Goal: Task Accomplishment & Management: Complete application form

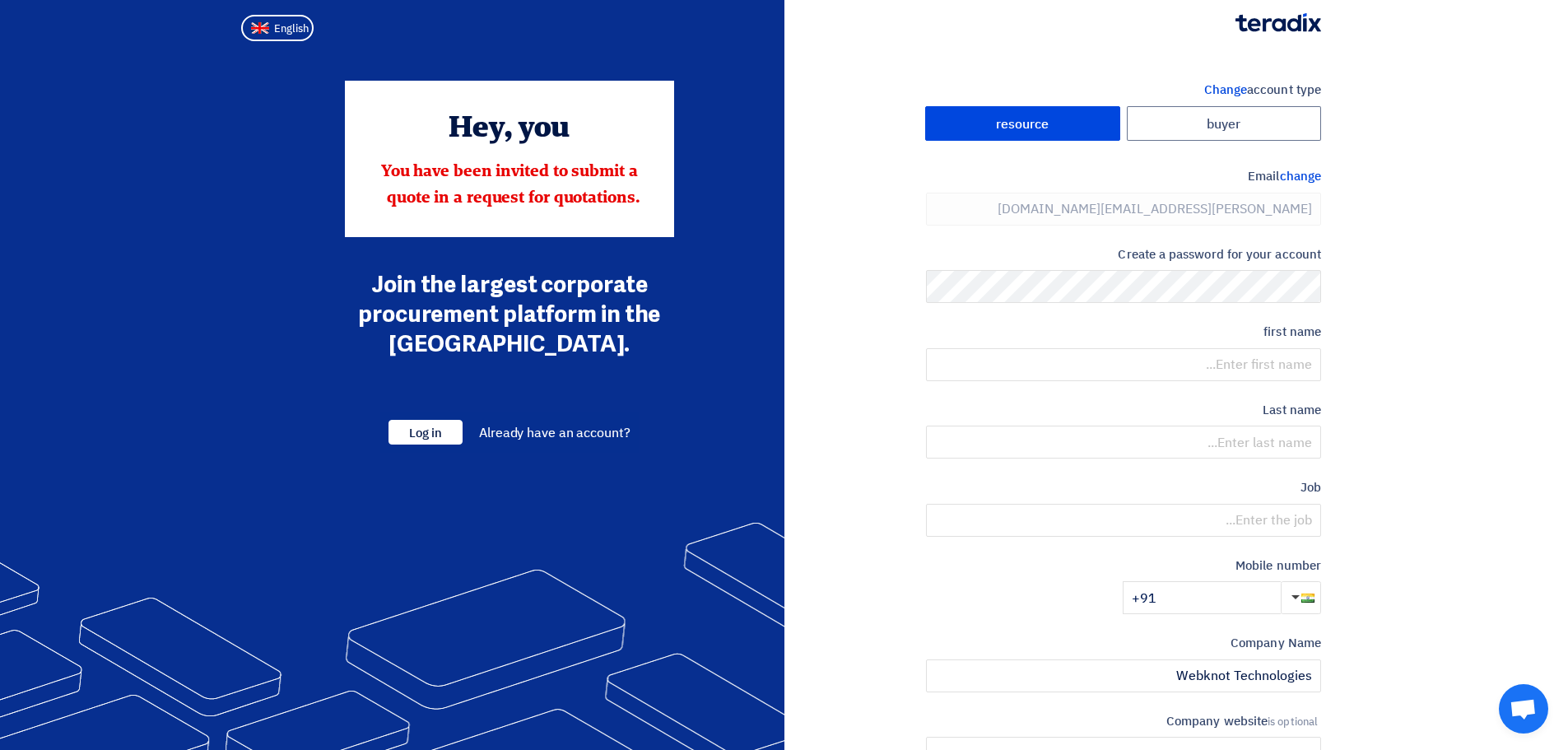
click at [1447, 203] on section "Change account type buyer resource Email change [PERSON_NAME][EMAIL_ADDRESS][DO…" at bounding box center [784, 475] width 1568 height 856
click at [262, 18] on button "English" at bounding box center [277, 28] width 73 height 26
type input "Register"
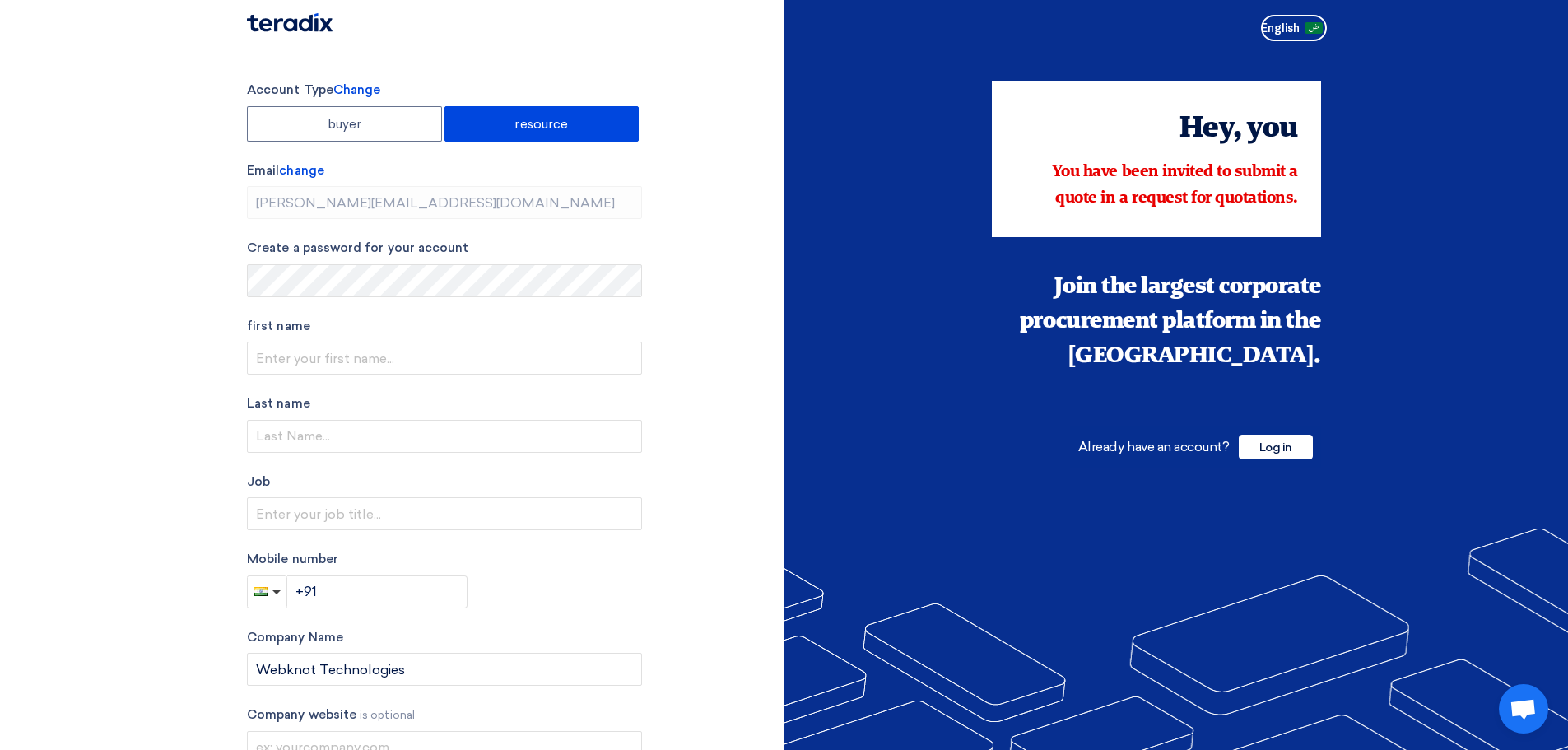
click at [661, 72] on section "Account Type Change buyer resource Email change [PERSON_NAME][EMAIL_ADDRESS][DO…" at bounding box center [784, 478] width 1568 height 862
click at [323, 361] on input "text" at bounding box center [445, 358] width 395 height 33
type input "[PERSON_NAME]"
click at [296, 440] on input "text" at bounding box center [445, 435] width 395 height 33
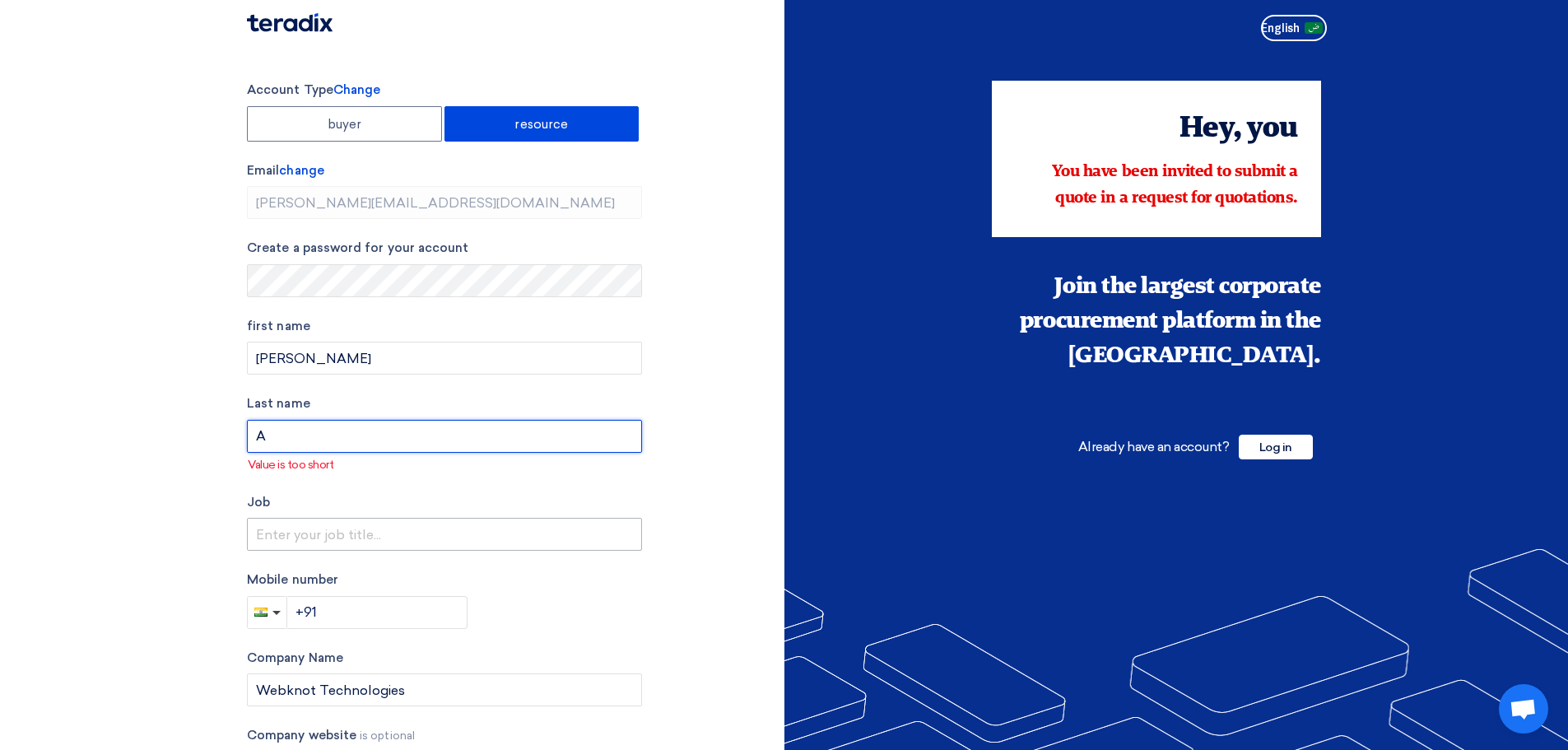
type input "A"
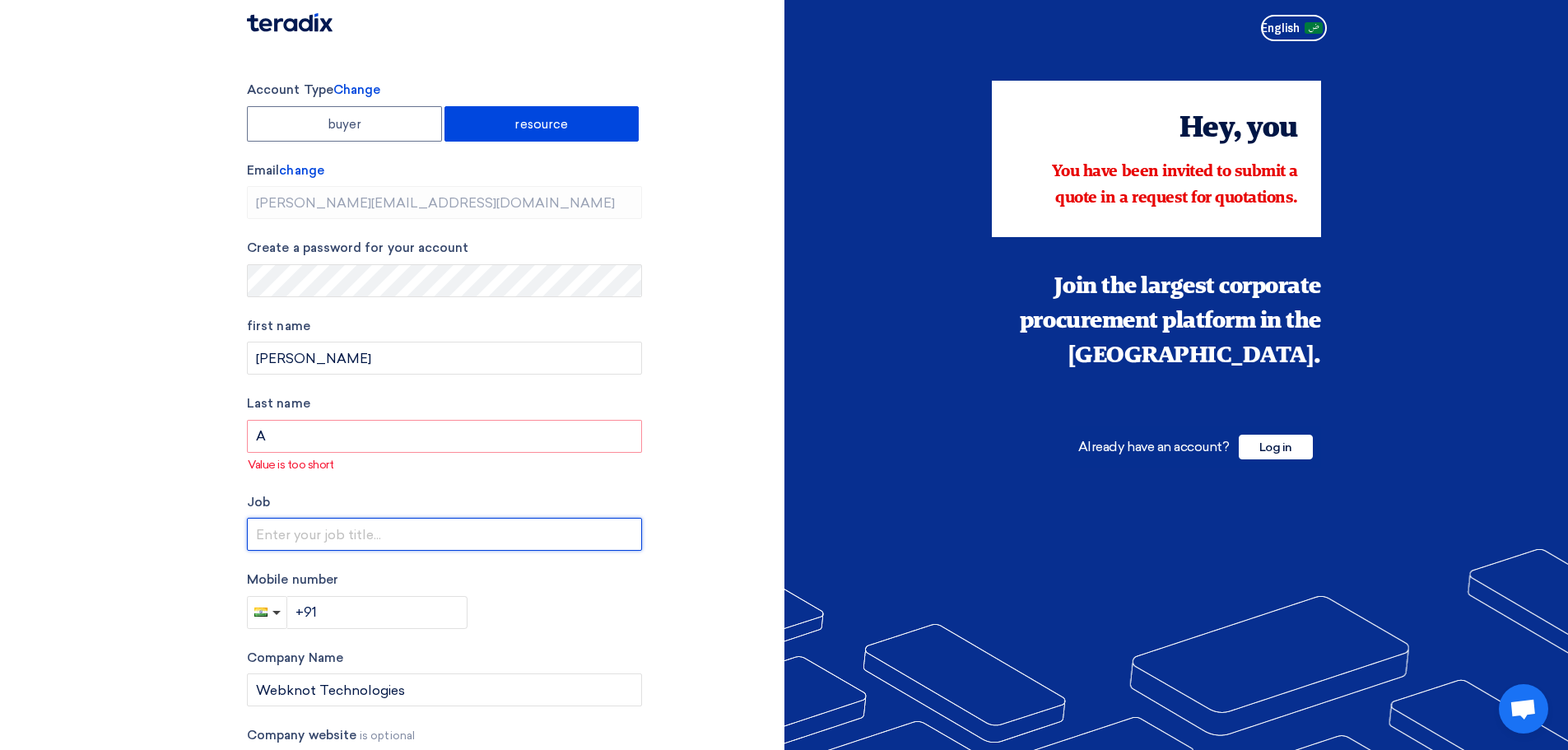
click at [308, 534] on input "text" at bounding box center [445, 534] width 395 height 33
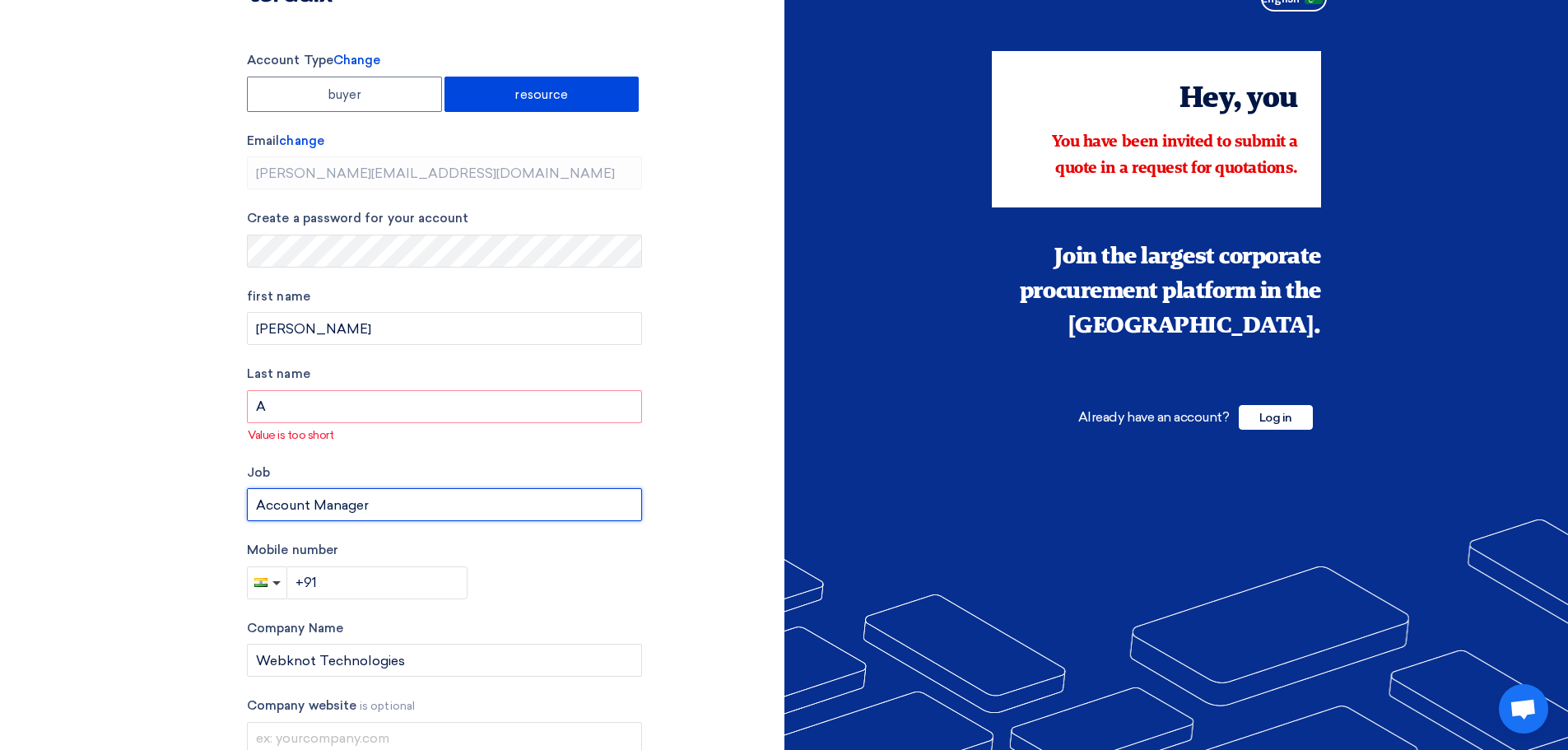
type input "Account Manager"
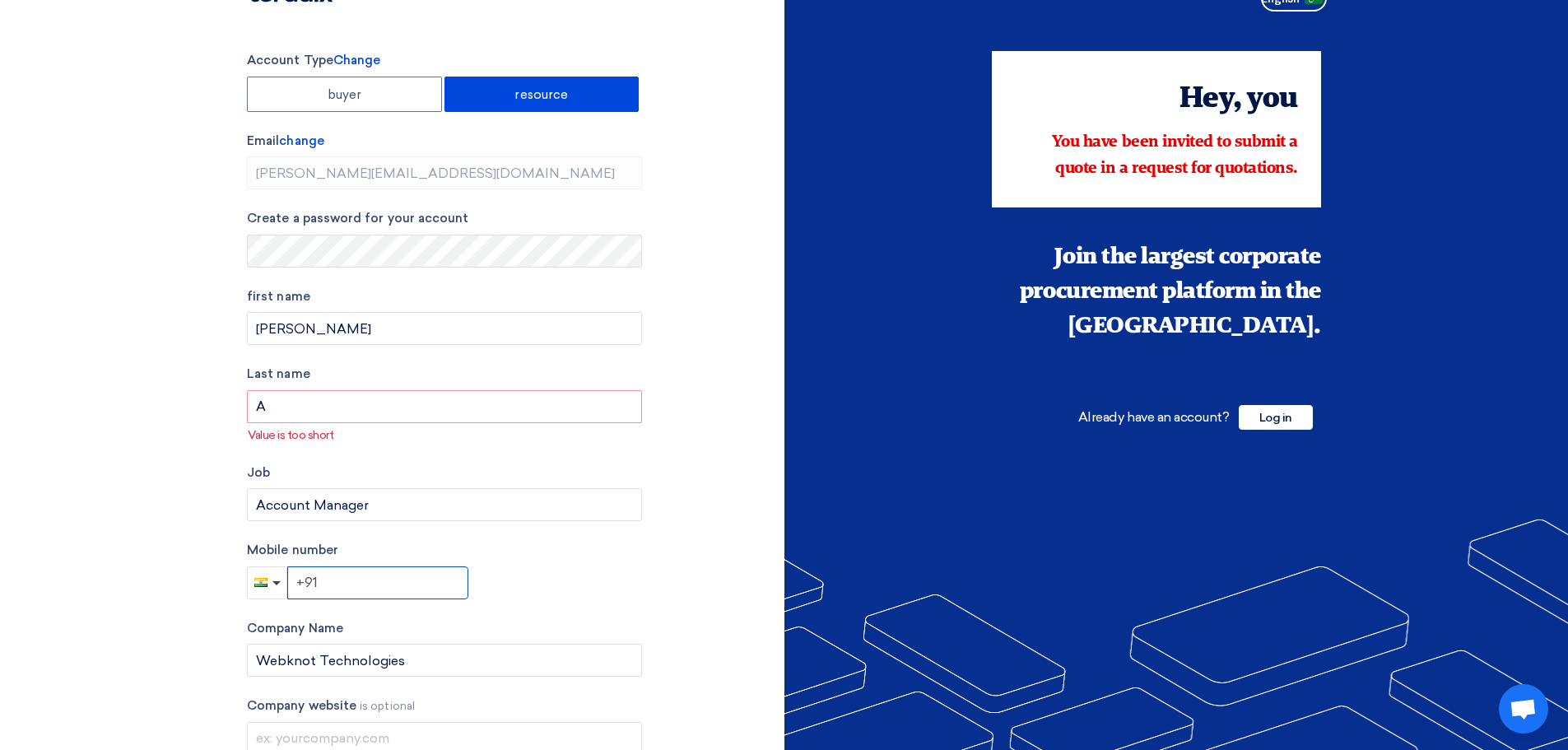
click at [329, 573] on input "+91" at bounding box center [378, 582] width 181 height 33
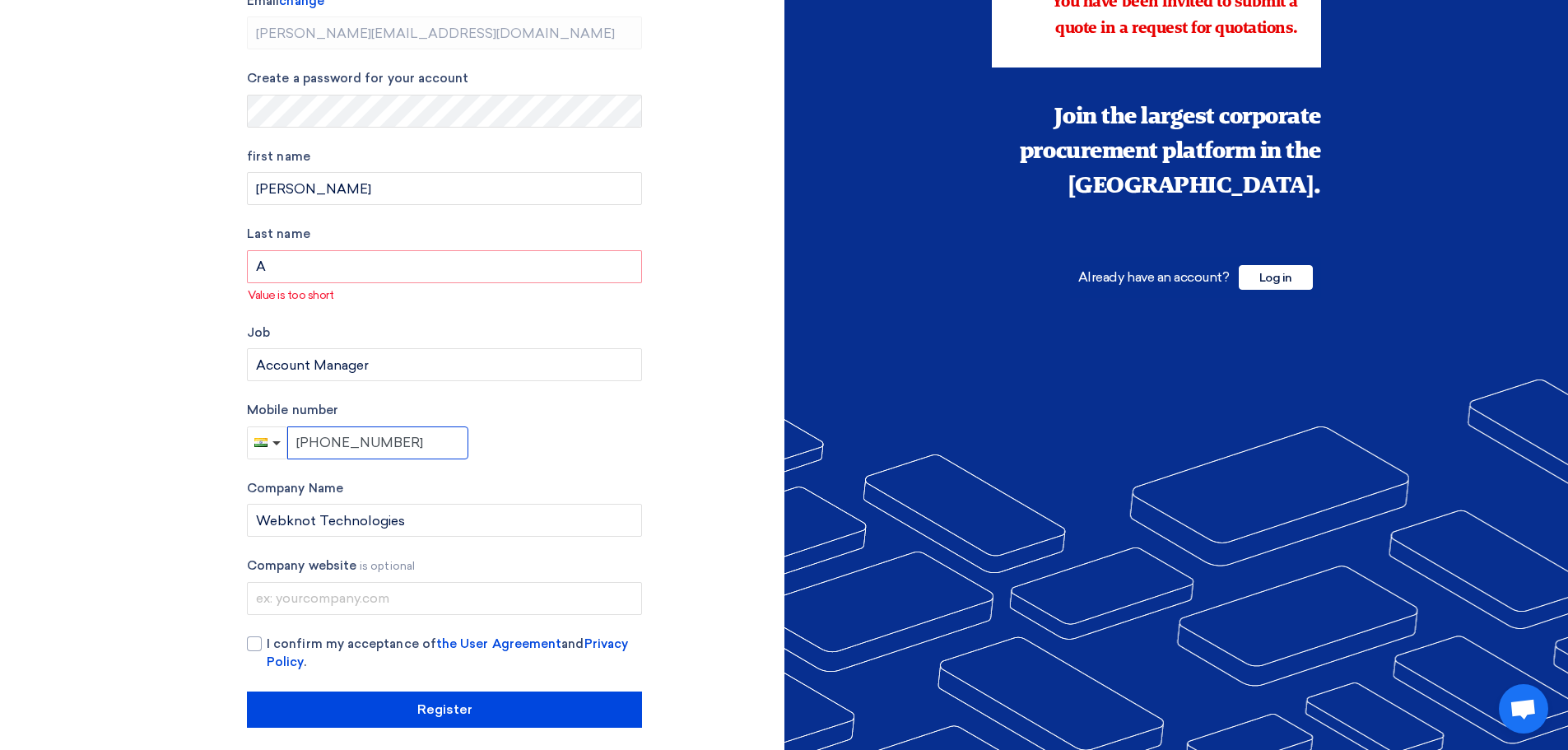
scroll to position [180, 0]
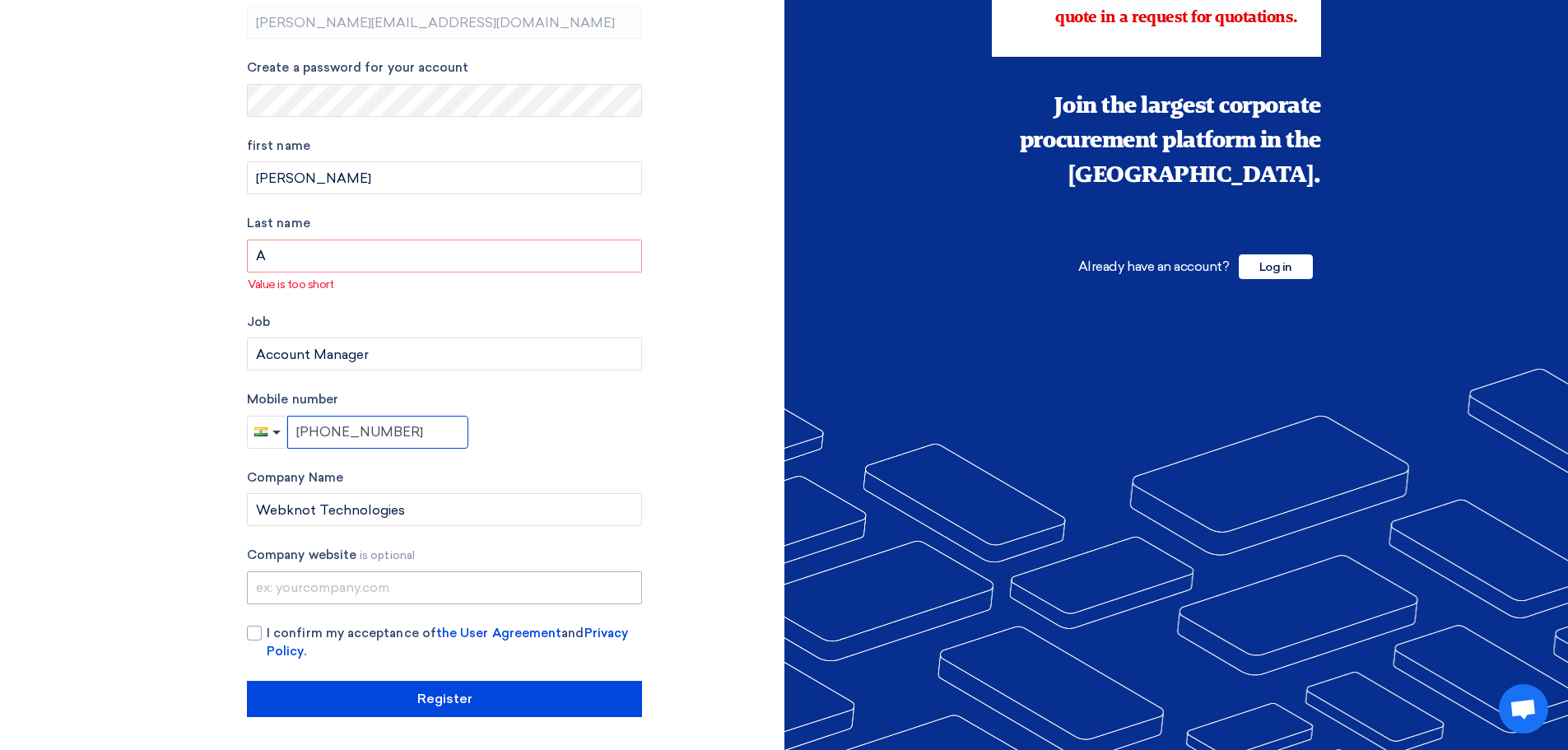
type input "[PHONE_NUMBER]"
click at [334, 584] on input "text" at bounding box center [445, 587] width 395 height 33
click at [368, 589] on input "text" at bounding box center [445, 587] width 395 height 33
type input "[DOMAIN_NAME]"
click at [254, 631] on div at bounding box center [255, 633] width 15 height 15
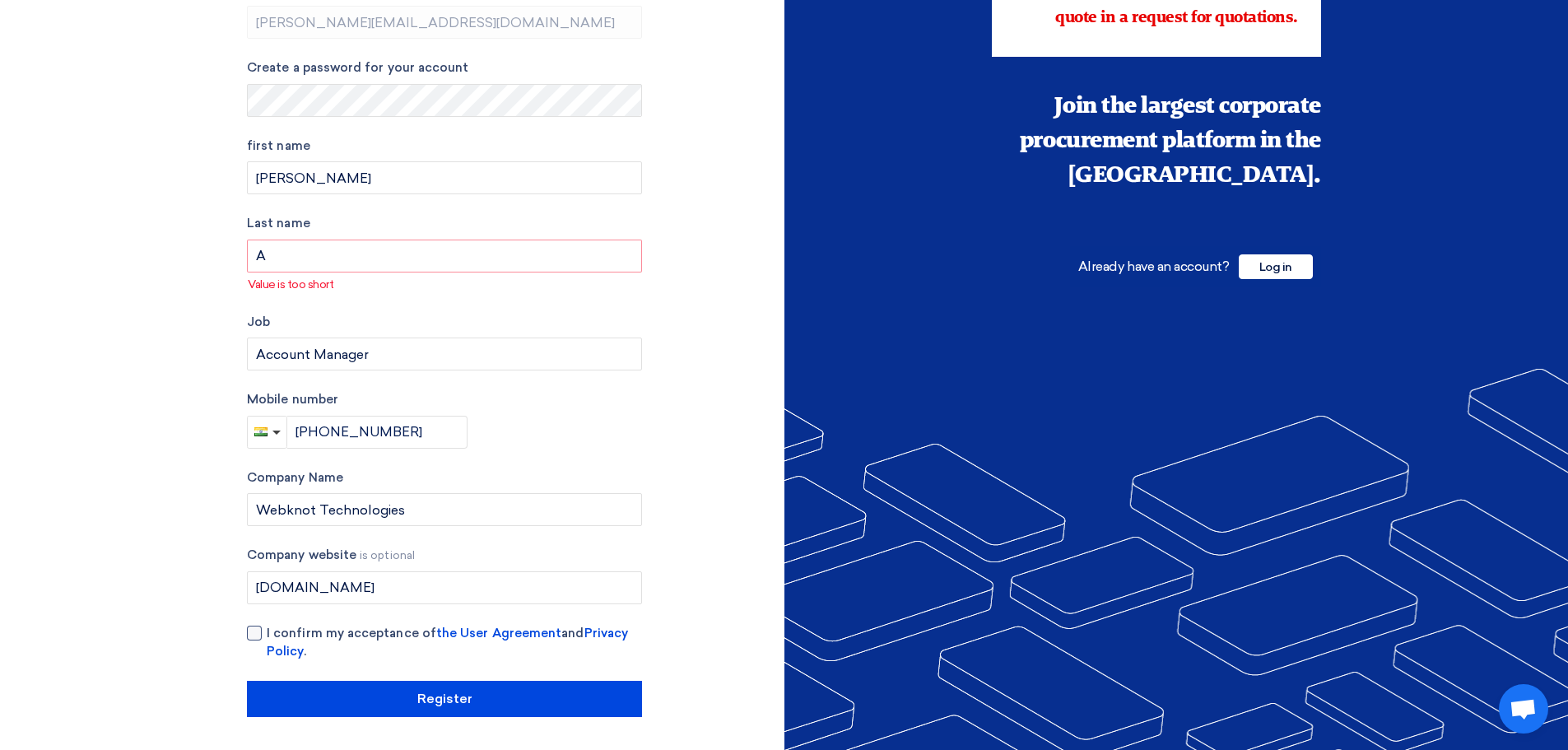
click at [267, 631] on input "I confirm my acceptance of the User Agreement and Privacy Policy ." at bounding box center [464, 640] width 395 height 33
checkbox input "true"
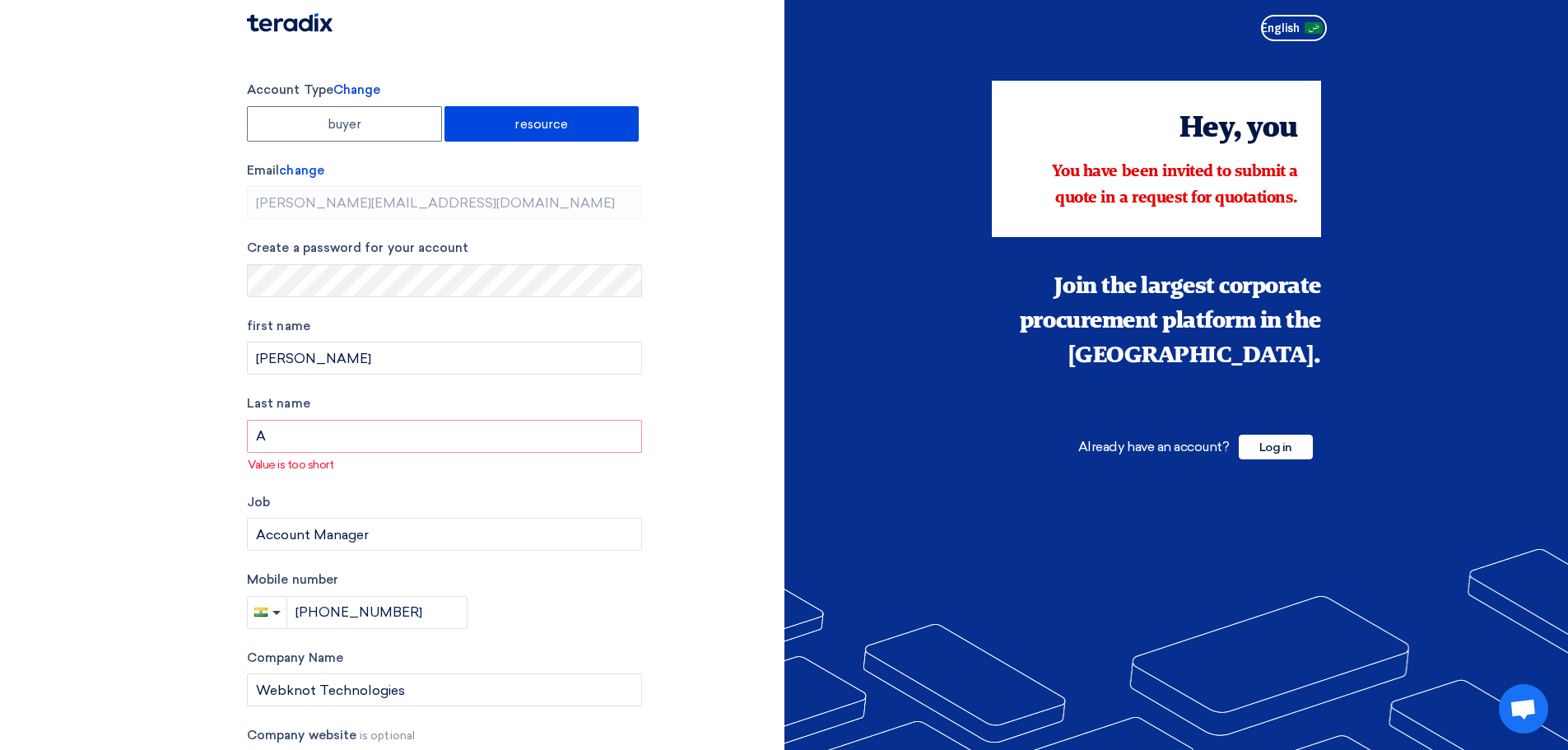
click at [733, 146] on div "Account Type Change buyer resource Email change [PERSON_NAME][EMAIL_ADDRESS][DO…" at bounding box center [509, 488] width 550 height 816
click at [271, 429] on input "A" at bounding box center [445, 435] width 395 height 33
type input "A"
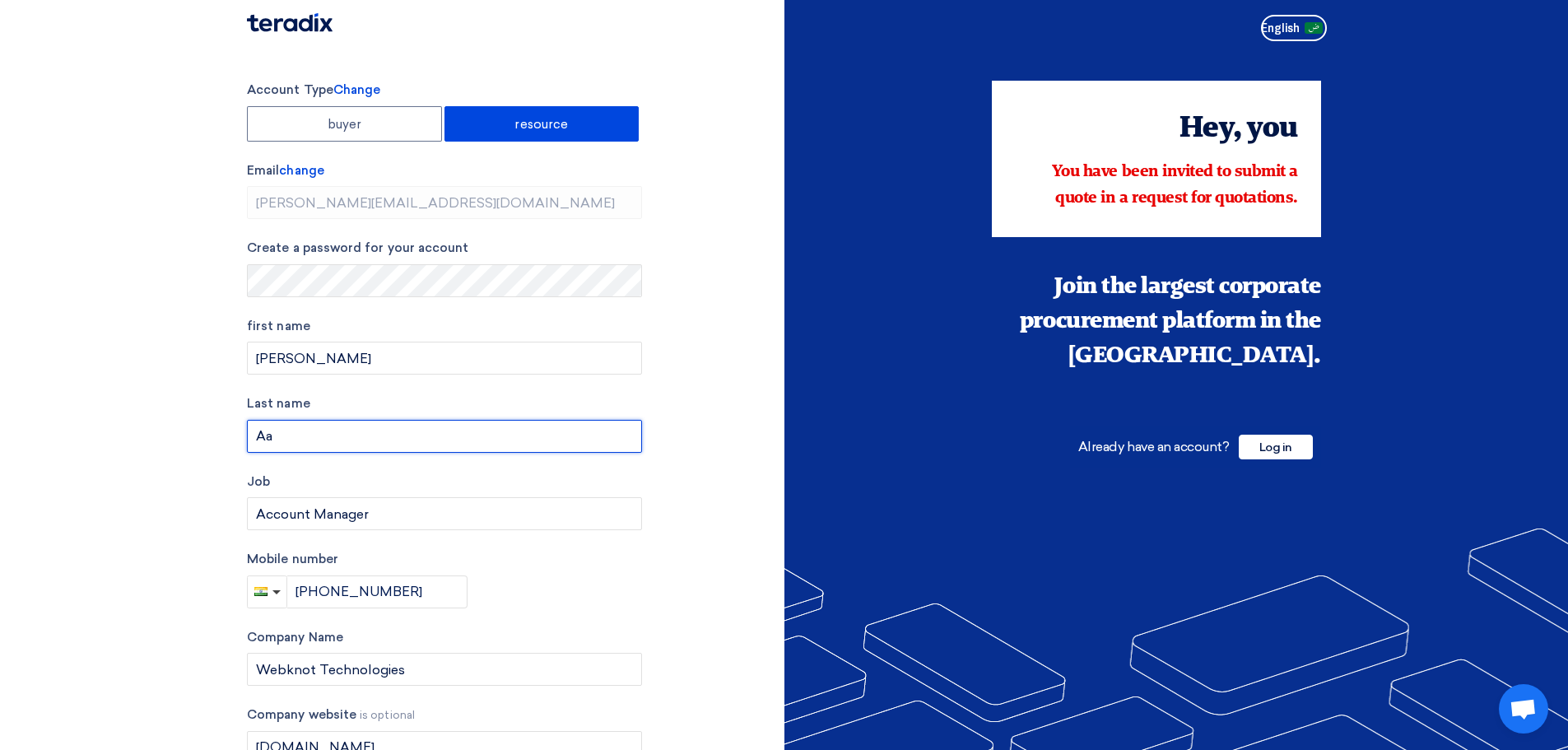
type input "A"
type input "."
type input "A"
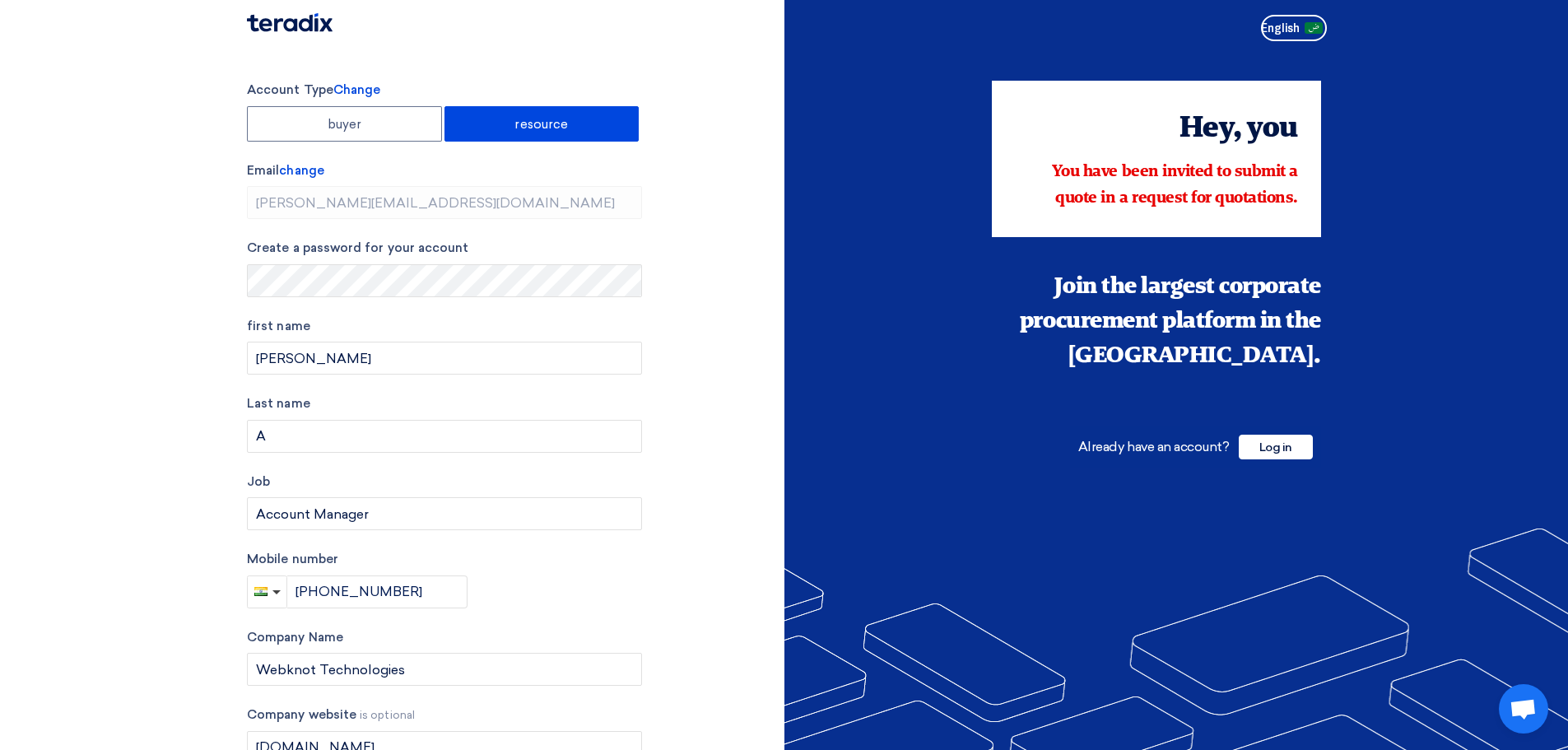
click at [180, 418] on section "Account Type Change buyer resource Email change [PERSON_NAME][EMAIL_ADDRESS][DO…" at bounding box center [784, 478] width 1568 height 862
click at [558, 76] on section "Account Type Change buyer resource Email change [PERSON_NAME][EMAIL_ADDRESS][DO…" at bounding box center [784, 478] width 1568 height 862
click at [736, 137] on div "Account Type Change buyer resource Email change [PERSON_NAME][EMAIL_ADDRESS][DO…" at bounding box center [509, 478] width 550 height 796
click at [600, 56] on section "Account Type Change buyer resource Email change [PERSON_NAME][EMAIL_ADDRESS][DO…" at bounding box center [784, 478] width 1568 height 862
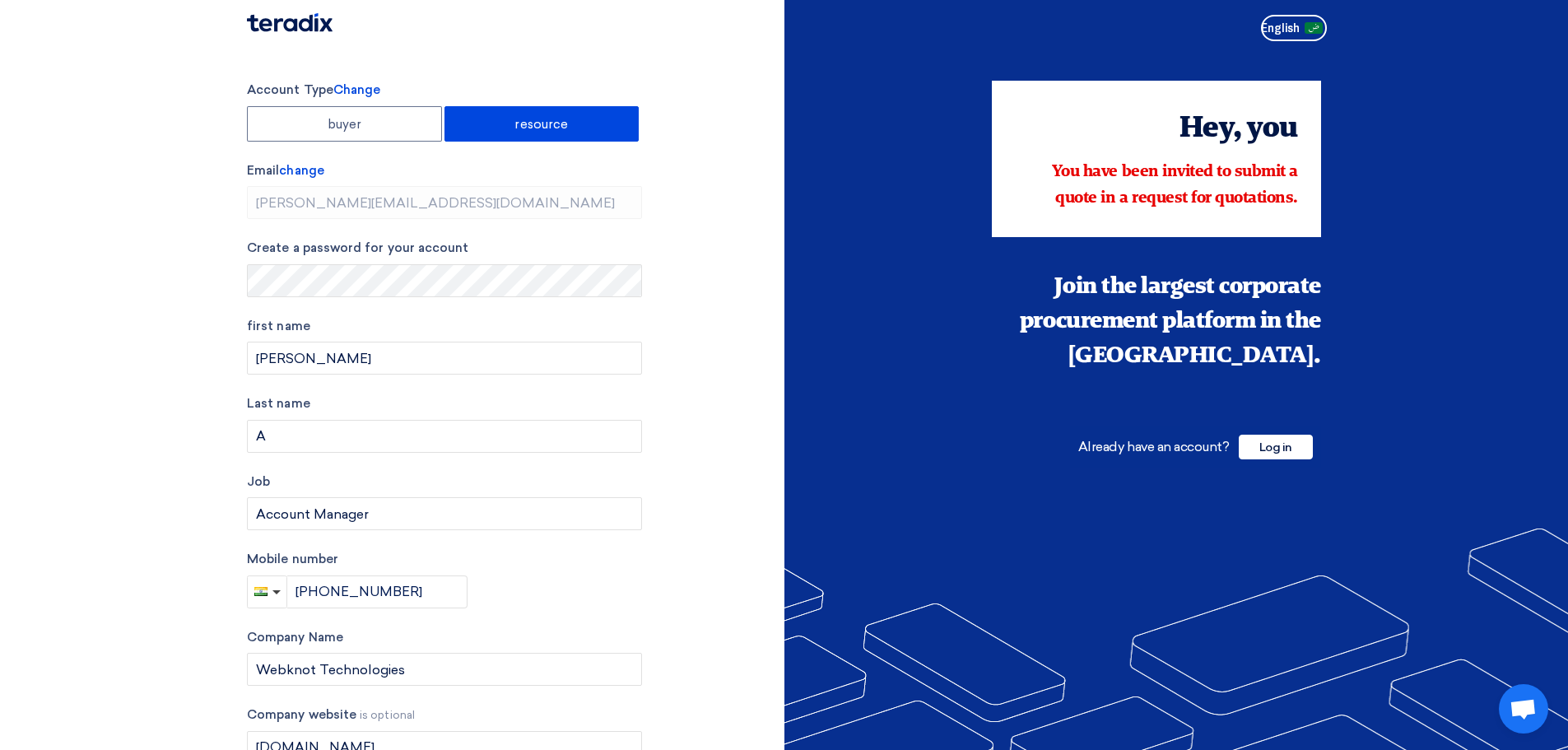
click at [504, 124] on label "resource" at bounding box center [542, 123] width 195 height 35
click at [504, 124] on input "resource" at bounding box center [542, 123] width 194 height 33
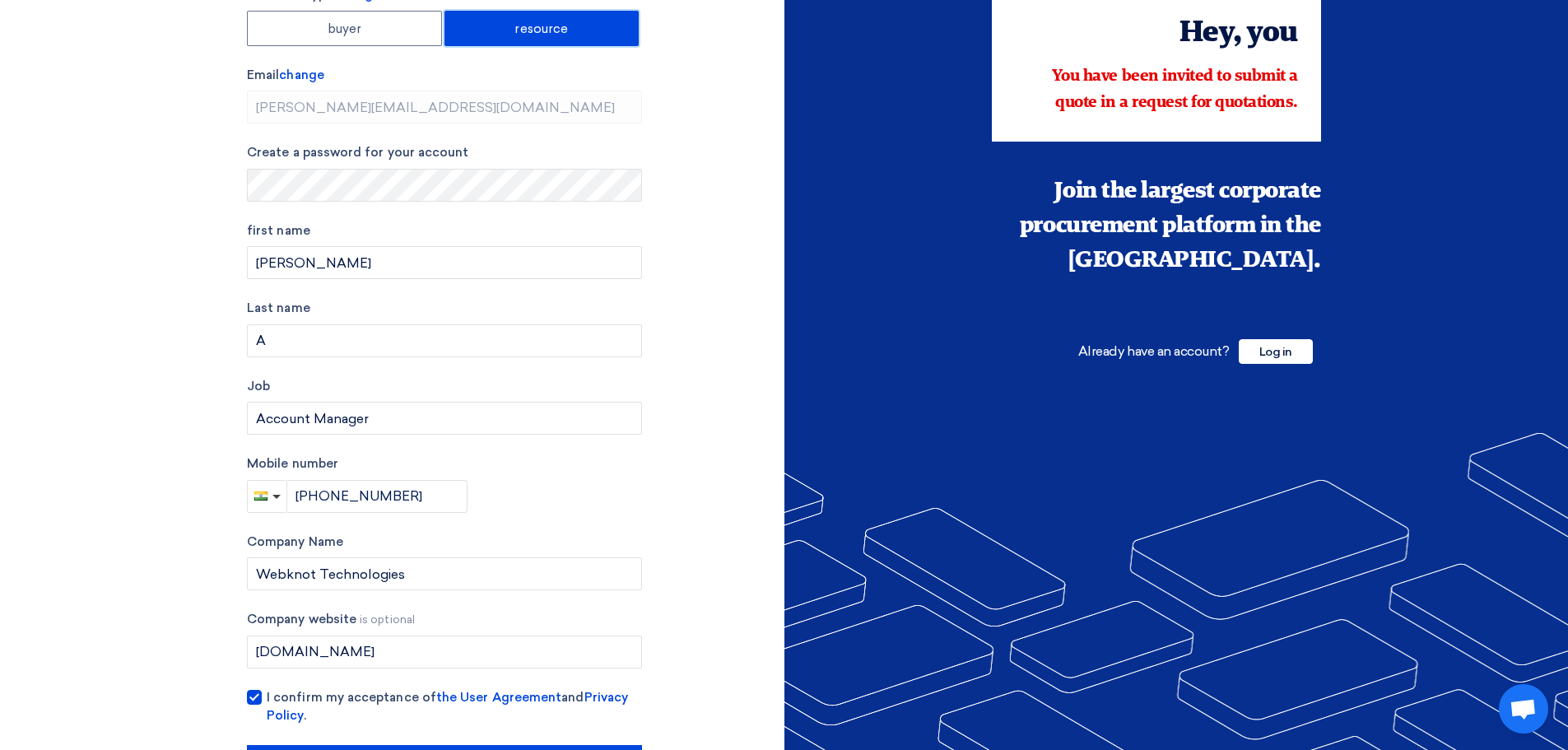
scroll to position [159, 0]
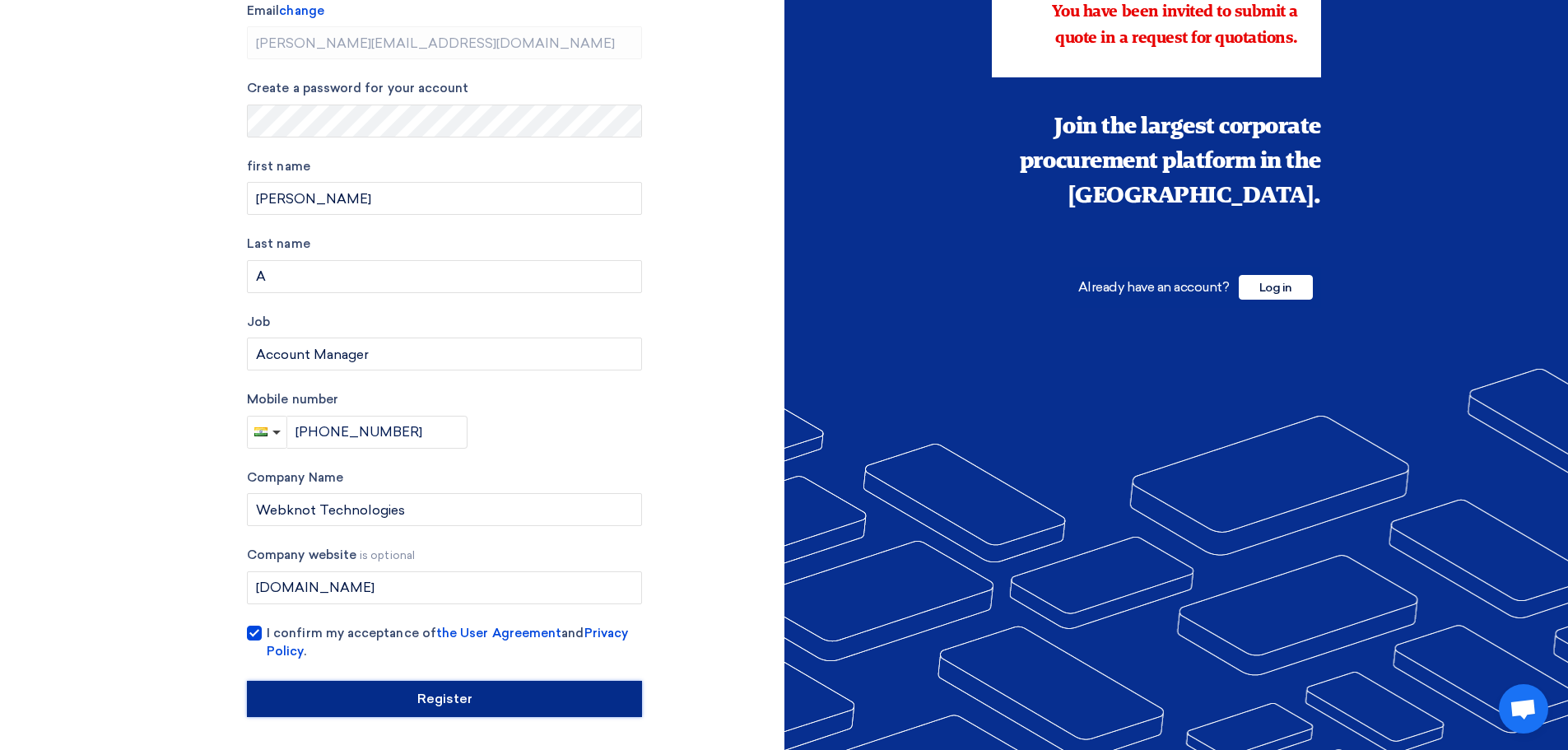
click at [533, 685] on input "Register" at bounding box center [445, 698] width 395 height 36
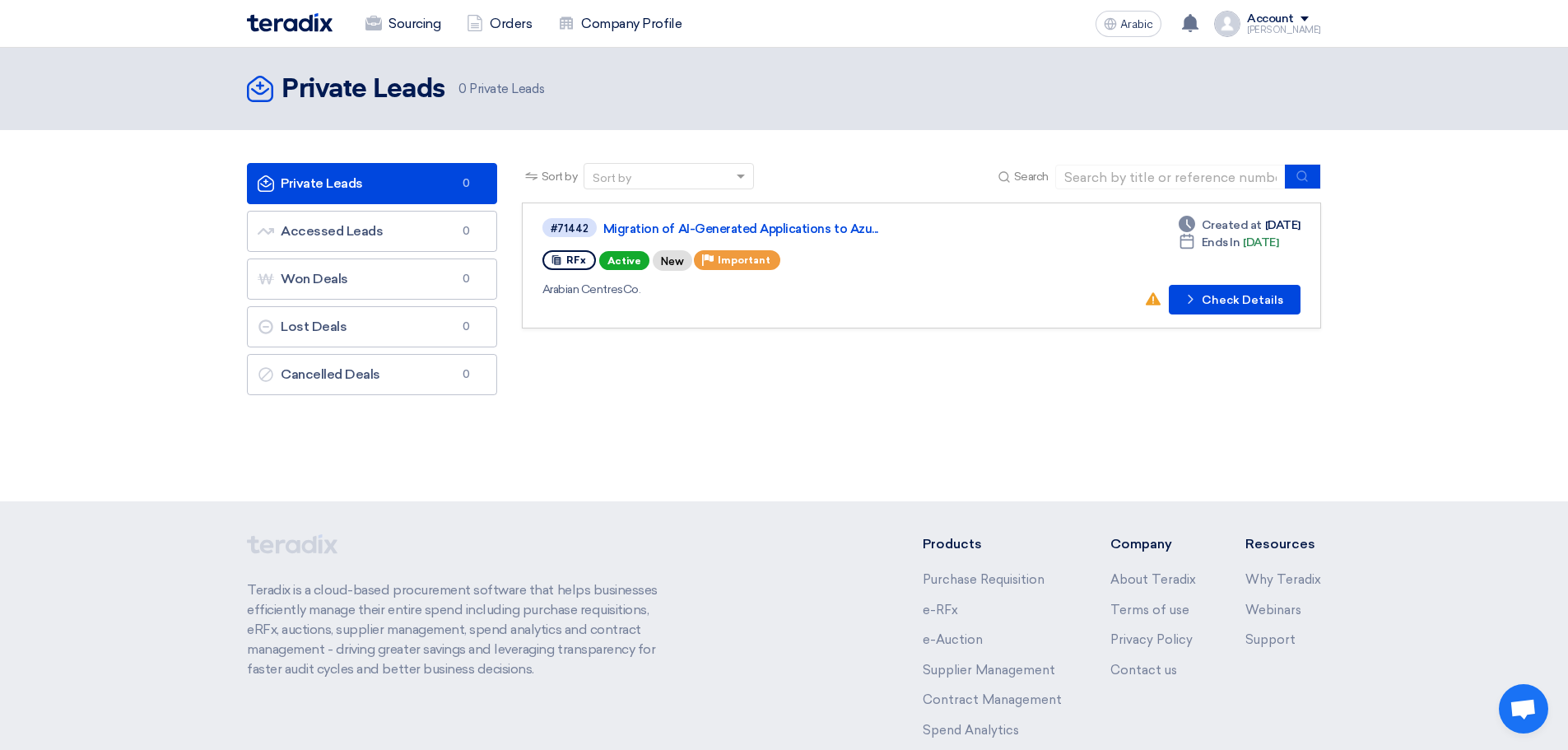
click at [795, 343] on div "Sort by Sort by Search Category Owner Type" at bounding box center [921, 283] width 824 height 240
click at [1123, 65] on header "Private Leads Private Leads 0 Private Leads" at bounding box center [784, 89] width 1568 height 82
click at [1412, 304] on section "Private Leads Private Leads 0 Accessed Leads Accessed Leads 0 Won Deals Won Dea…" at bounding box center [784, 283] width 1568 height 306
click at [1243, 303] on font "Check Details" at bounding box center [1243, 300] width 82 height 14
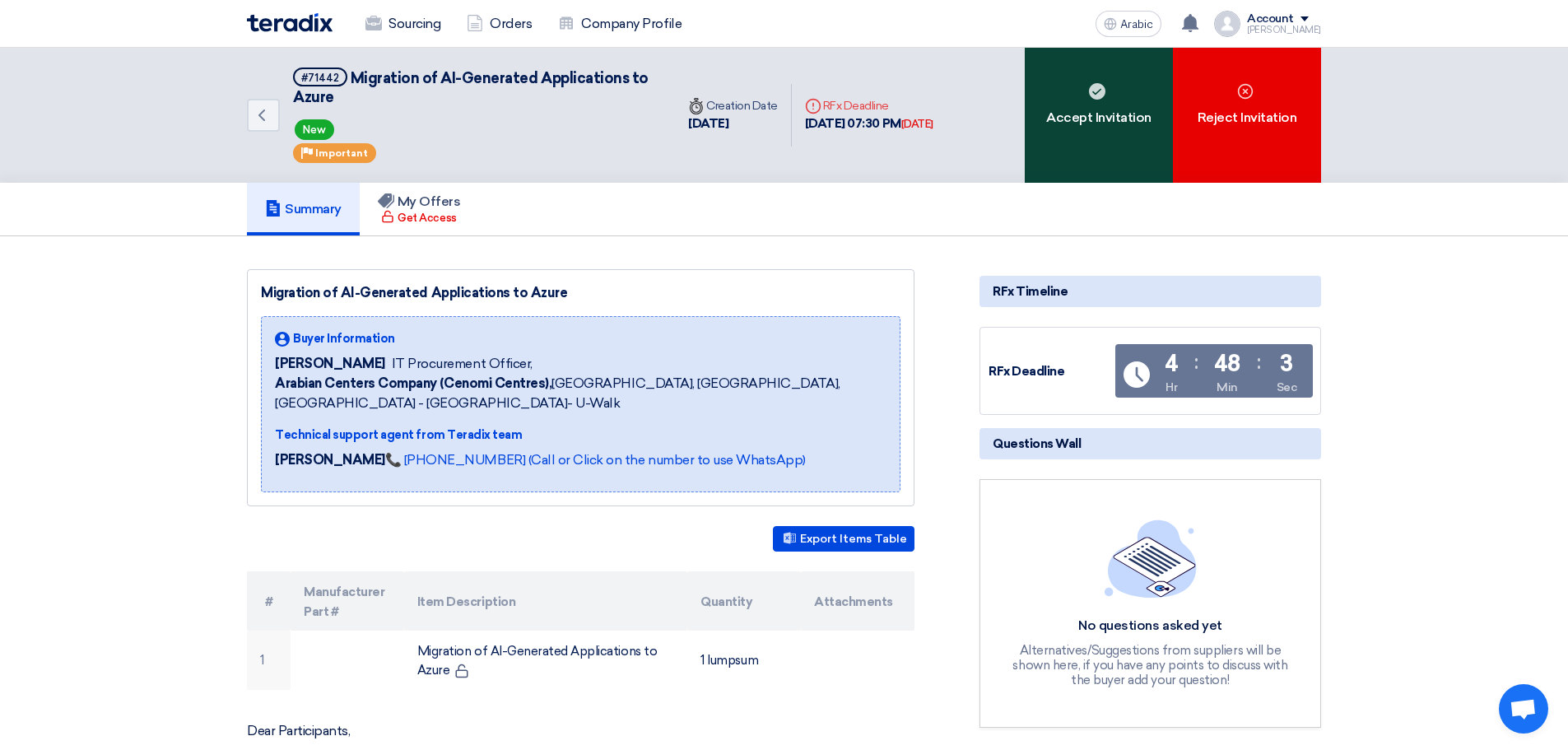
click at [1111, 128] on div "Accept Invitation" at bounding box center [1098, 115] width 148 height 135
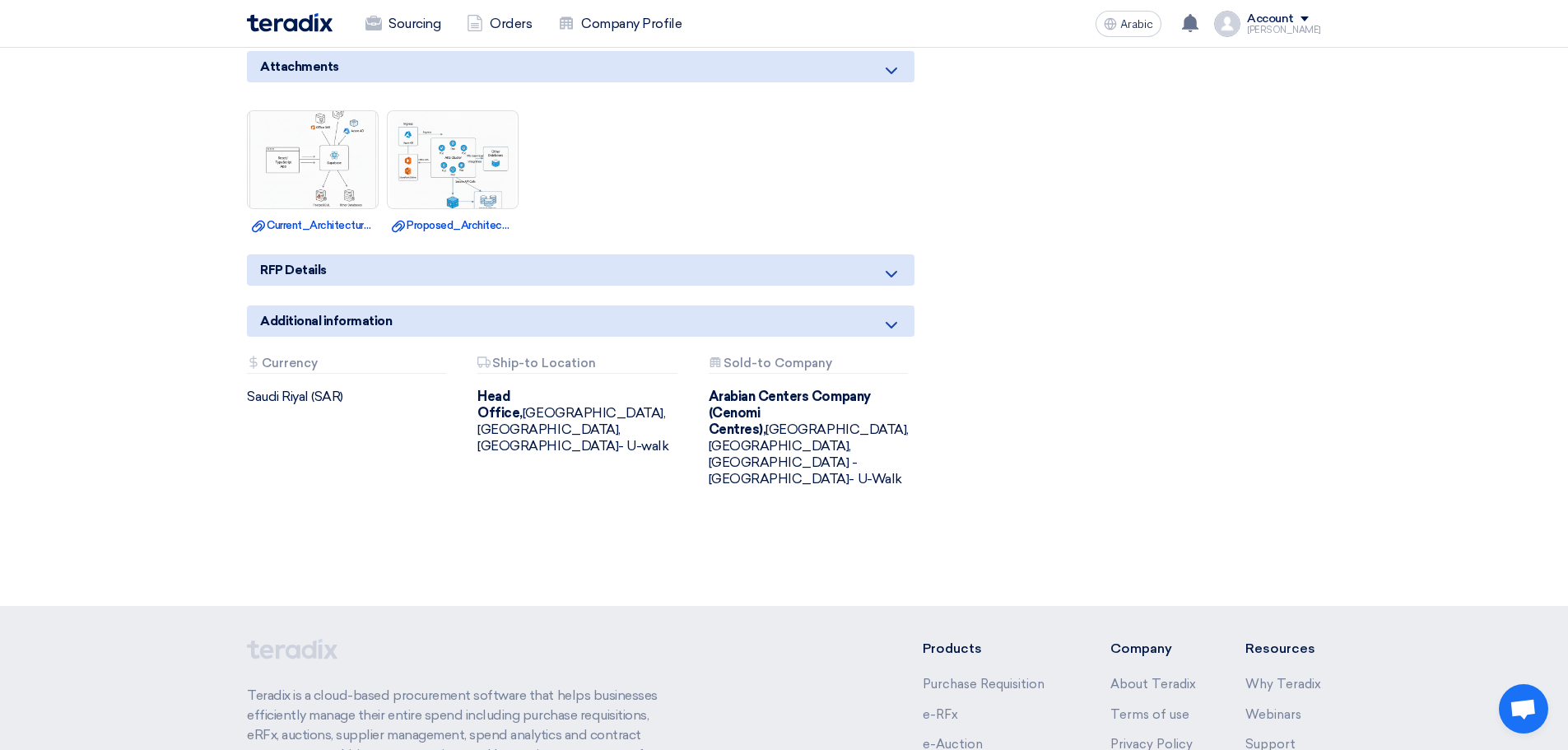
scroll to position [992, 0]
click at [630, 280] on div "RFP Details" at bounding box center [581, 271] width 668 height 31
click at [894, 267] on icon at bounding box center [892, 275] width 20 height 20
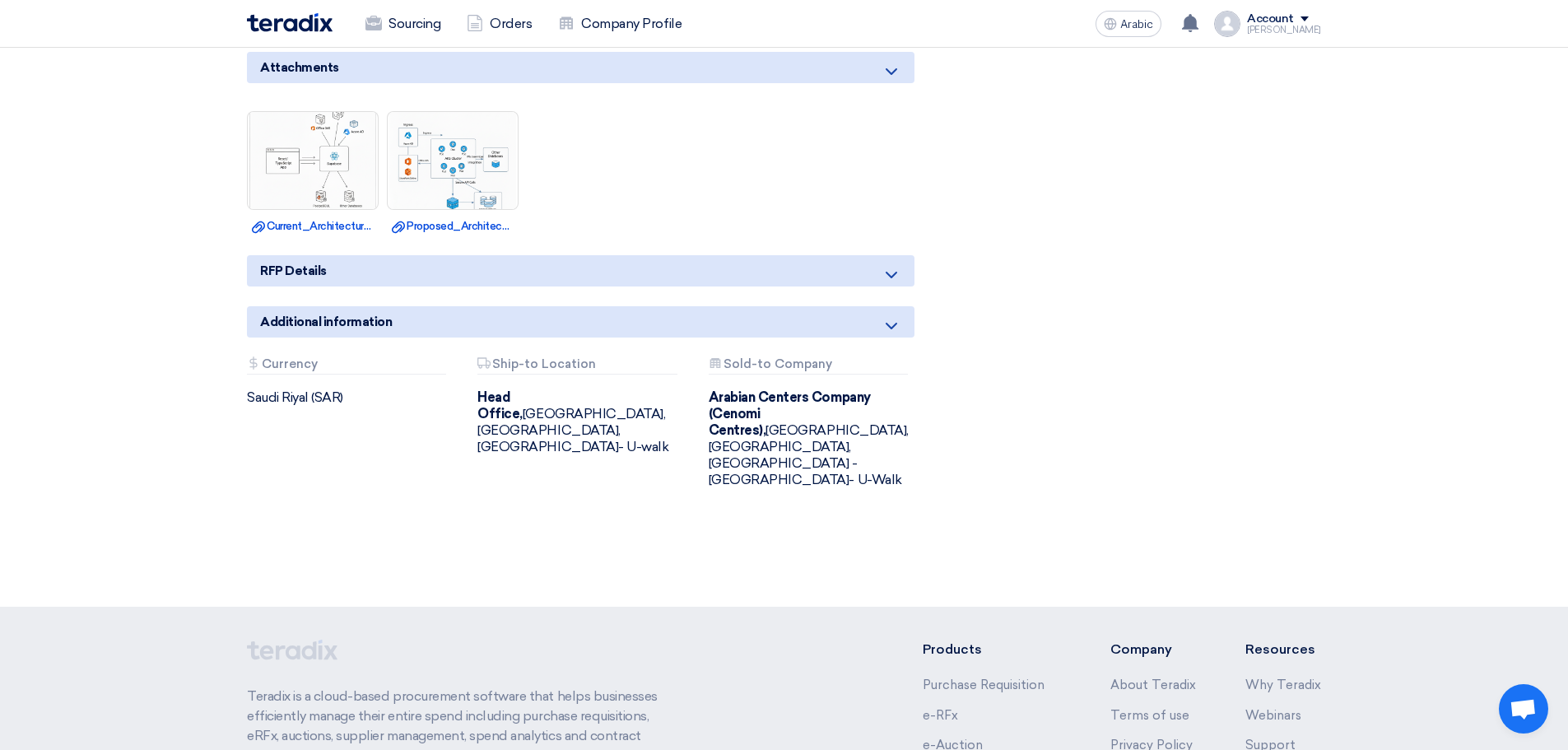
click at [894, 267] on icon at bounding box center [892, 275] width 20 height 20
click at [892, 320] on icon at bounding box center [892, 326] width 20 height 20
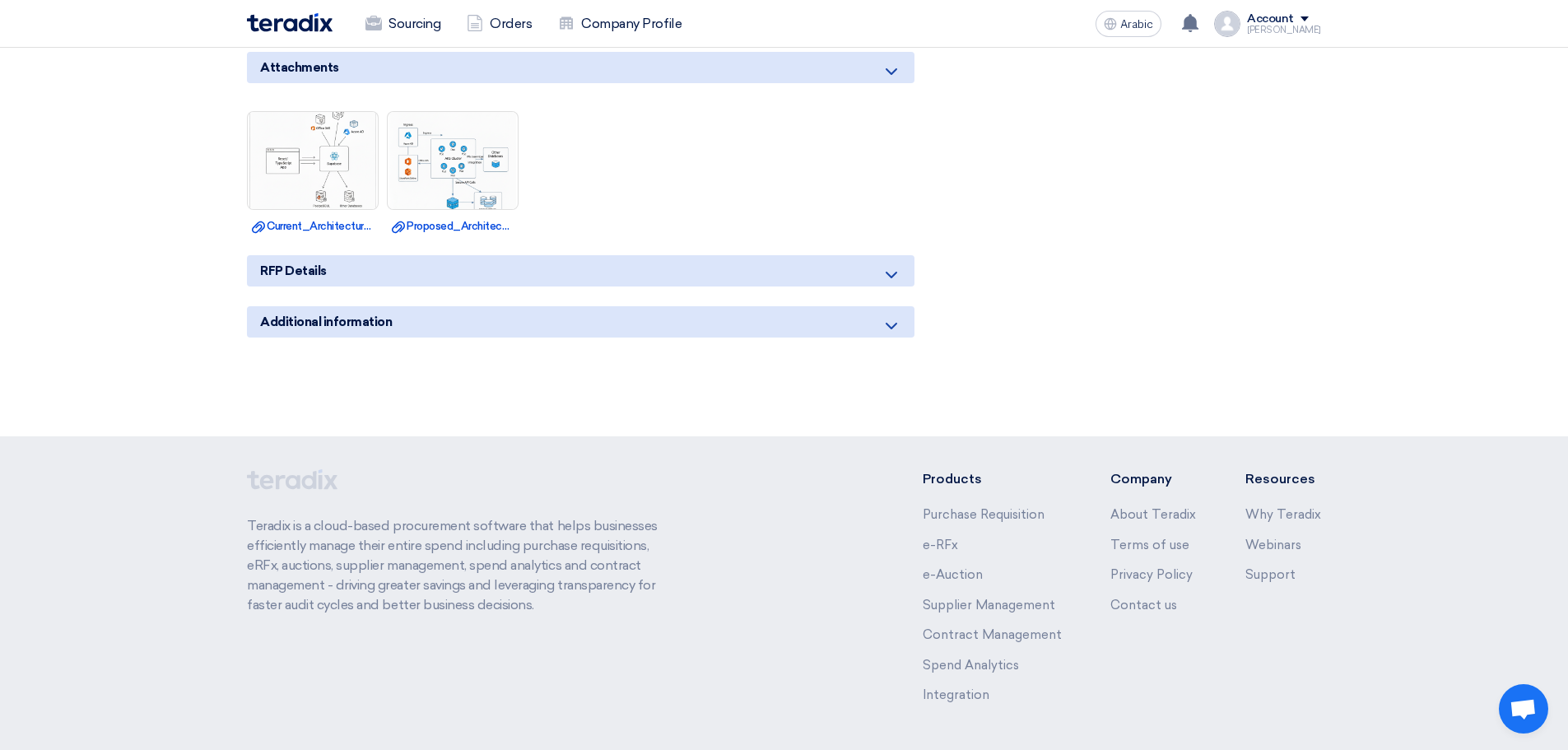
click at [901, 324] on icon at bounding box center [892, 326] width 20 height 20
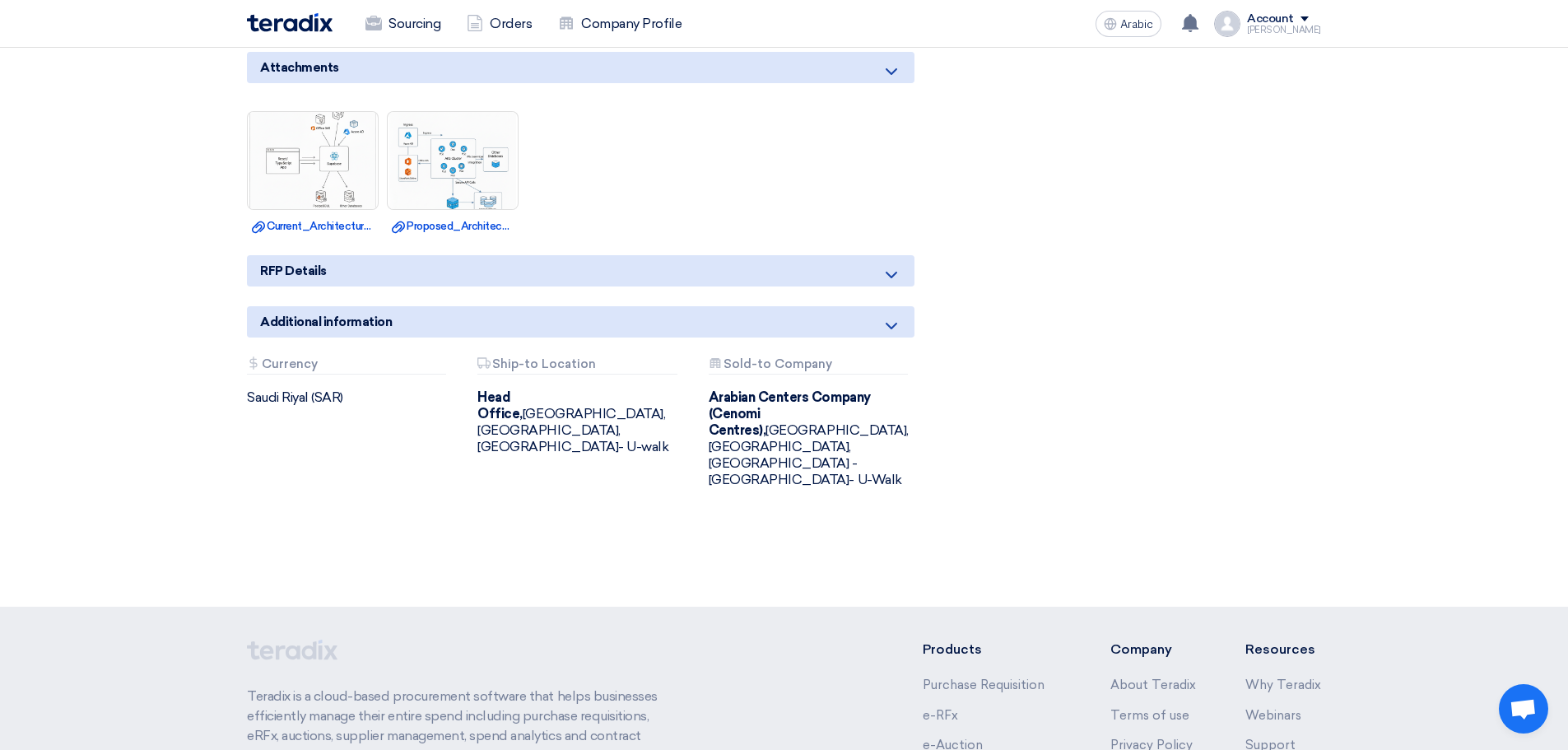
click at [889, 261] on div "RFP Details" at bounding box center [581, 271] width 668 height 31
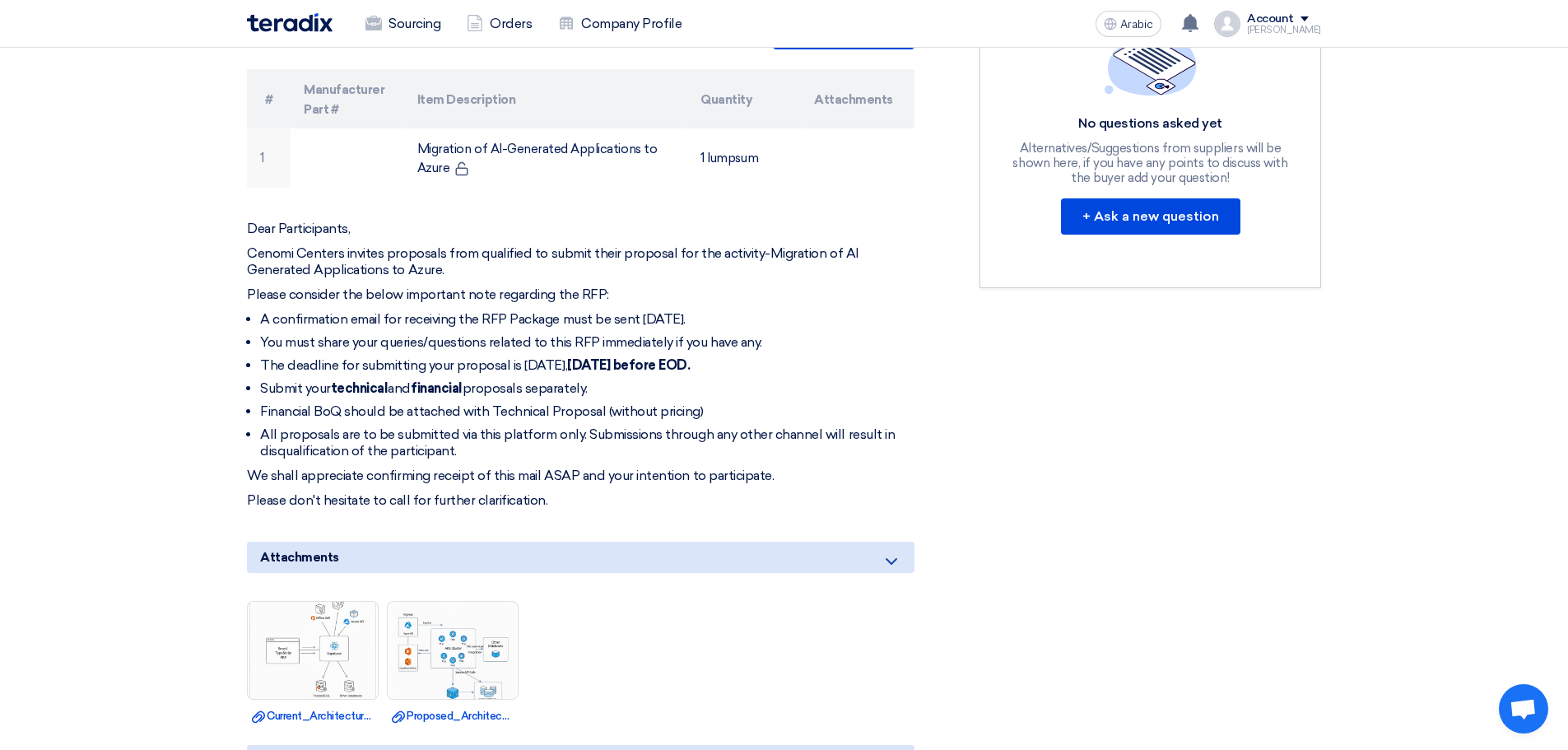
scroll to position [501, 0]
click at [890, 553] on icon at bounding box center [892, 562] width 20 height 20
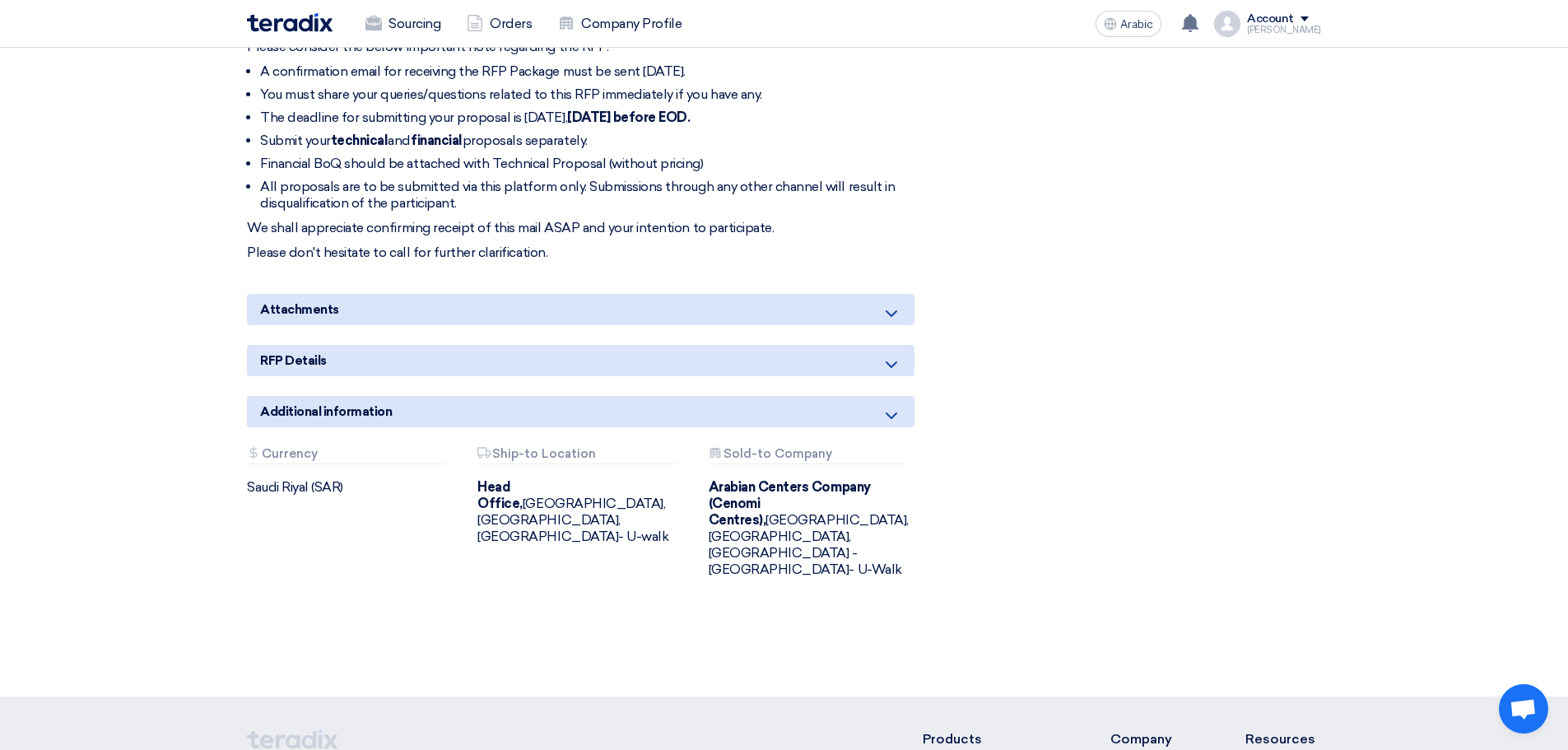
scroll to position [741, 0]
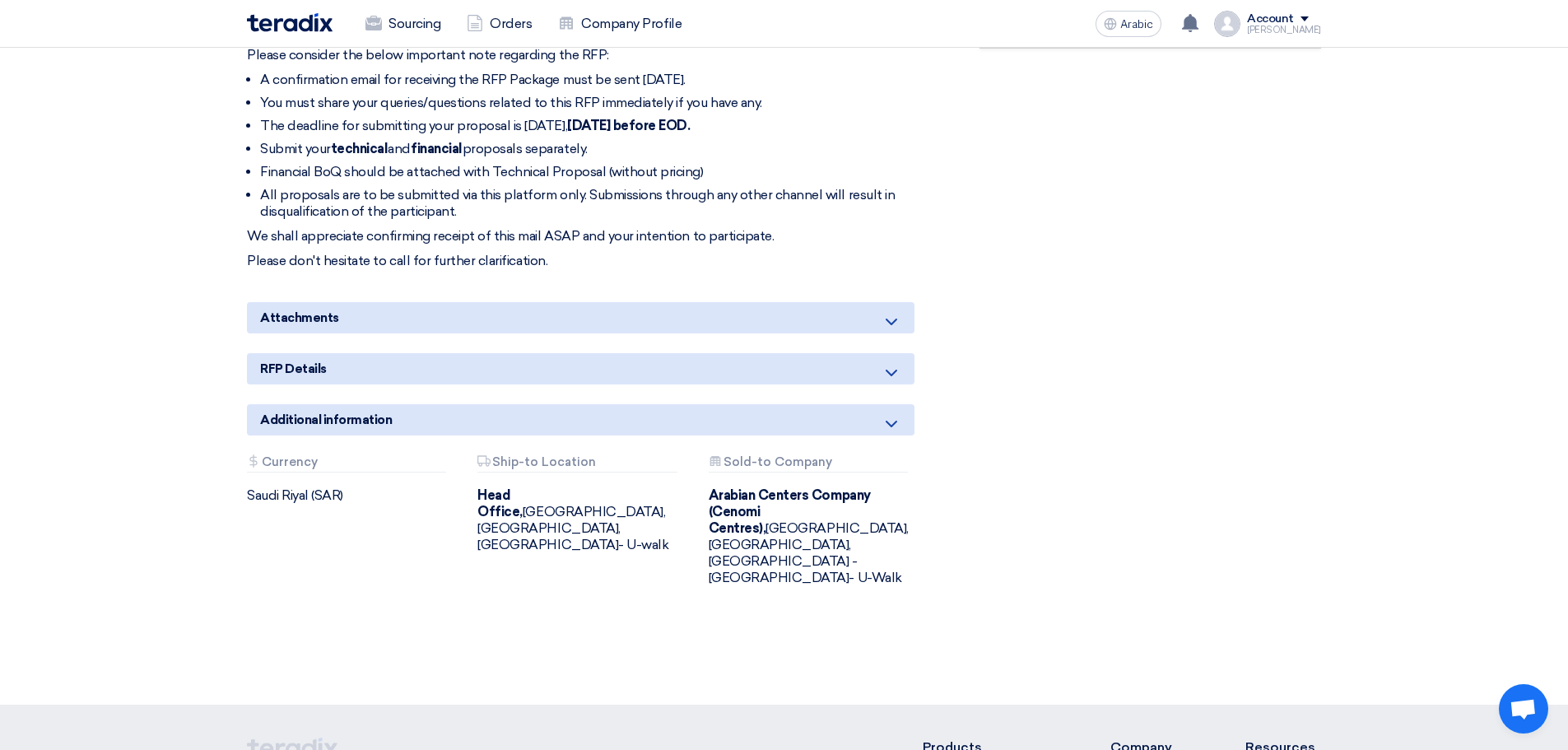
click at [293, 459] on font "Currency" at bounding box center [290, 461] width 56 height 15
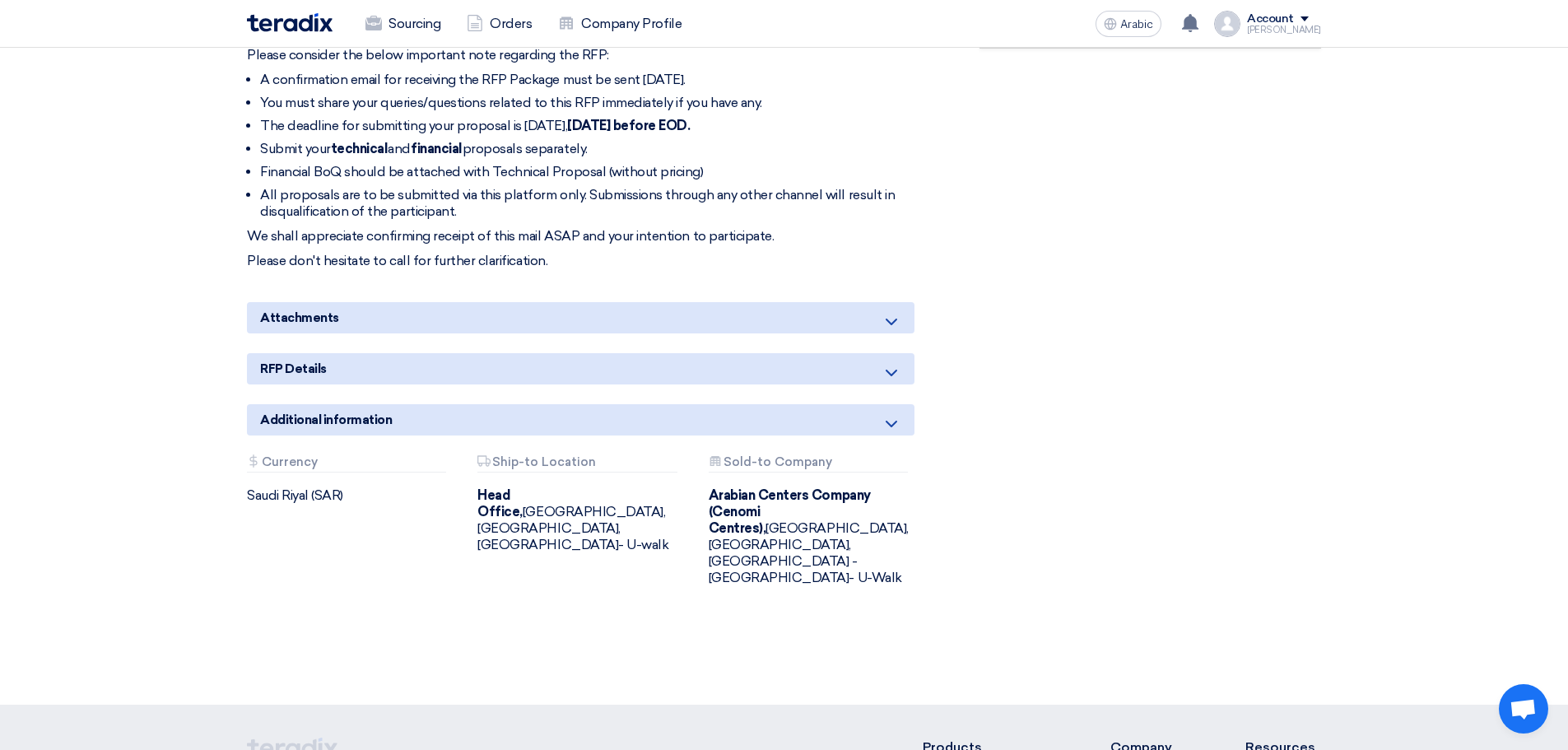
click at [293, 459] on font "Currency" at bounding box center [290, 461] width 56 height 15
click at [354, 539] on div "Attachments Currency [GEOGRAPHIC_DATA] (SAR)" at bounding box center [350, 521] width 230 height 131
click at [333, 460] on div "Attachments Currency" at bounding box center [347, 463] width 199 height 17
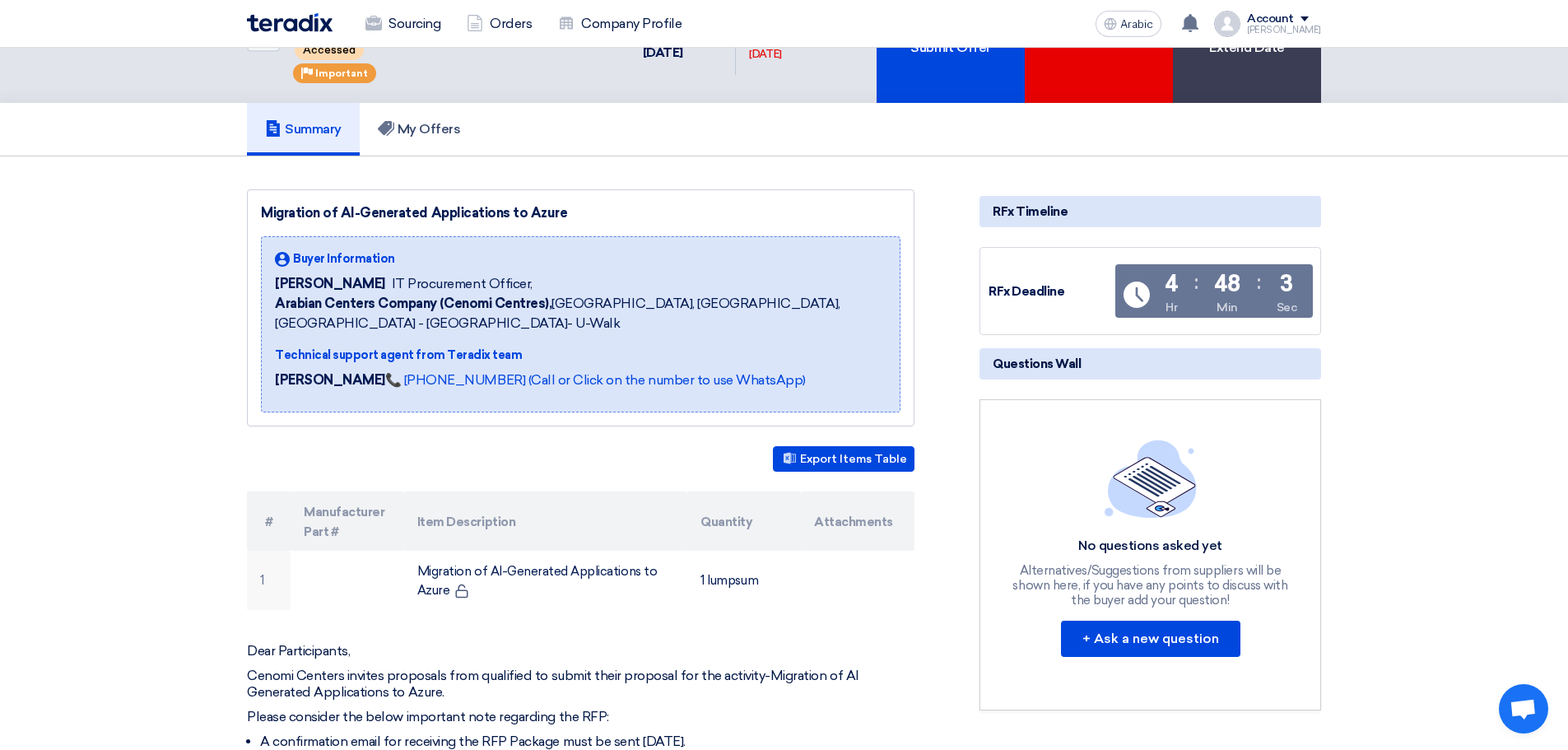
scroll to position [0, 0]
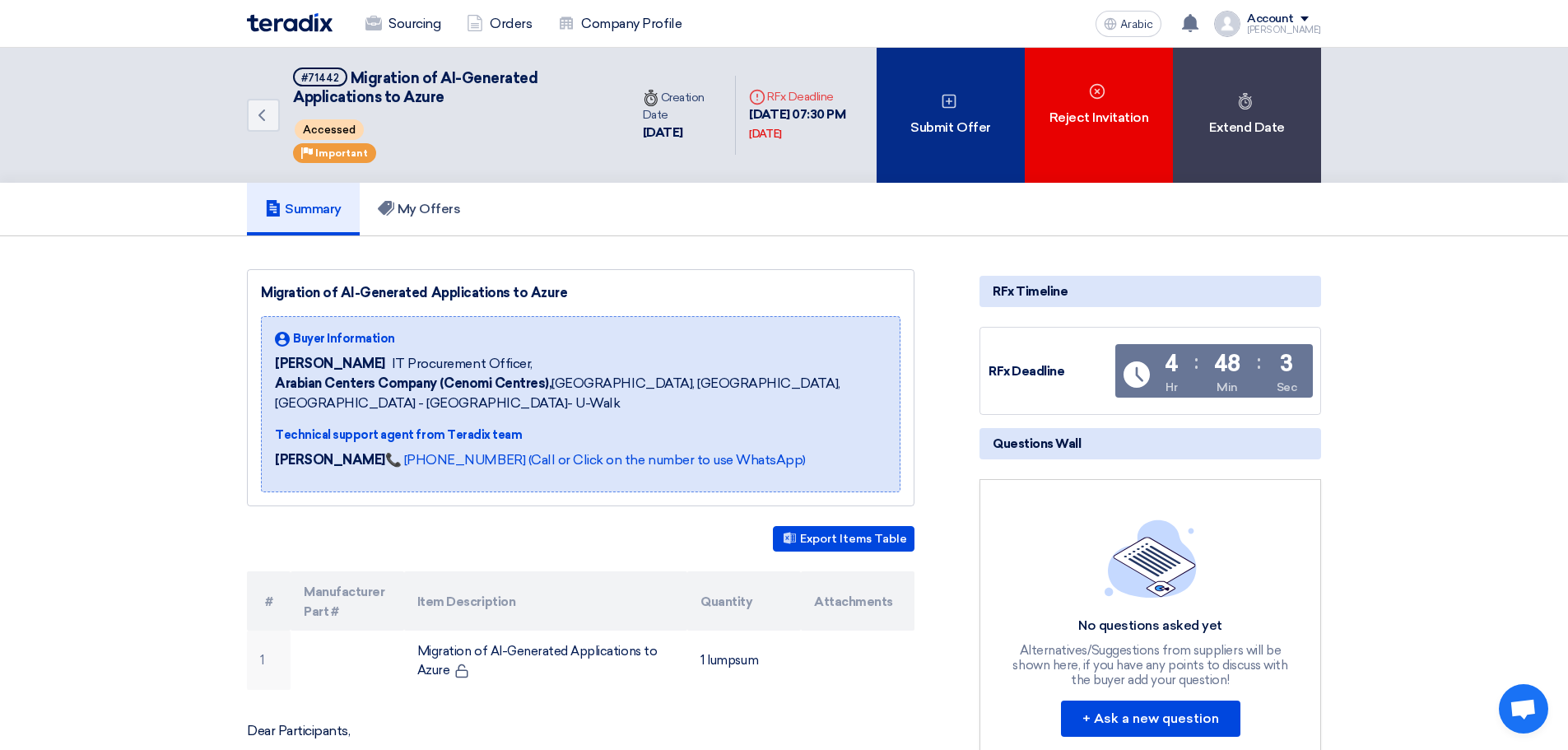
click at [931, 101] on div "Submit Offer" at bounding box center [950, 115] width 148 height 135
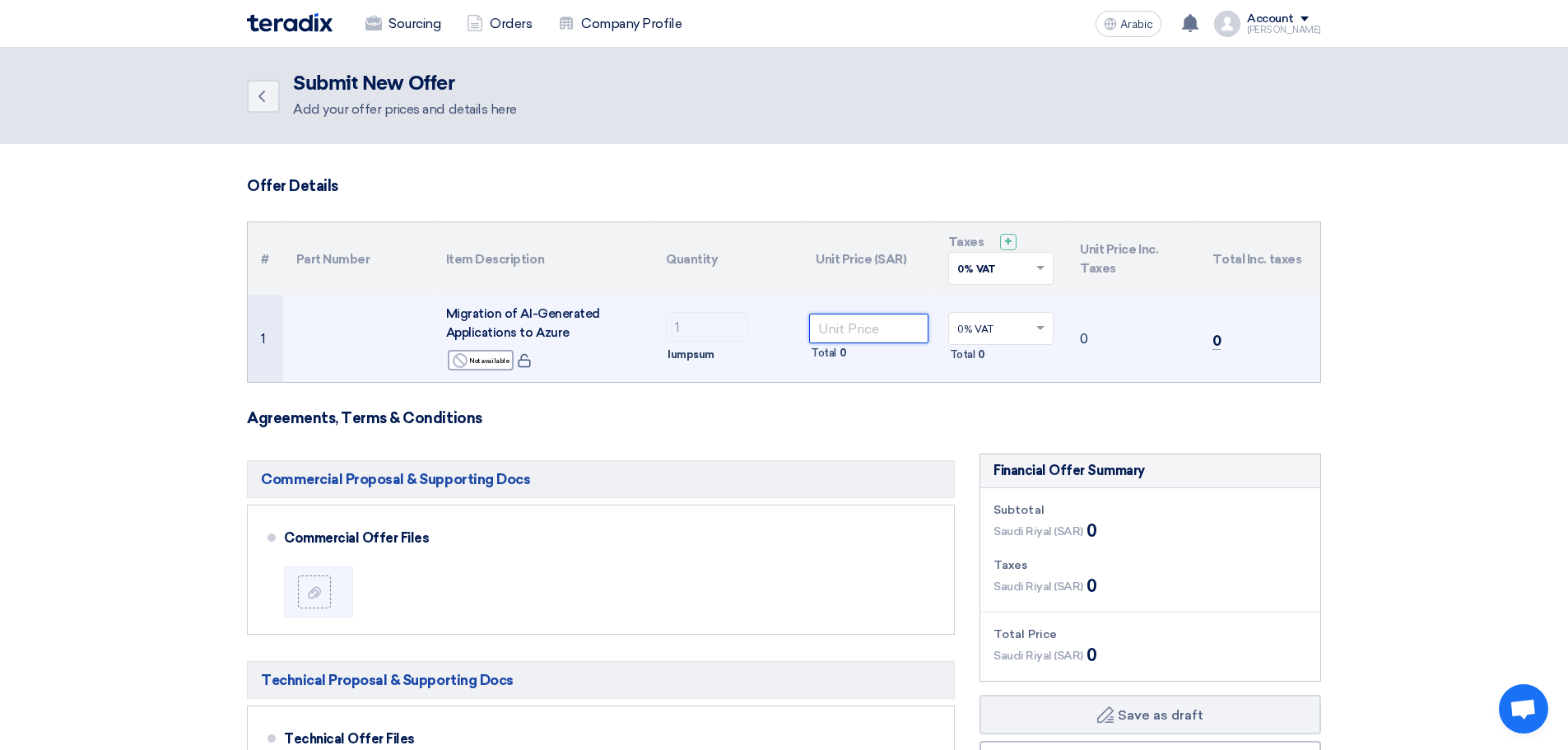
click at [852, 327] on input "number" at bounding box center [869, 328] width 119 height 30
paste input "36082.68"
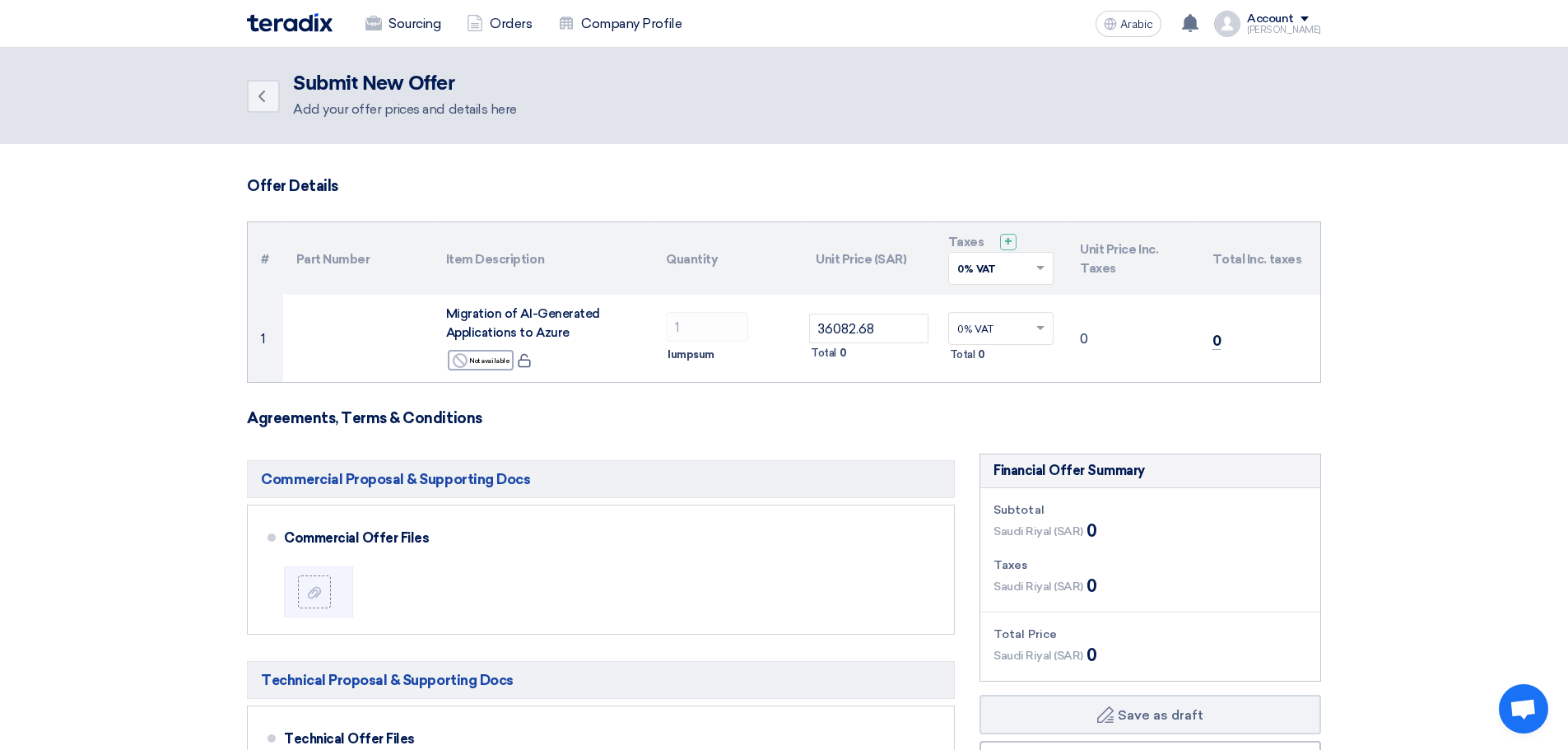
click at [1507, 476] on section "Offer Details # Part Number Item Description Quantity Unit Price (SAR) Taxes + …" at bounding box center [784, 764] width 1568 height 1241
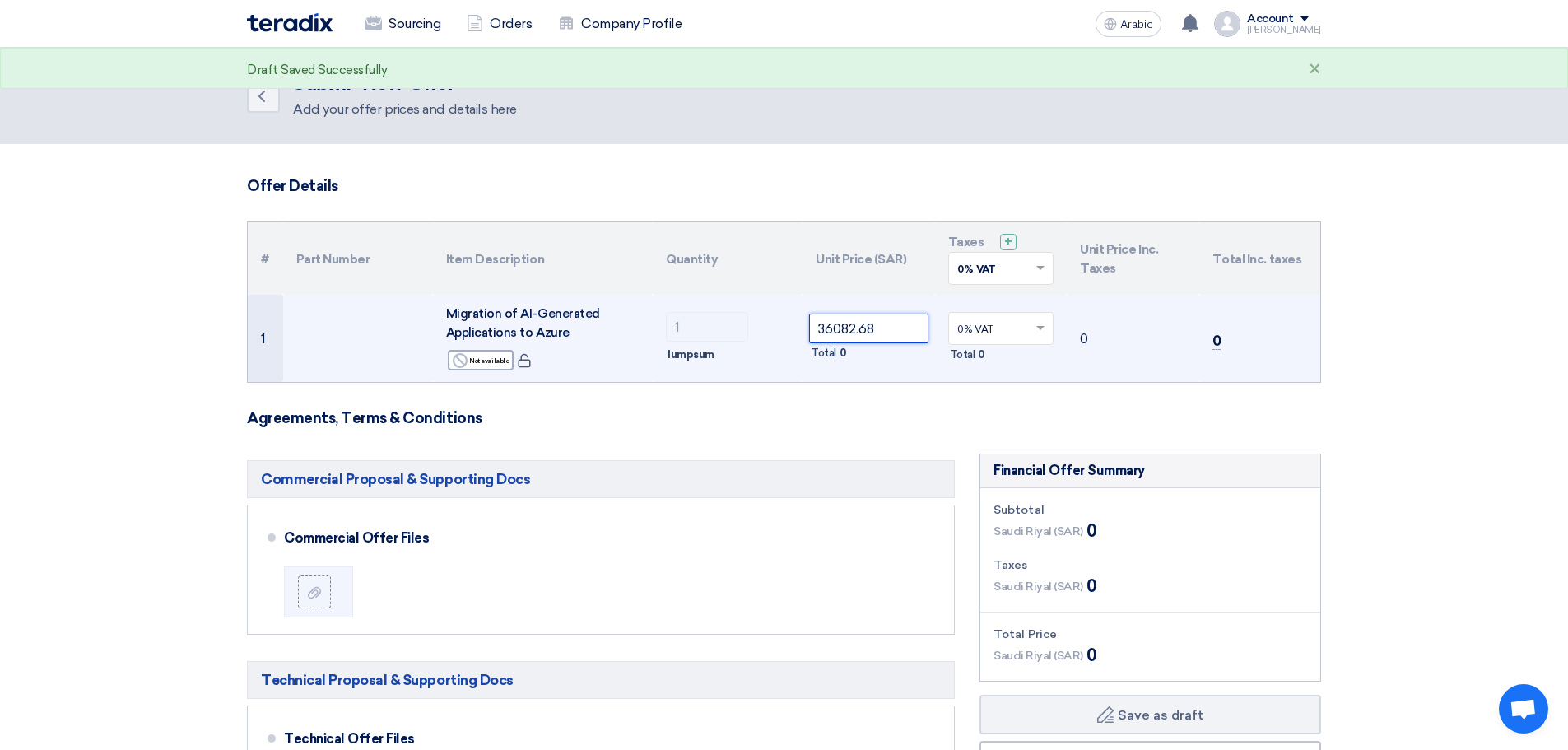
click at [902, 336] on input "36082.68" at bounding box center [869, 328] width 119 height 30
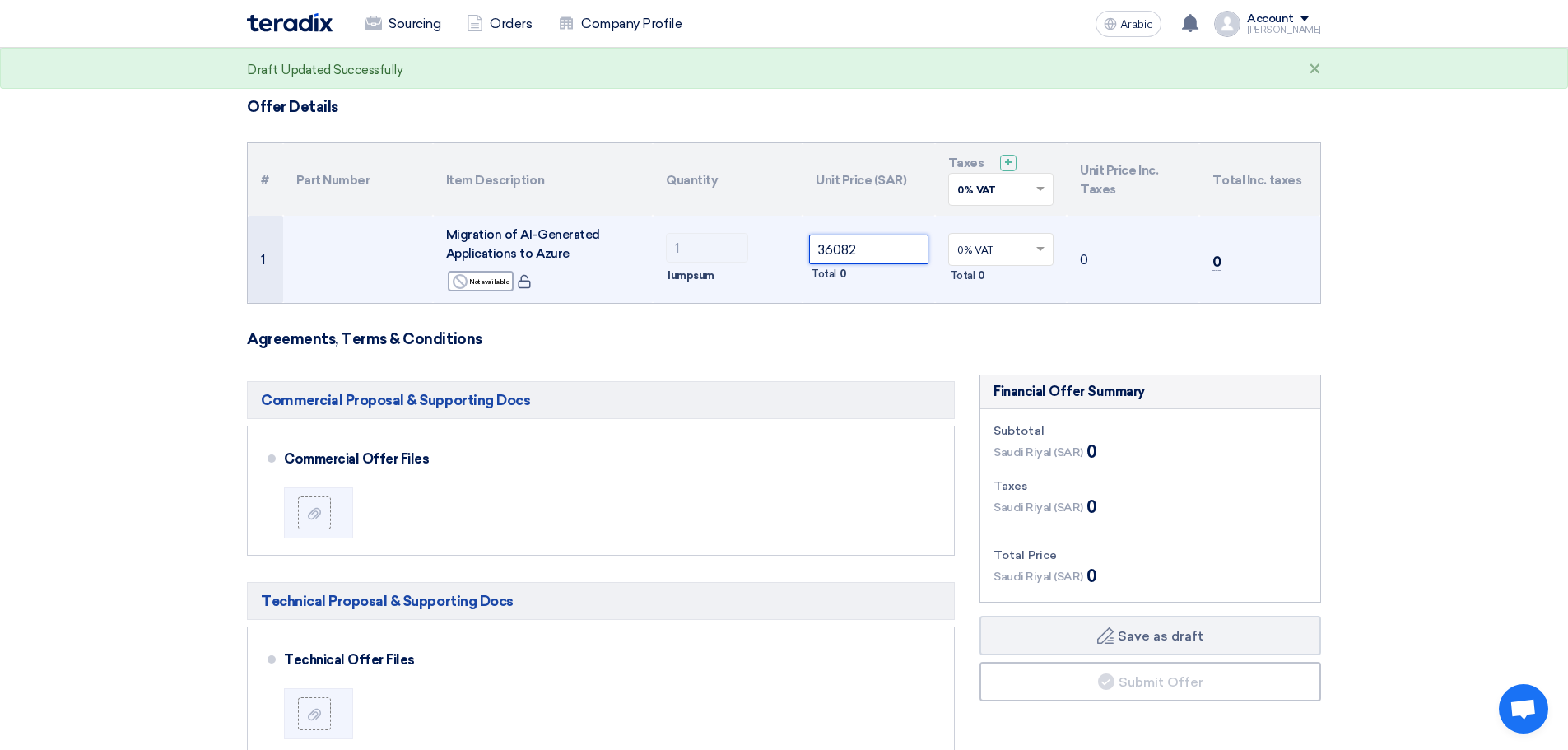
scroll to position [84, 0]
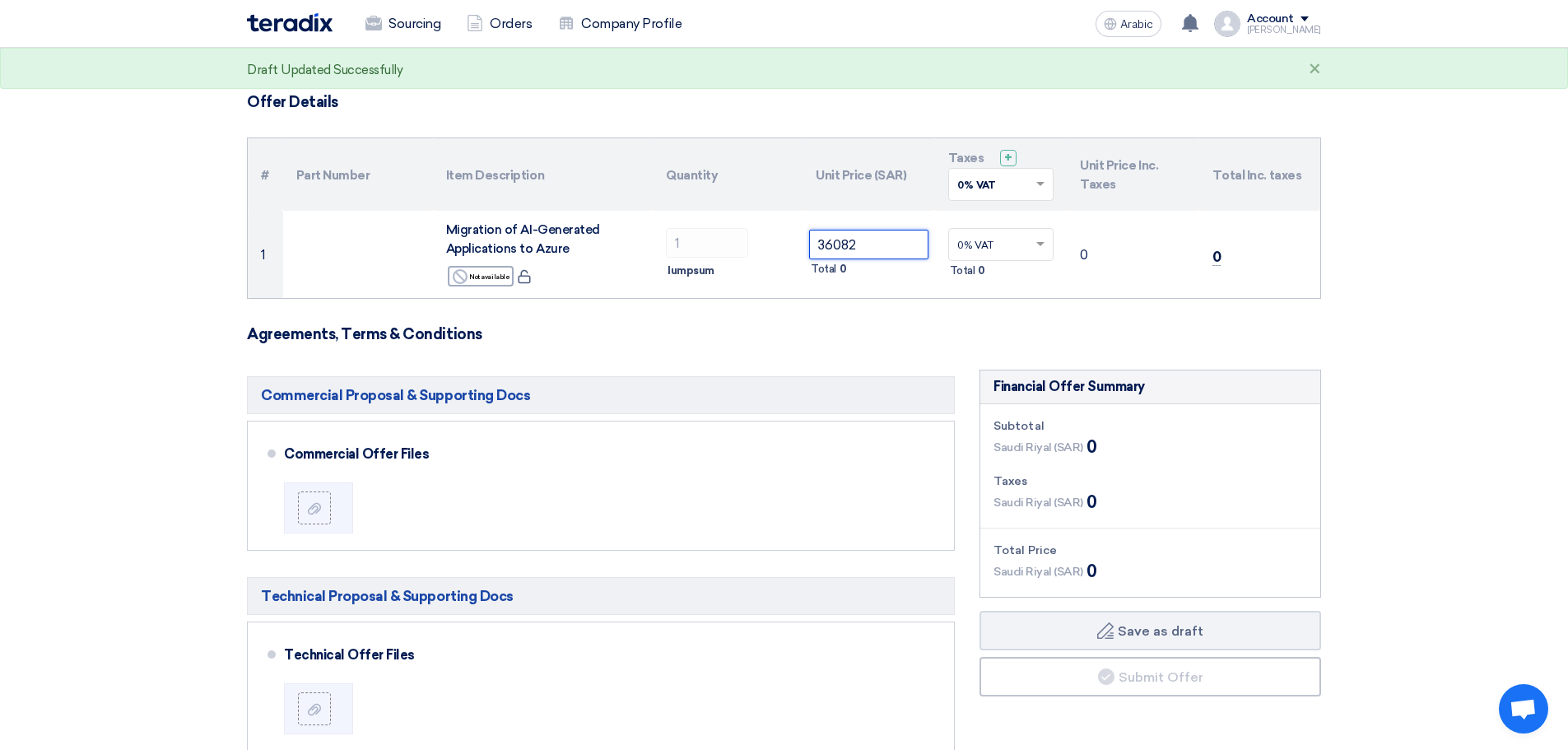
type input "36082"
click at [703, 323] on form "Offer Details # Part Number Item Description Quantity Unit Price (SAR) Taxes + …" at bounding box center [784, 670] width 1074 height 1155
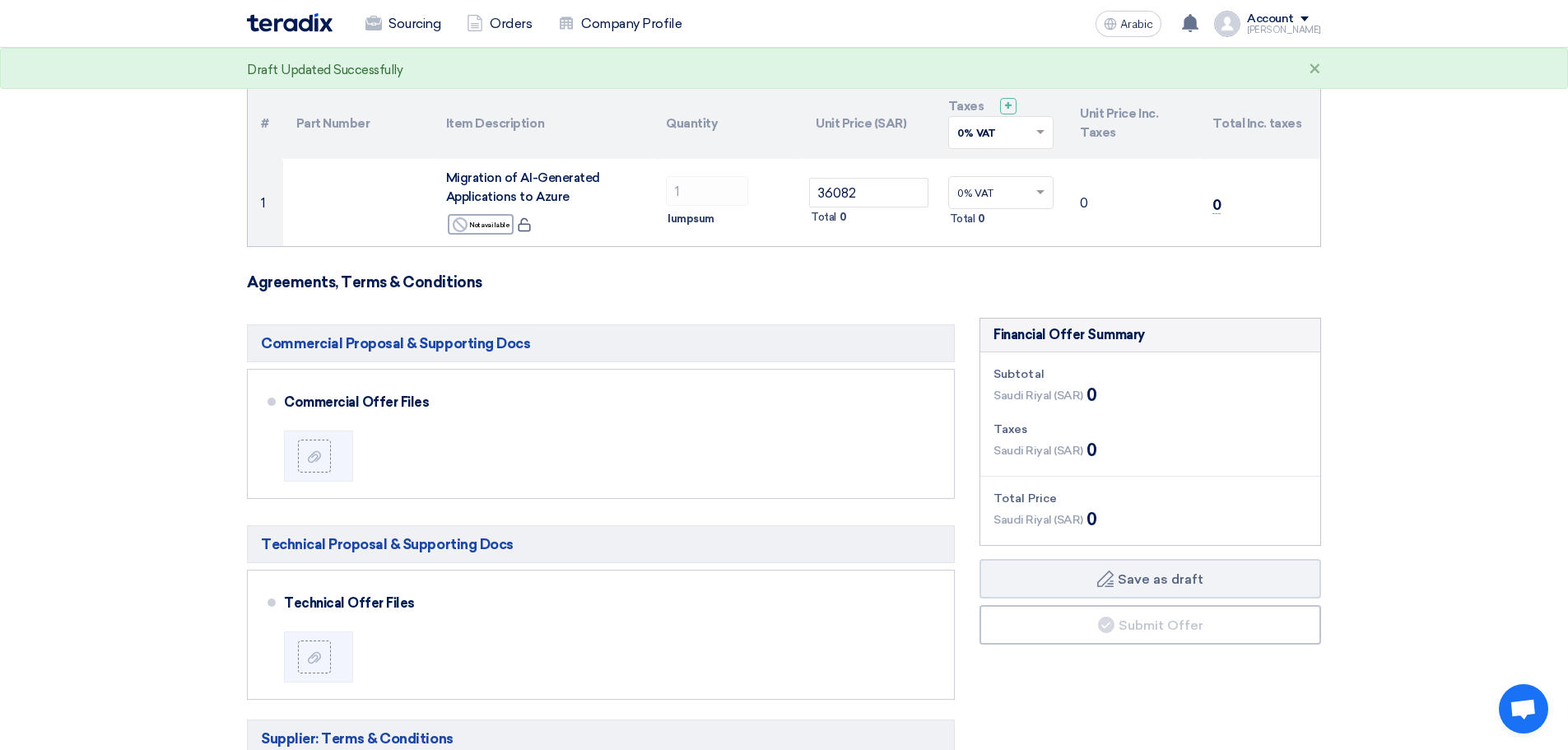
scroll to position [147, 0]
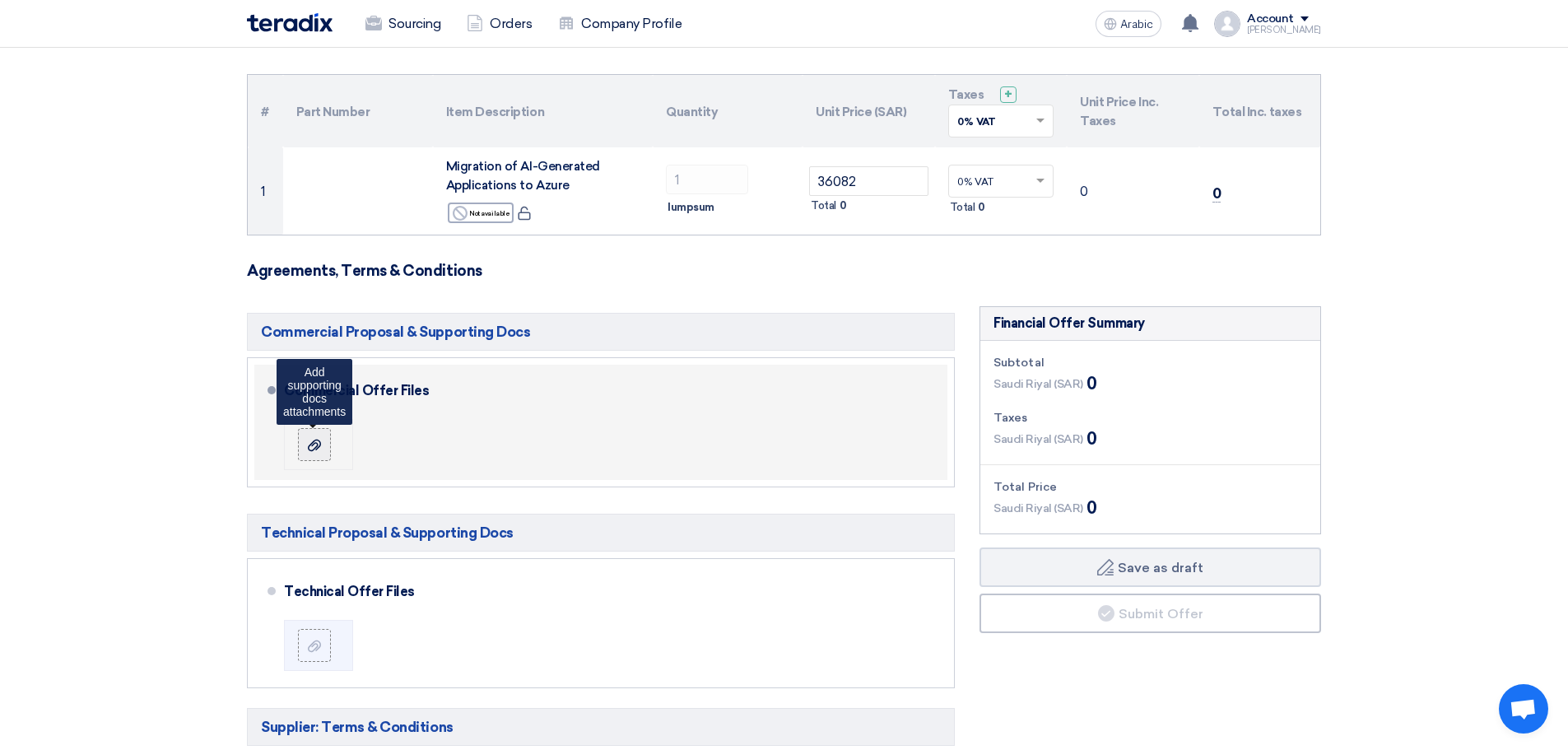
click at [308, 443] on icon at bounding box center [314, 444] width 13 height 13
click at [0, 0] on input "file" at bounding box center [0, 0] width 0 height 0
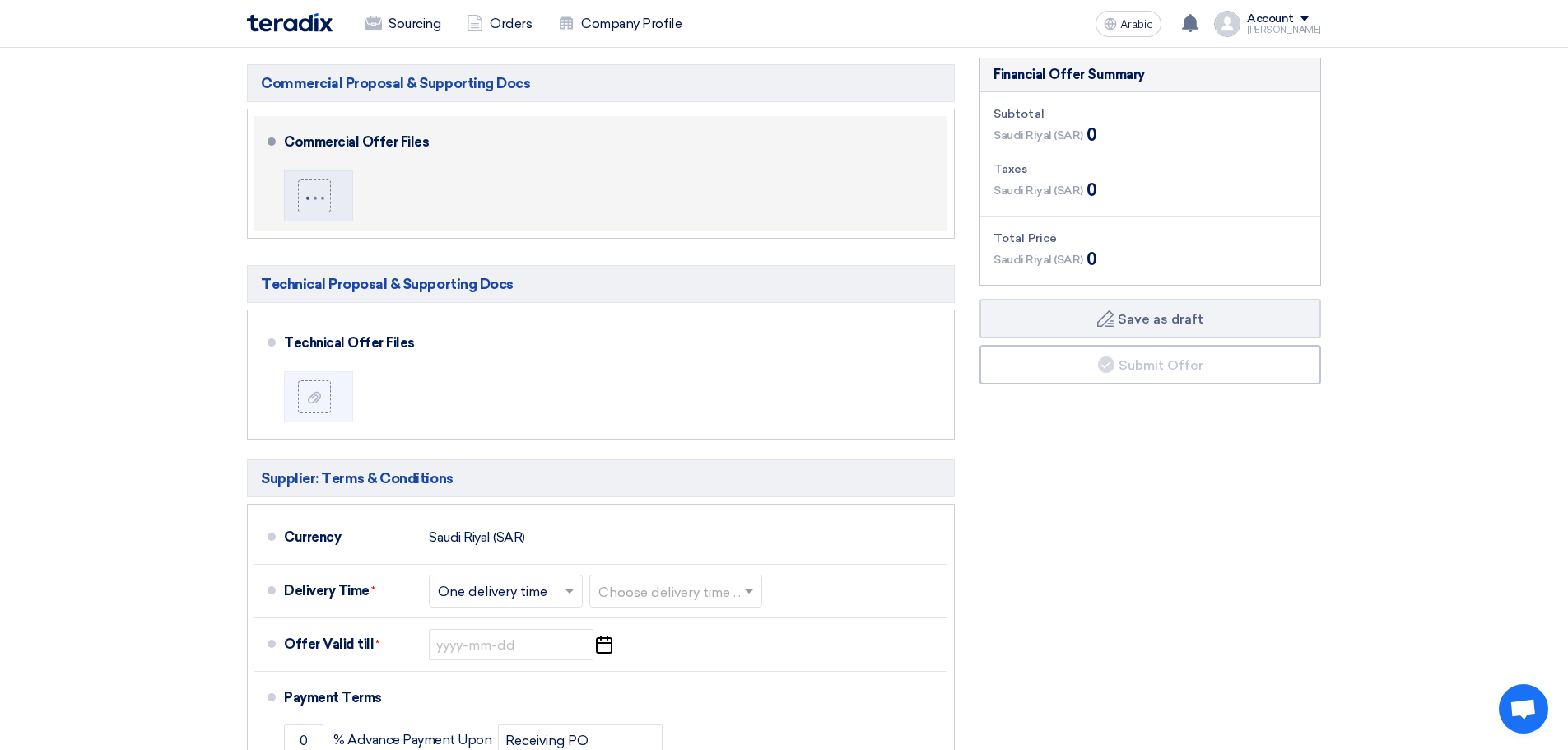
scroll to position [398, 0]
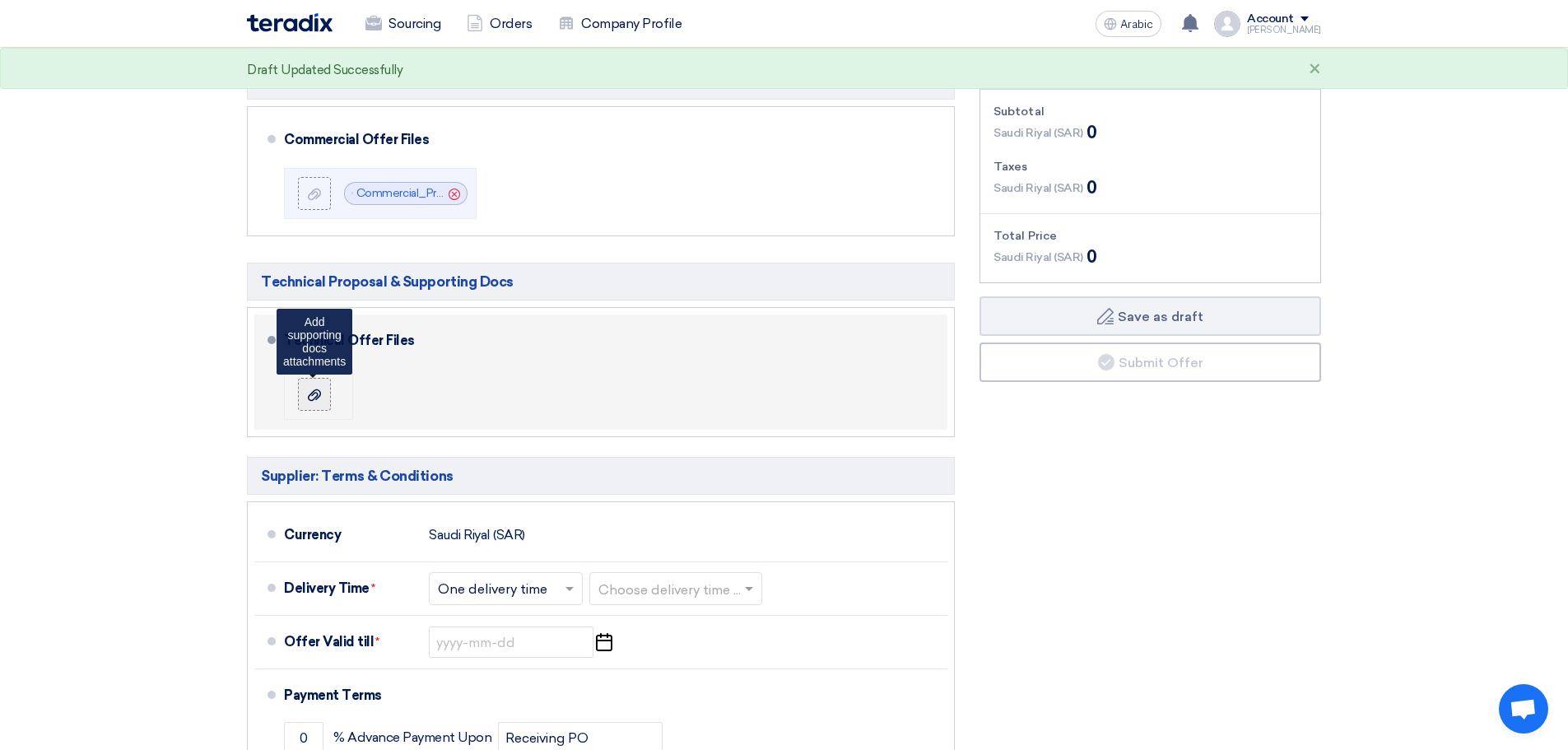
click at [316, 378] on label at bounding box center [314, 394] width 33 height 33
click at [0, 0] on input "file" at bounding box center [0, 0] width 0 height 0
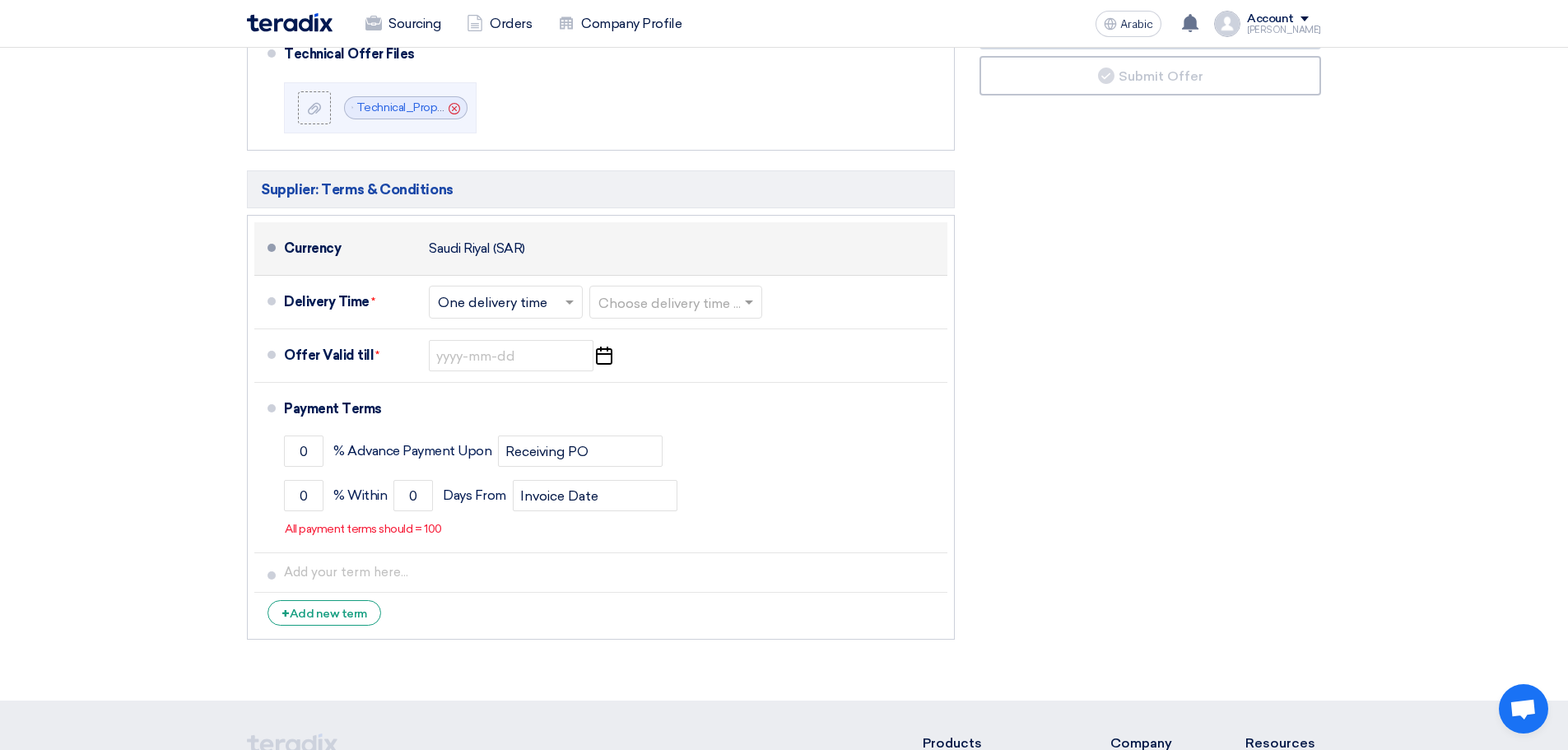
scroll to position [687, 0]
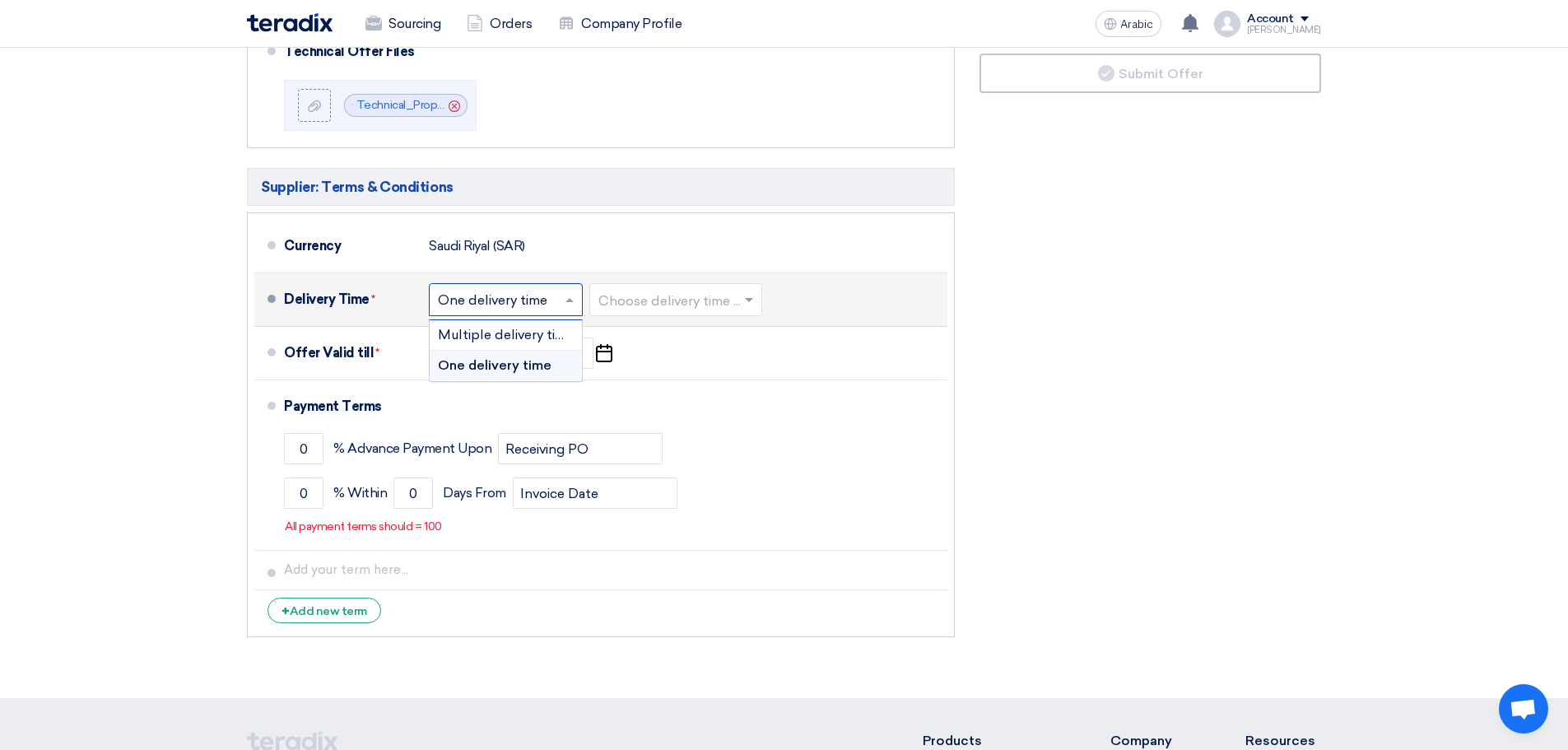
click at [541, 312] on input "text" at bounding box center [507, 301] width 137 height 24
click at [515, 365] on font "One delivery time" at bounding box center [495, 365] width 114 height 15
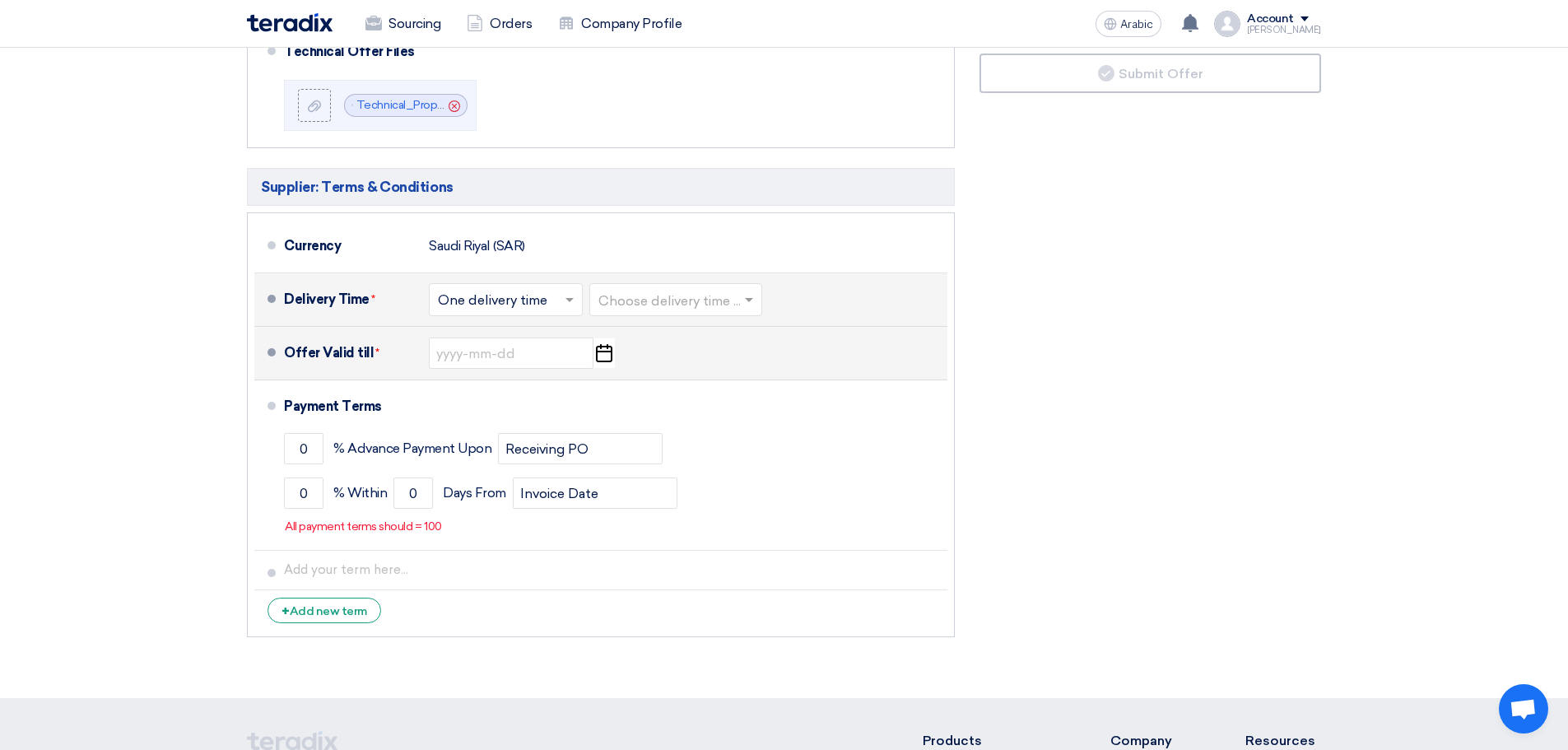
click at [598, 357] on use "button" at bounding box center [604, 353] width 16 height 18
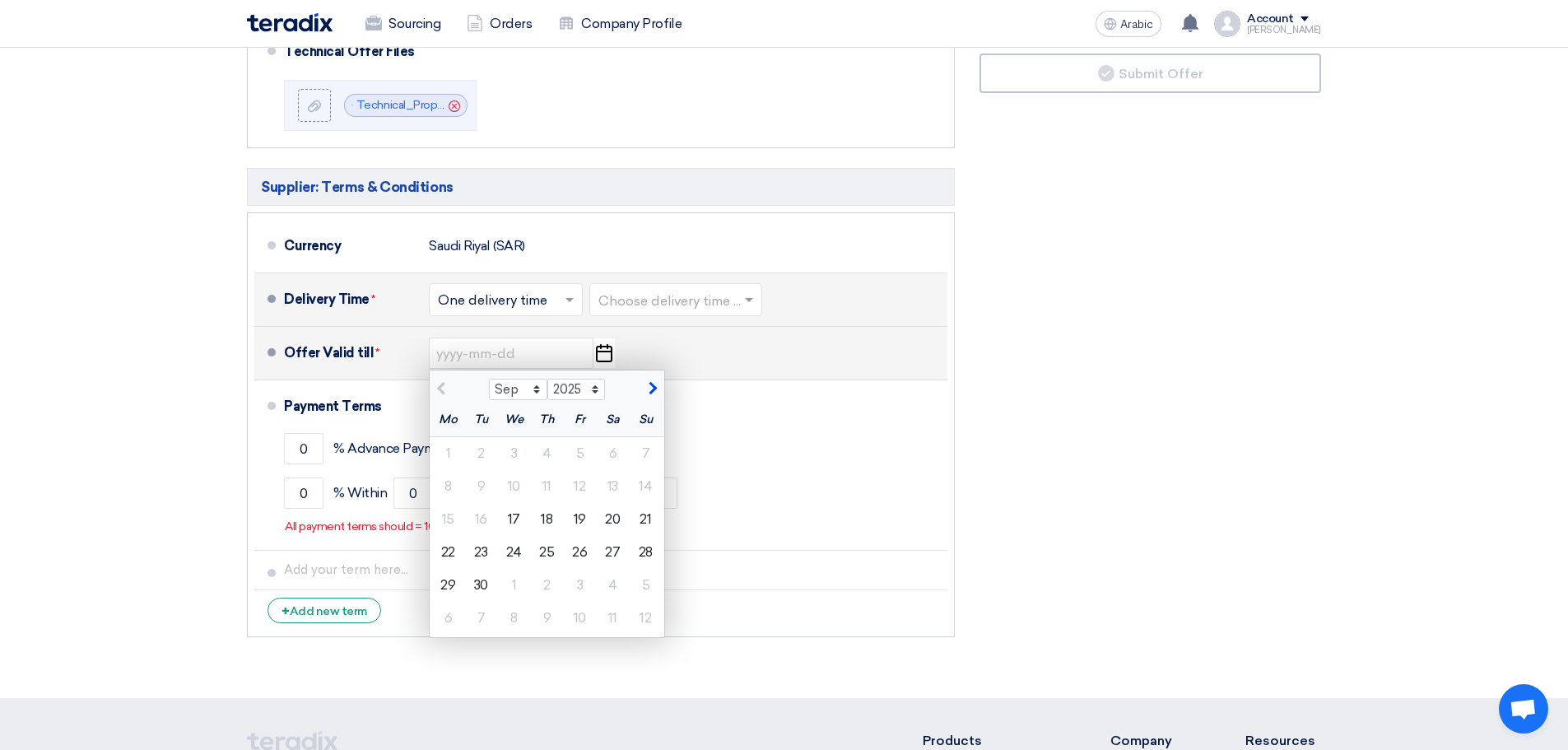
click at [651, 384] on span "button" at bounding box center [651, 388] width 9 height 15
click at [436, 385] on button "button" at bounding box center [443, 386] width 27 height 16
click at [436, 385] on div at bounding box center [459, 386] width 59 height 16
click at [650, 387] on span "button" at bounding box center [651, 388] width 9 height 15
select select "10"
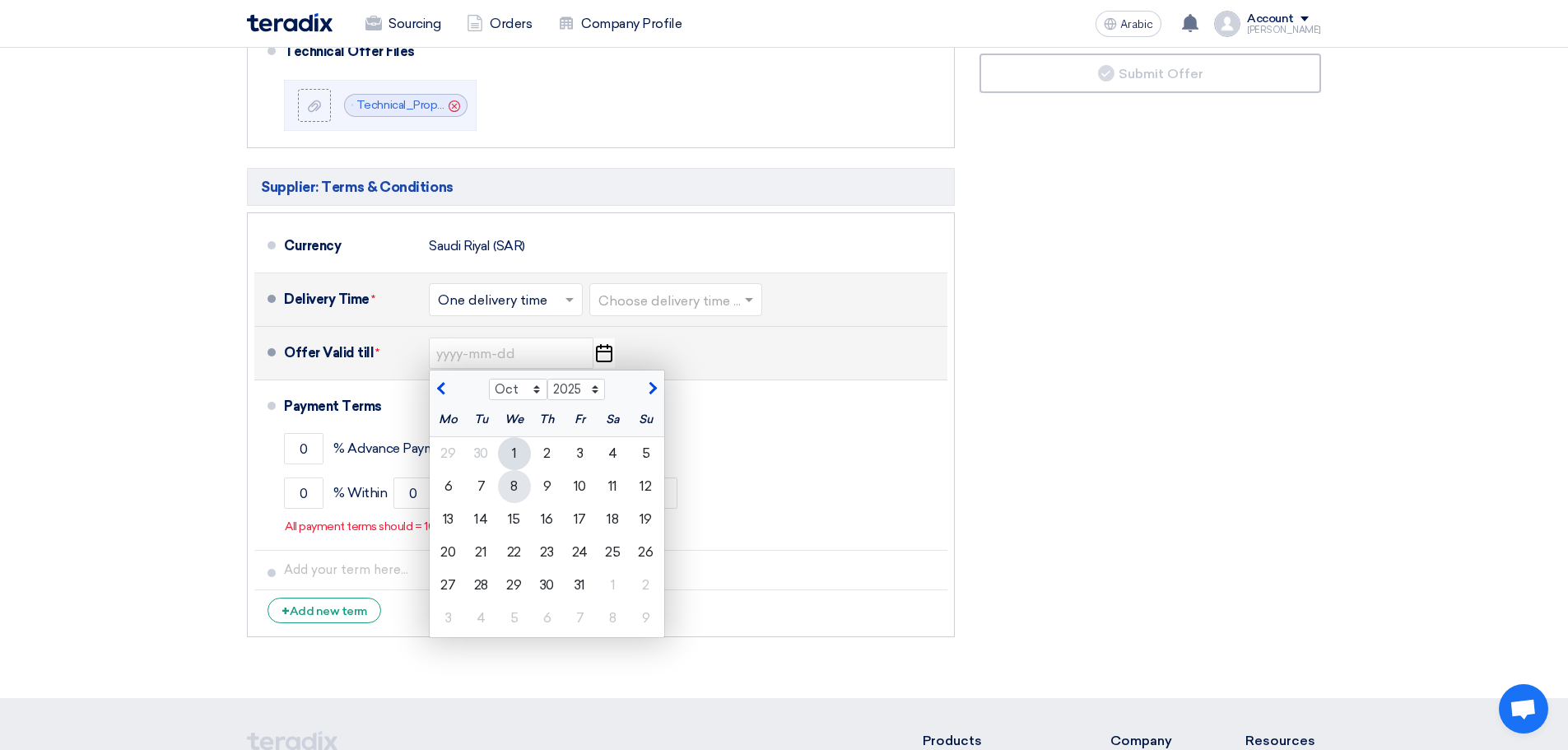
click at [523, 482] on div "8" at bounding box center [515, 486] width 33 height 33
type input "[DATE]"
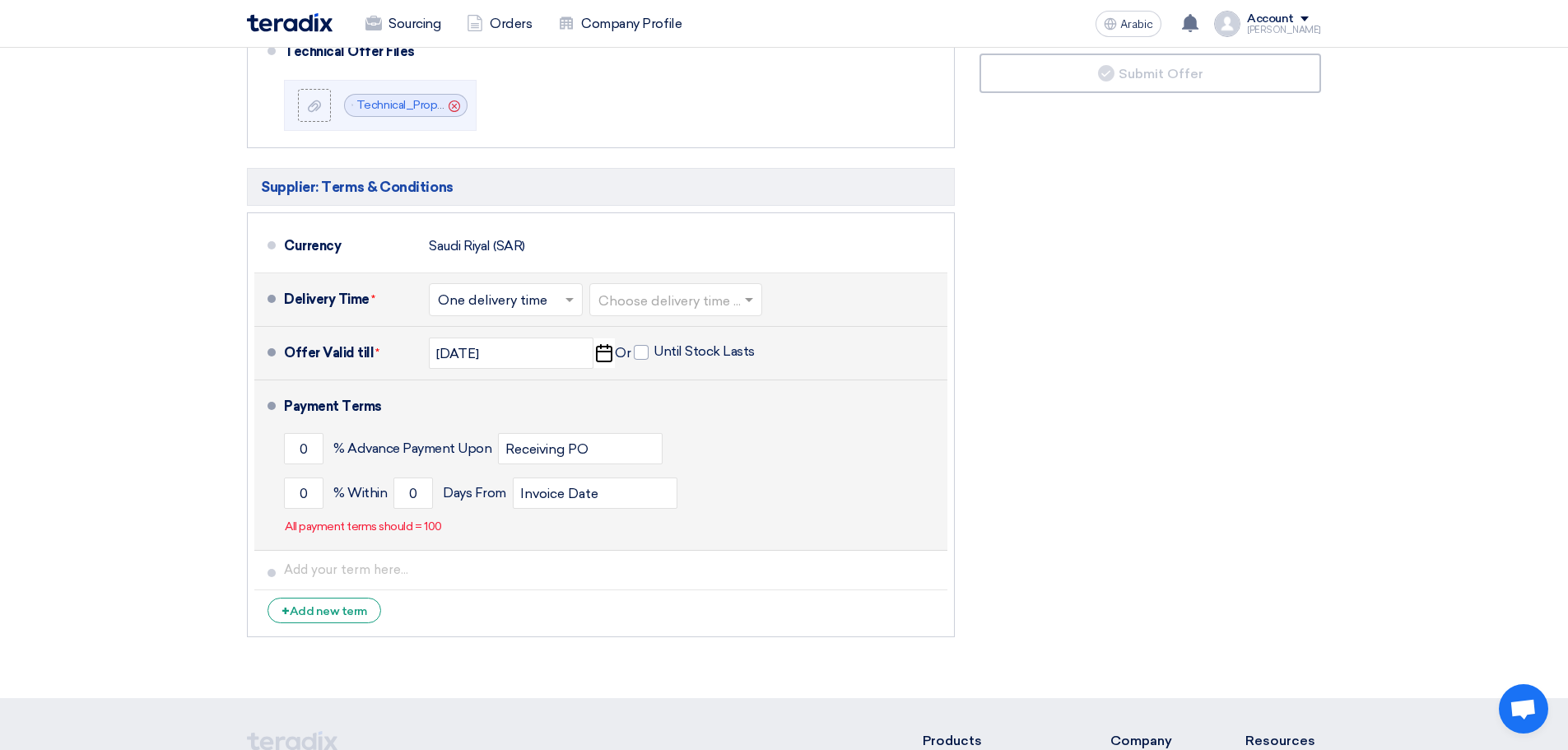
click at [383, 407] on div "Payment Terms" at bounding box center [606, 407] width 644 height 39
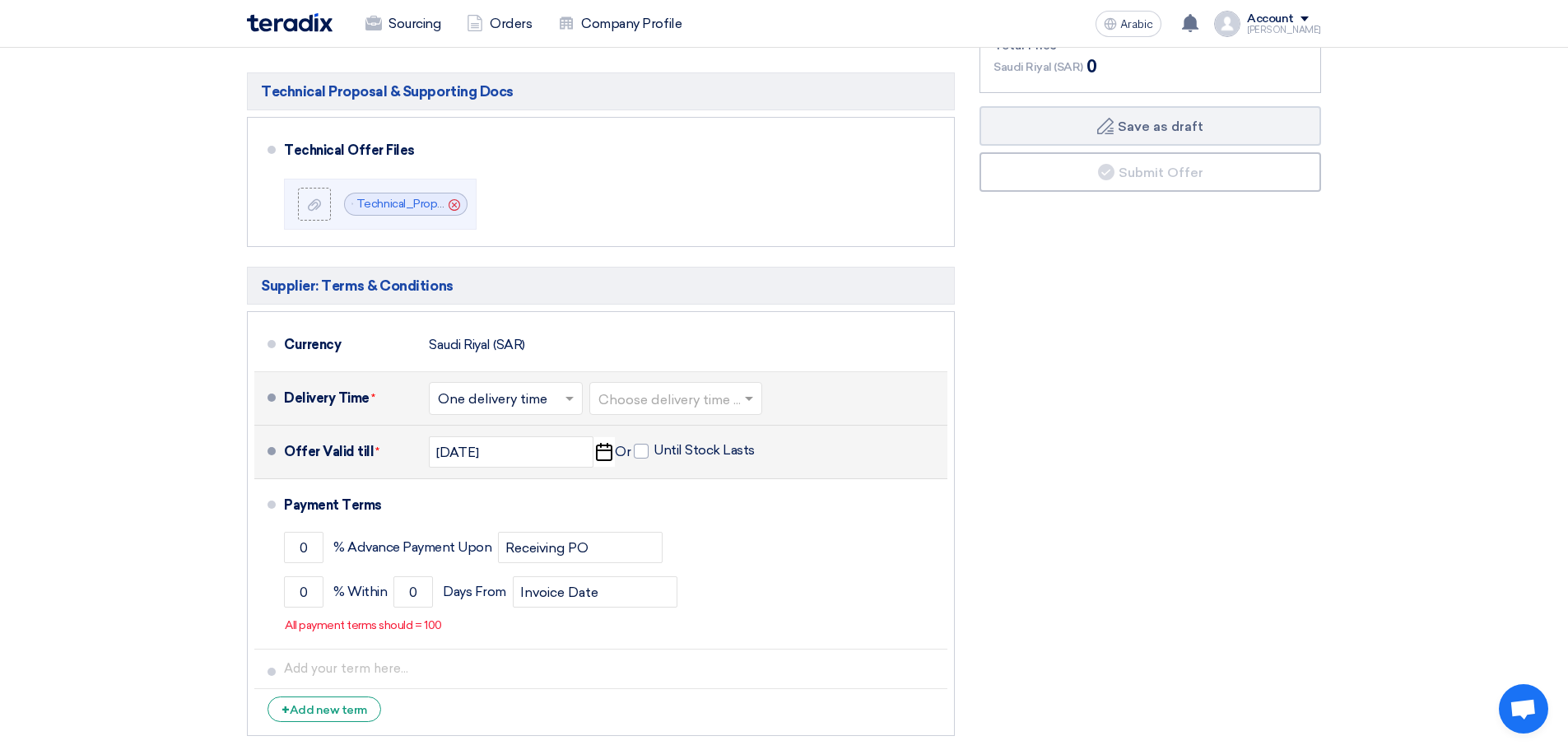
scroll to position [592, 0]
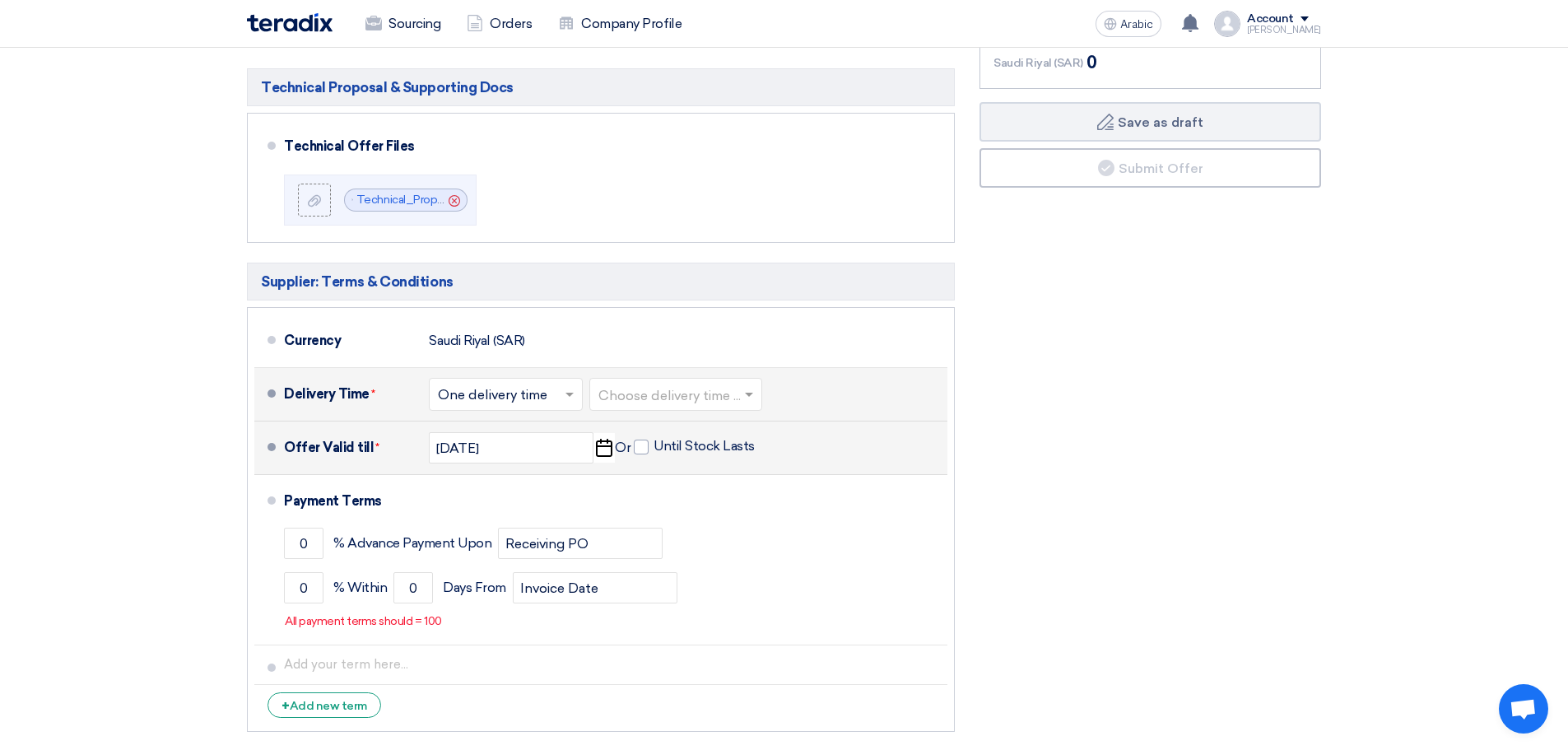
click at [606, 453] on icon "Pick a date" at bounding box center [603, 447] width 22 height 30
select select "10"
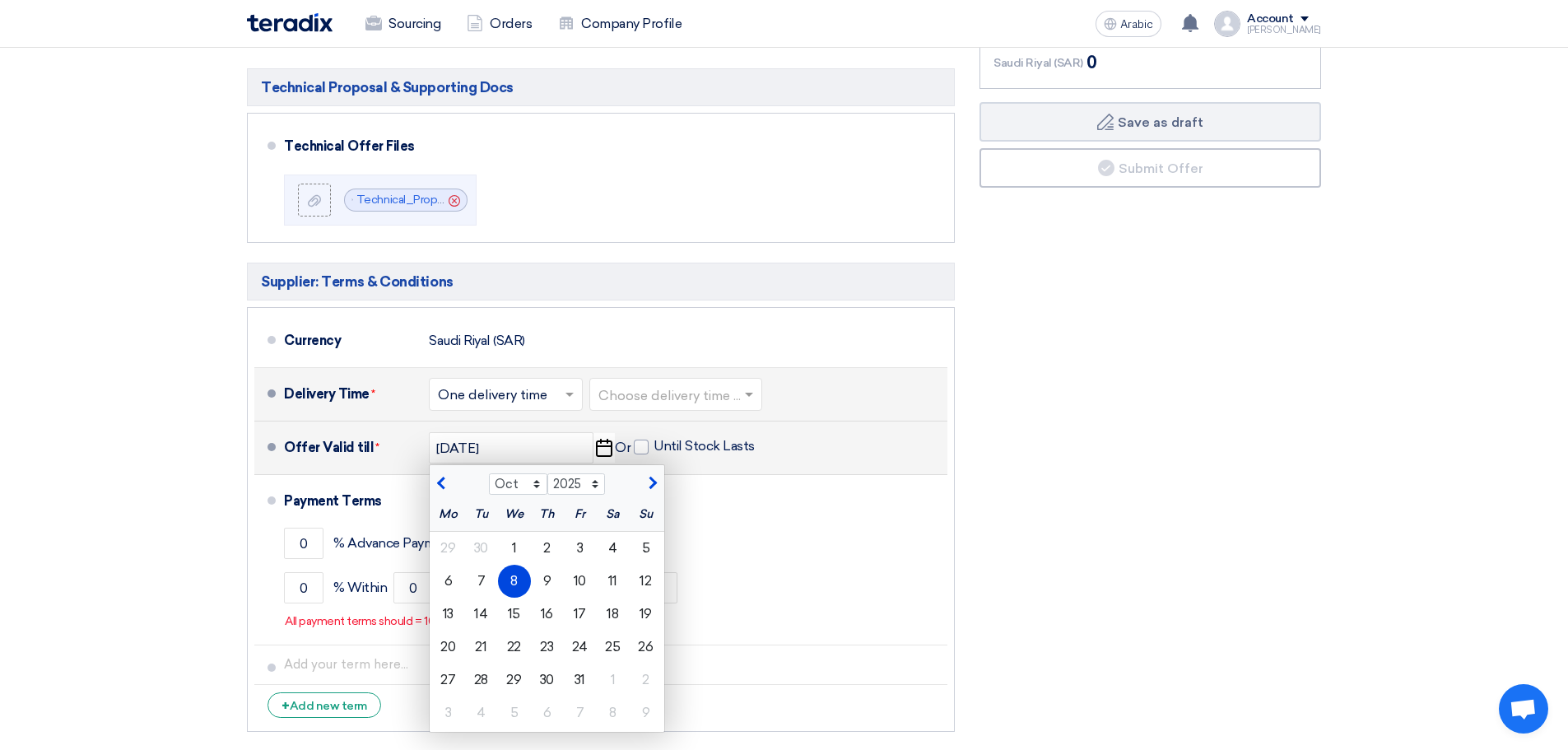
click at [606, 453] on icon "Pick a date" at bounding box center [603, 447] width 22 height 30
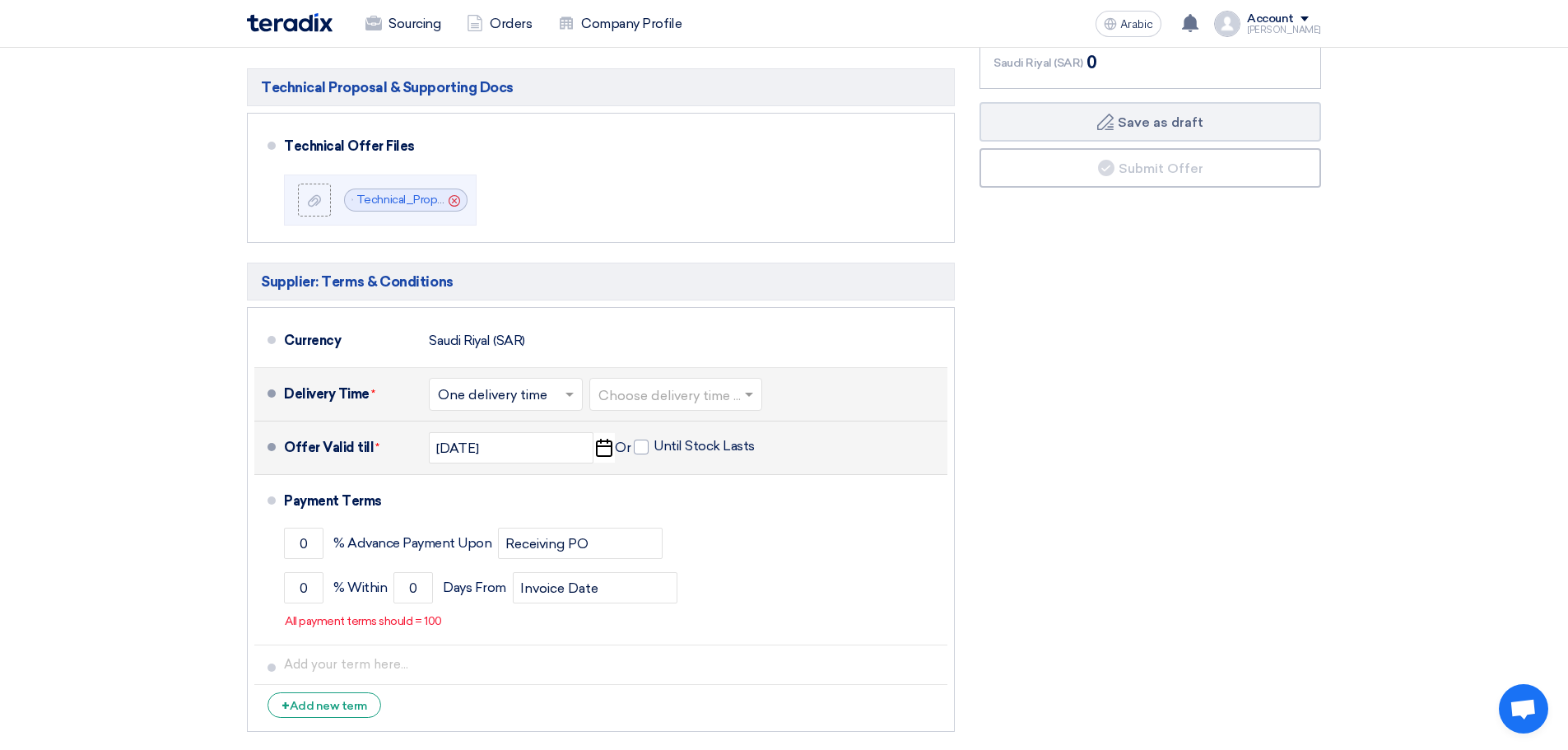
click at [608, 452] on icon "Pick a date" at bounding box center [603, 447] width 22 height 30
select select "10"
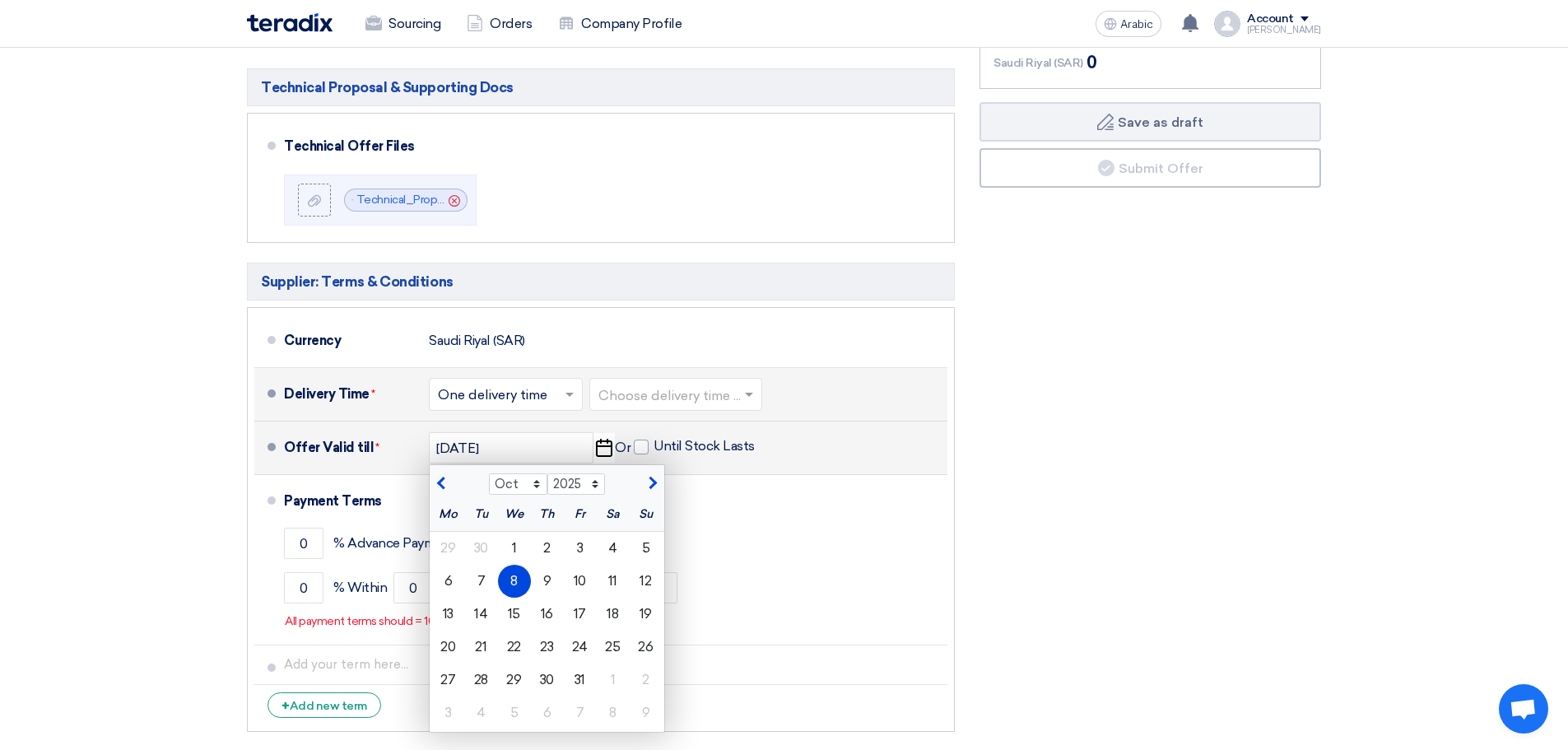
click at [608, 452] on icon "Pick a date" at bounding box center [603, 447] width 22 height 30
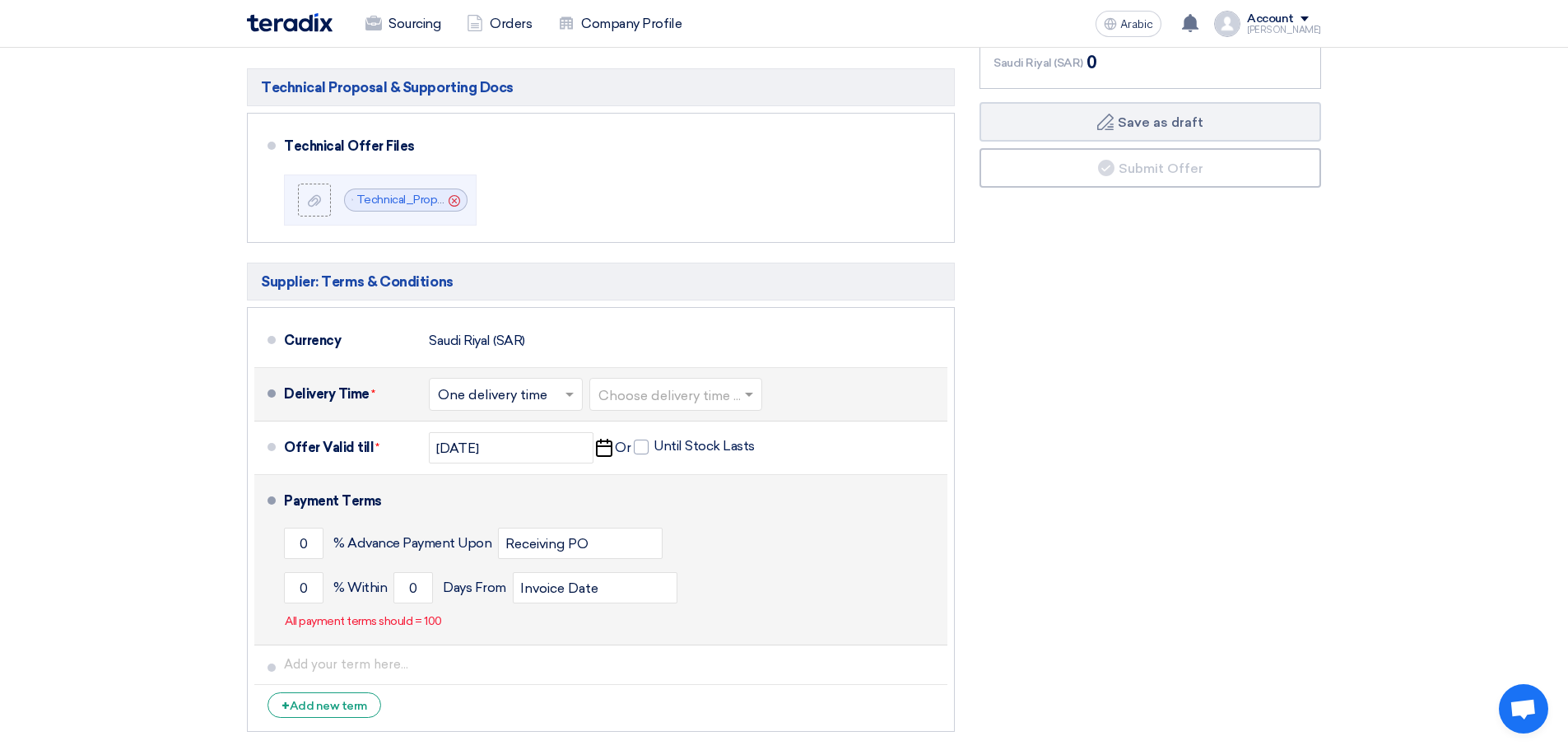
click at [591, 482] on div "Payment Terms" at bounding box center [606, 501] width 644 height 39
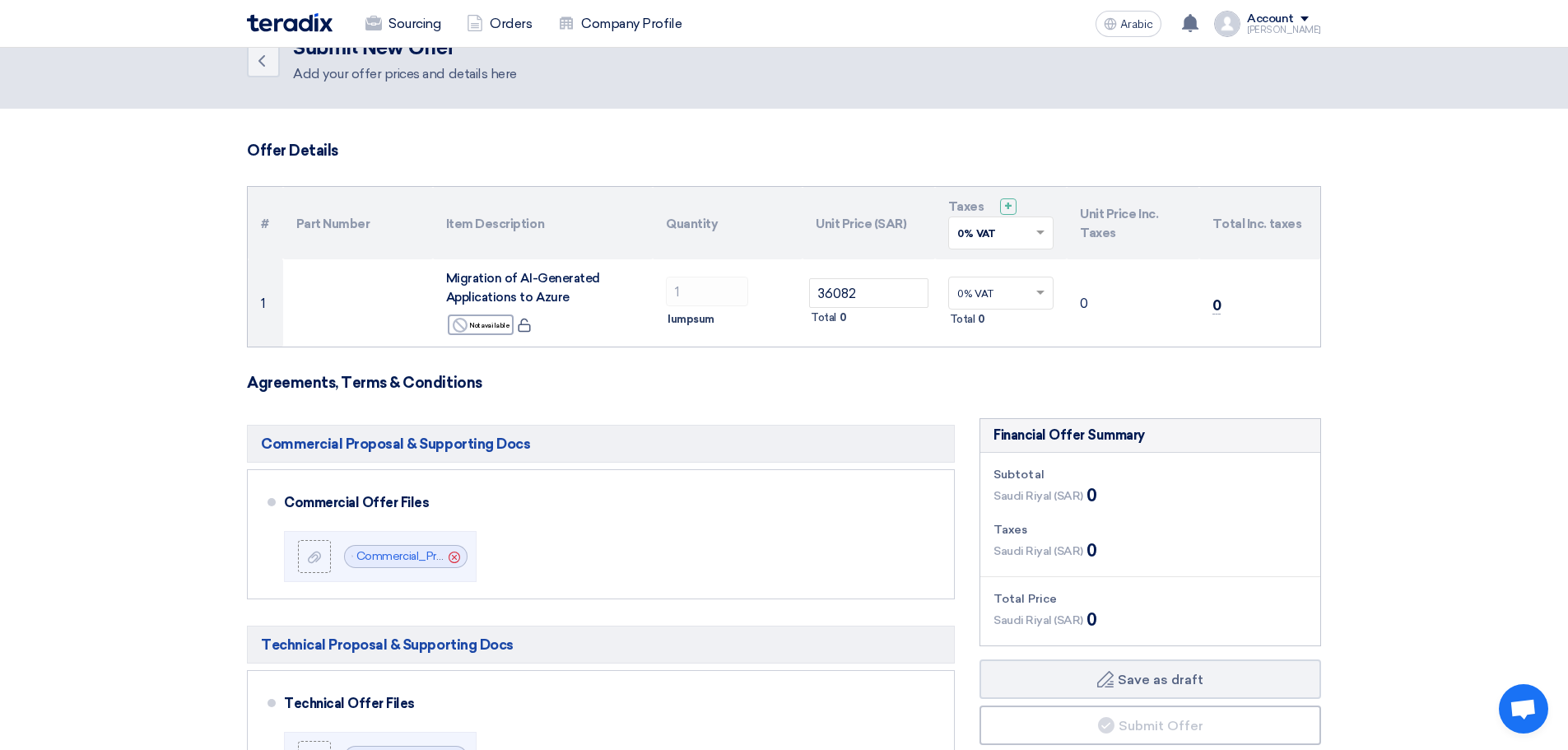
scroll to position [39, 0]
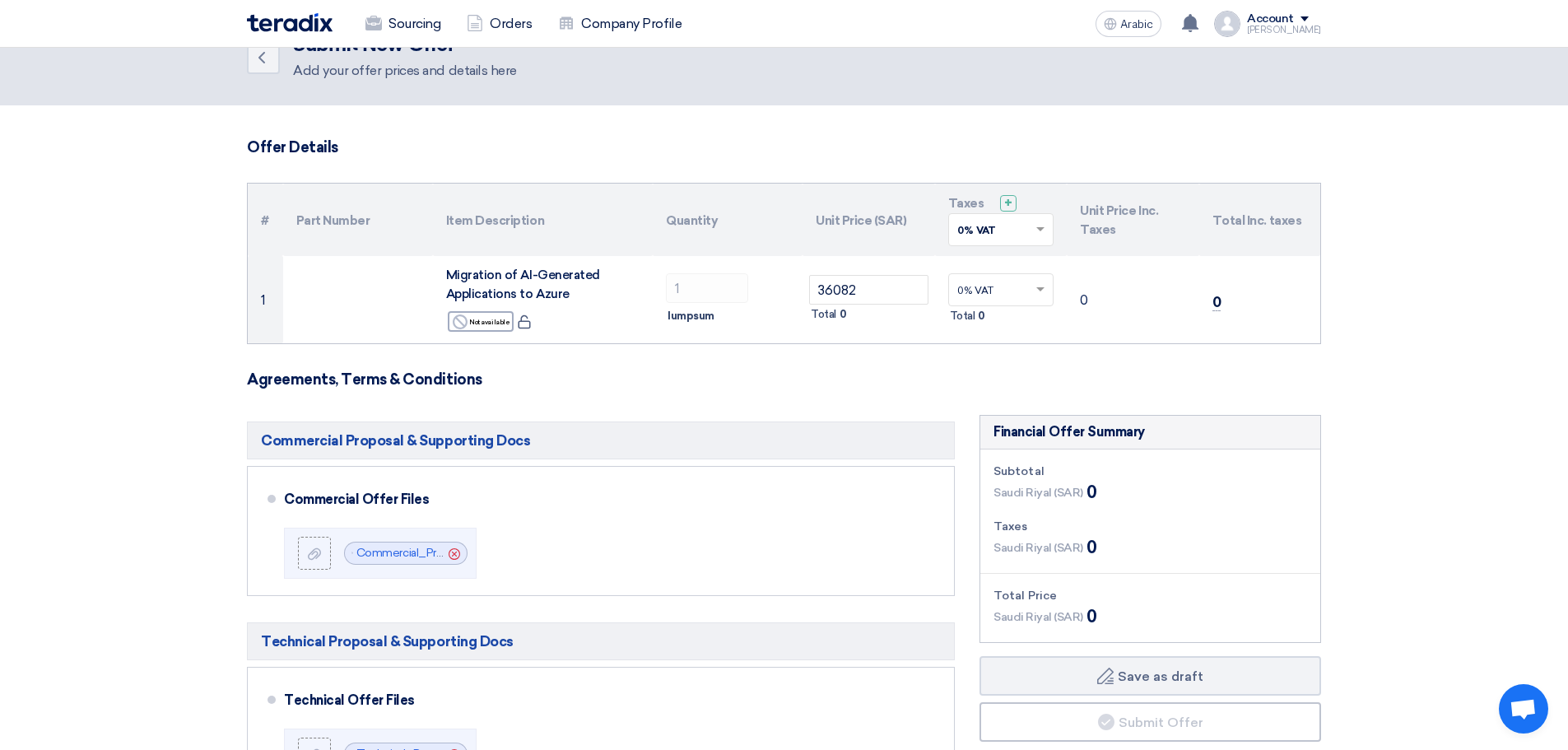
click at [1189, 115] on section "Offer Details # Part Number Item Description Quantity Unit Price (SAR) Taxes + …" at bounding box center [784, 726] width 1568 height 1241
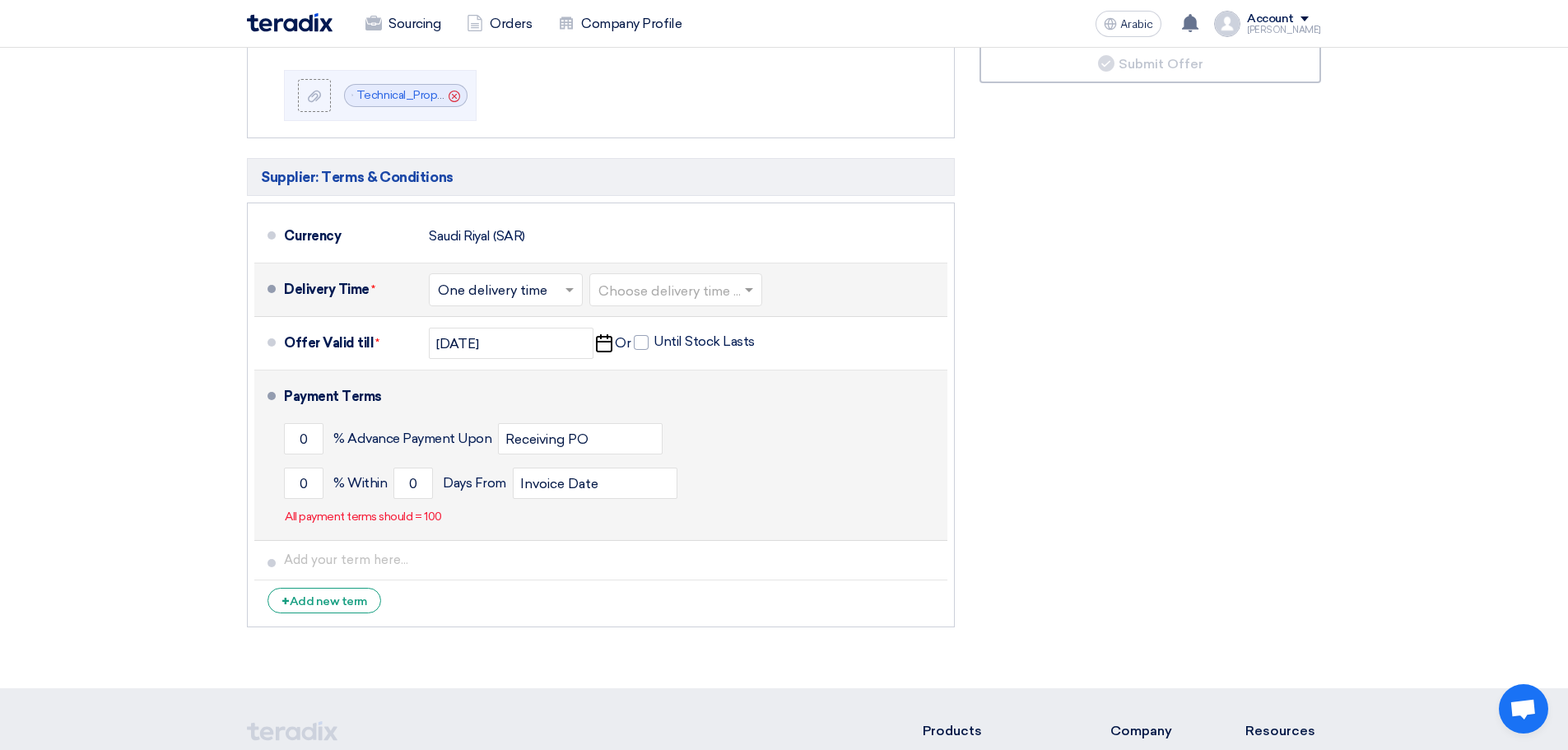
scroll to position [696, 0]
click at [303, 431] on input "0" at bounding box center [304, 439] width 39 height 31
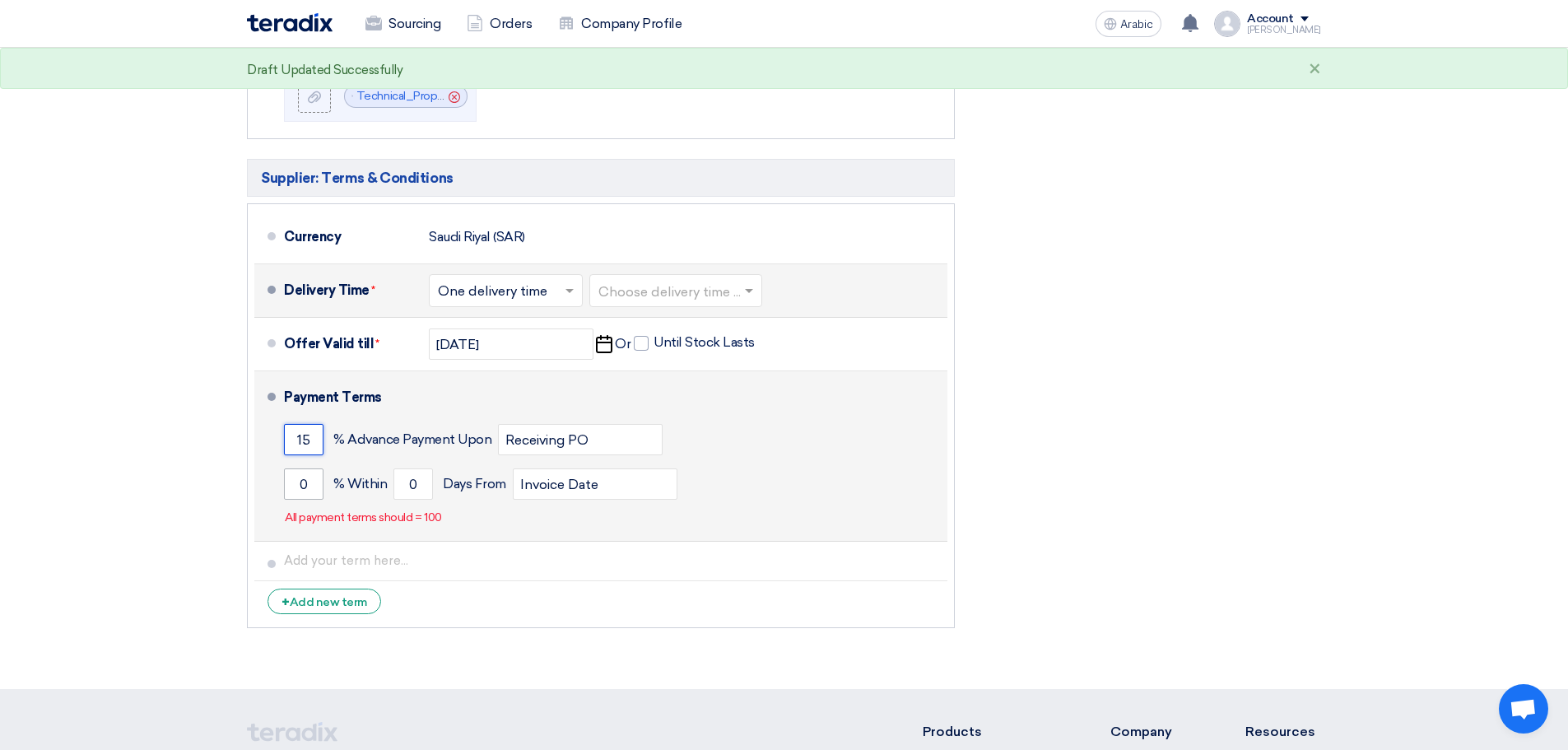
type input "15"
click at [306, 487] on input "0" at bounding box center [304, 484] width 39 height 31
type input "85"
click at [419, 489] on input "0" at bounding box center [413, 484] width 39 height 31
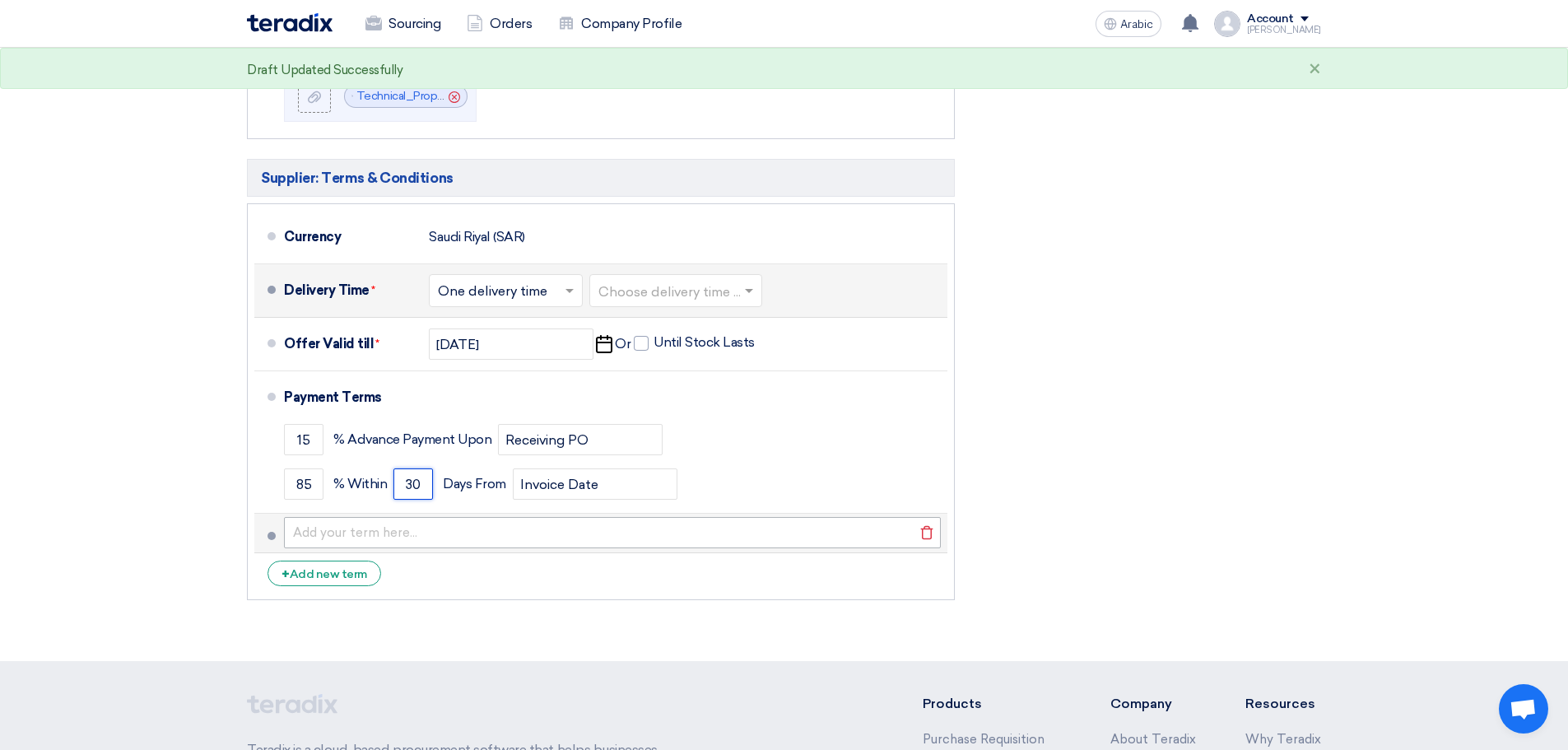
type input "30"
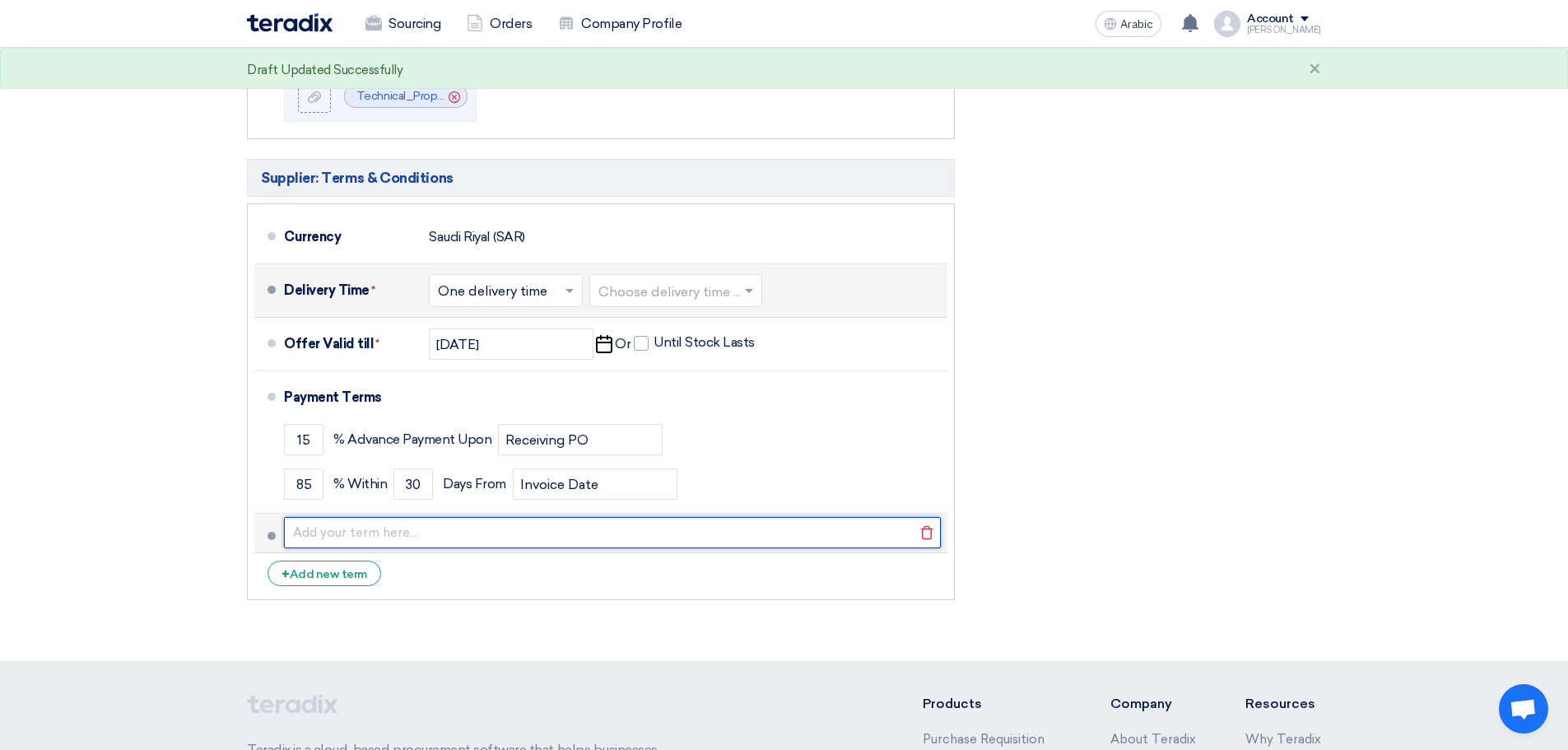
click at [488, 541] on input "text" at bounding box center [612, 532] width 657 height 31
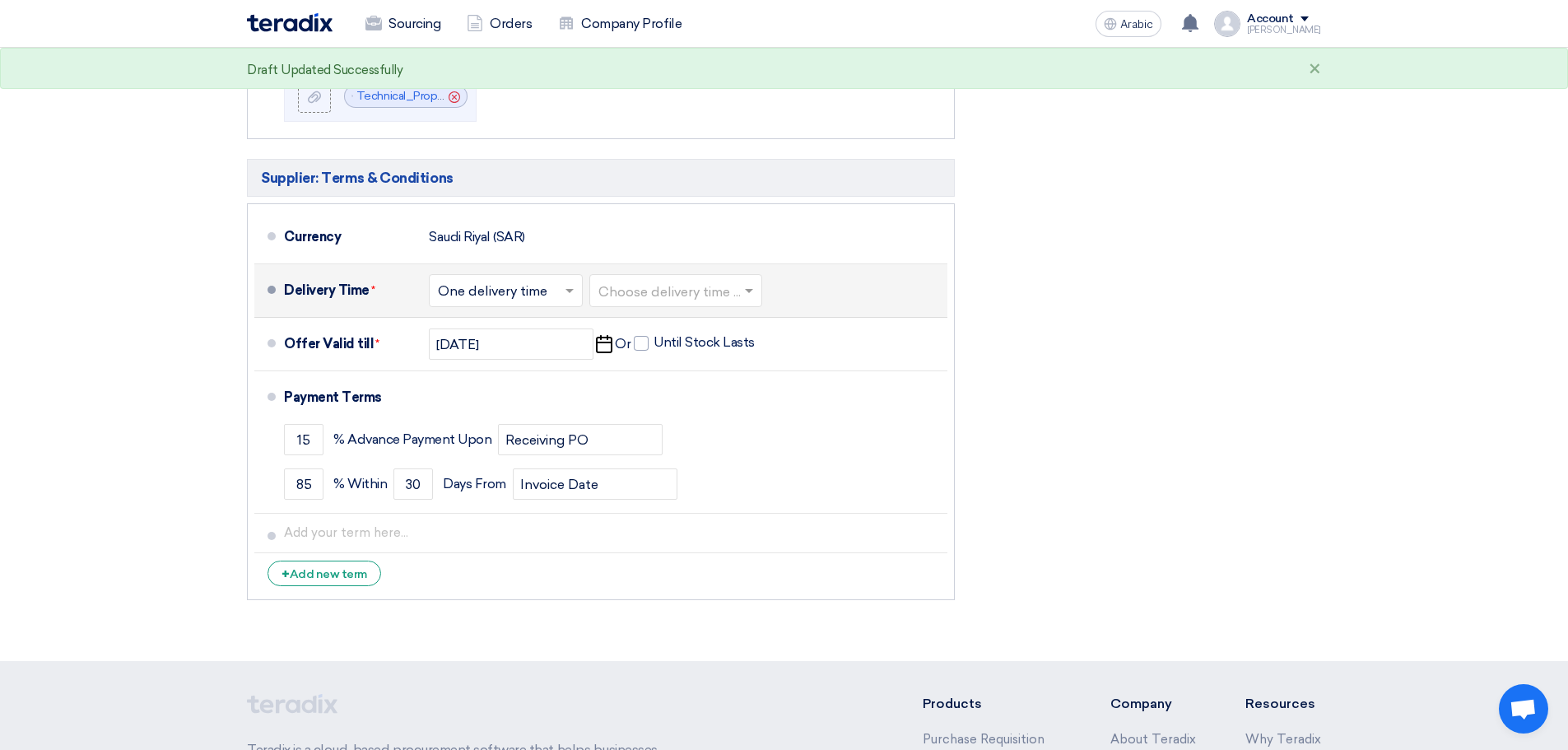
click at [486, 570] on li "+ Add new term" at bounding box center [601, 573] width 693 height 39
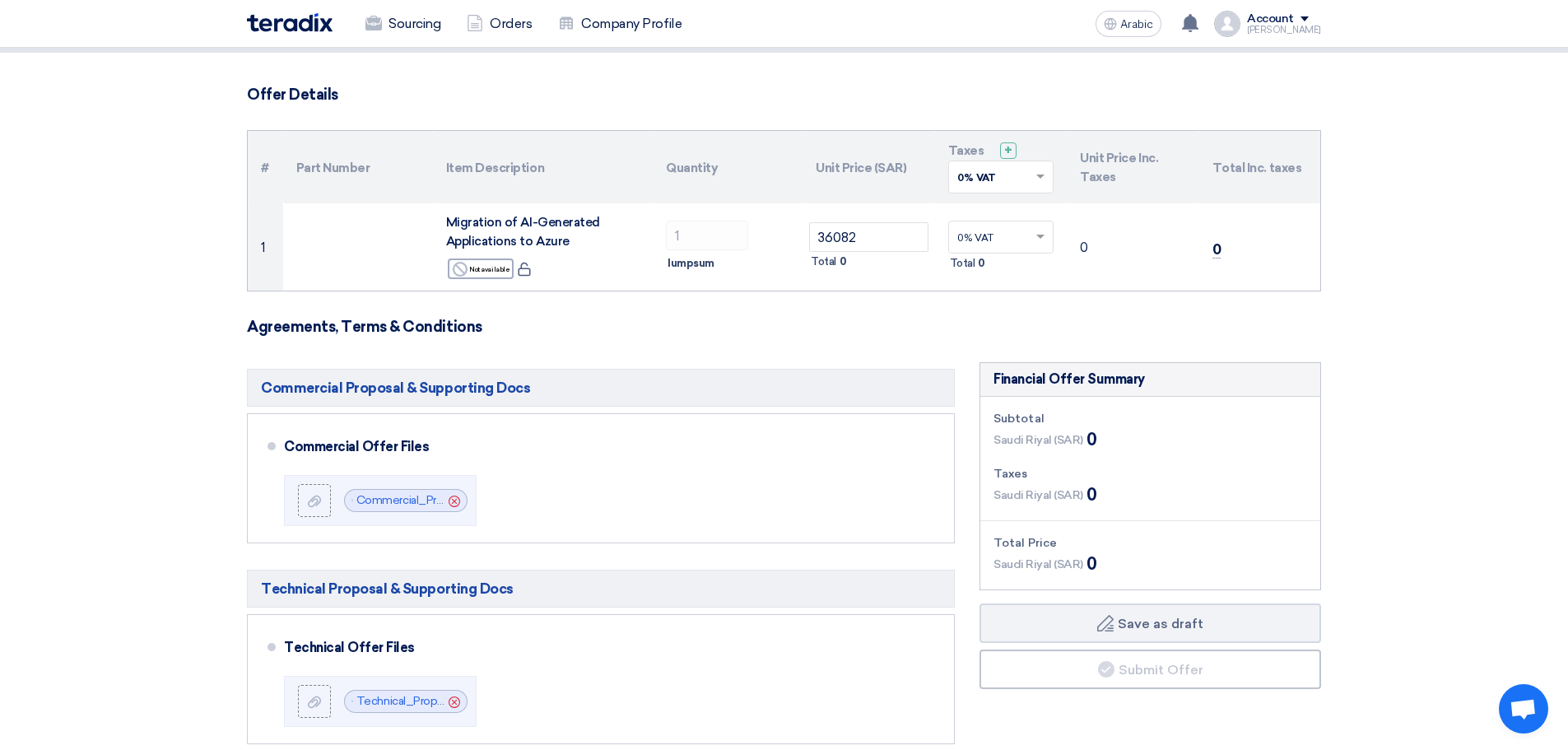
scroll to position [0, 0]
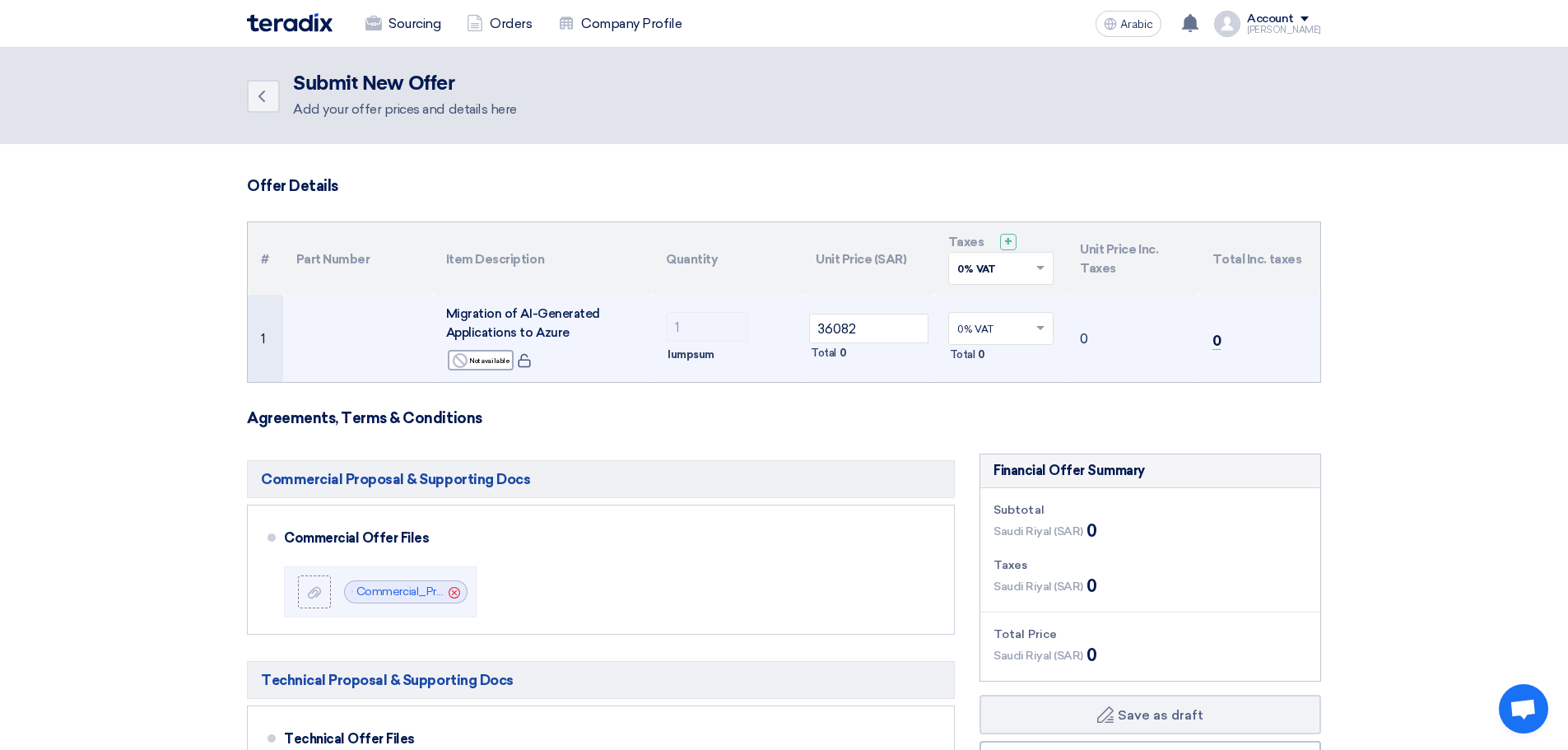
click at [1222, 346] on td "0" at bounding box center [1260, 338] width 121 height 87
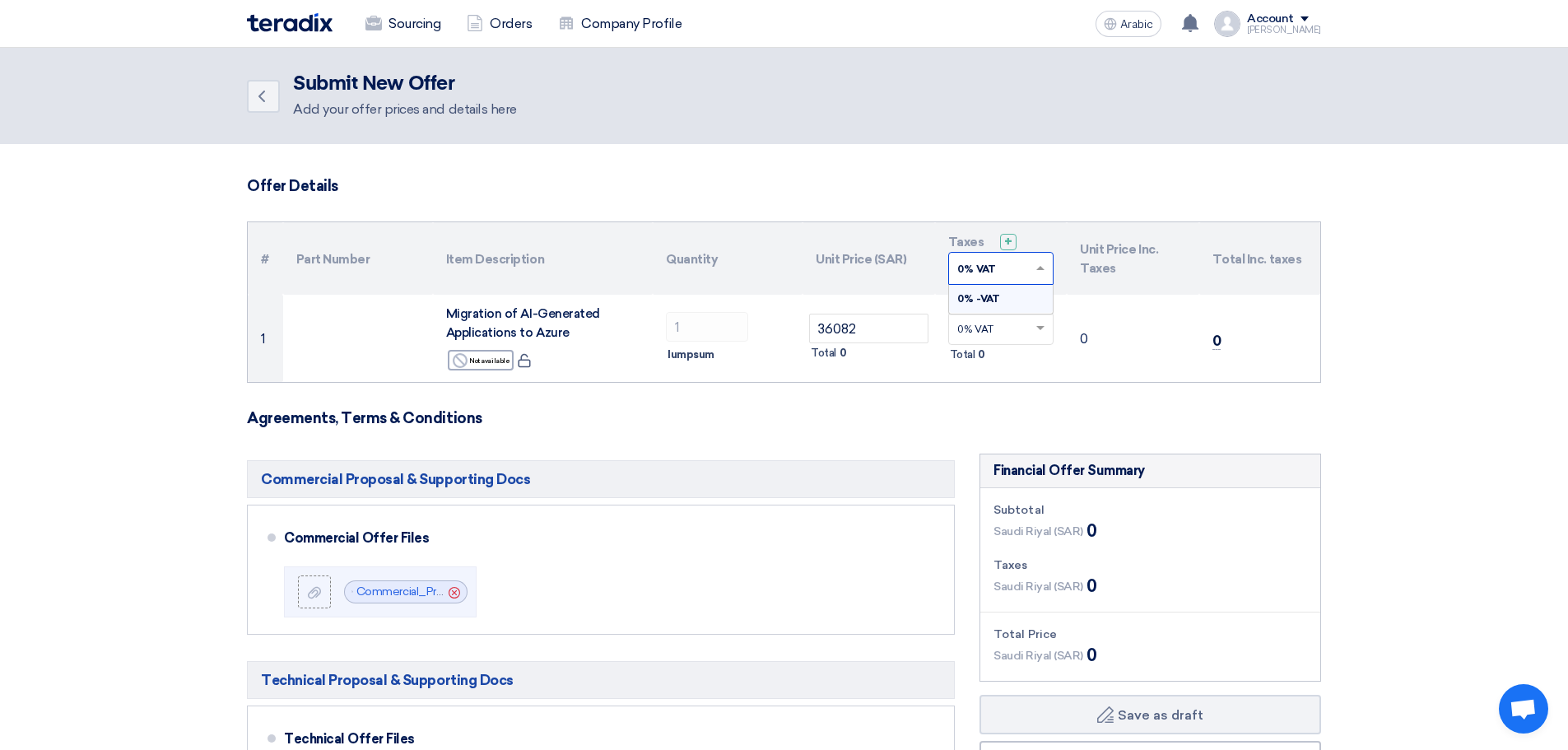
click at [1042, 262] on span at bounding box center [1043, 268] width 21 height 15
click at [1023, 290] on div "0% -VAT" at bounding box center [1001, 298] width 105 height 28
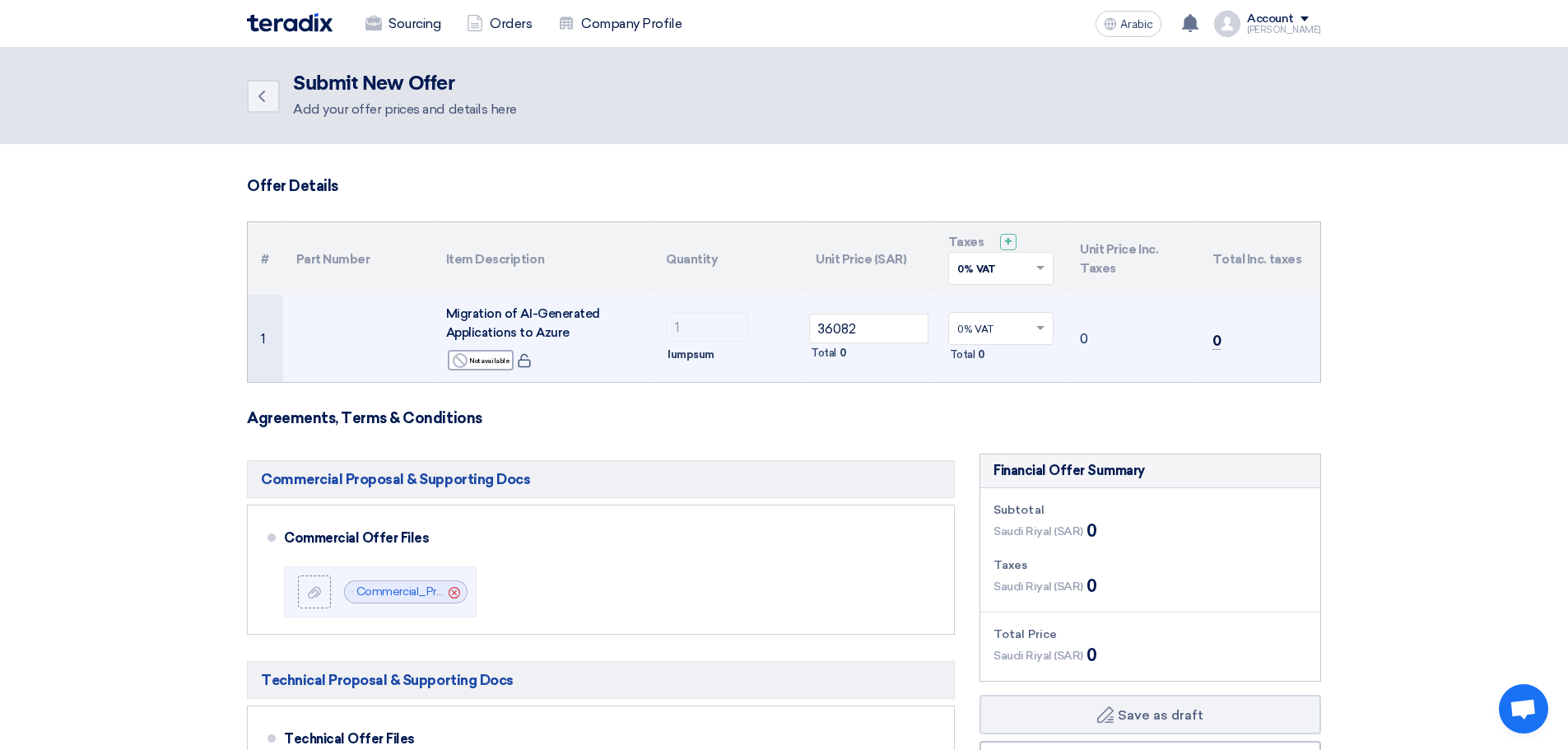
click at [1041, 333] on span at bounding box center [1043, 328] width 21 height 15
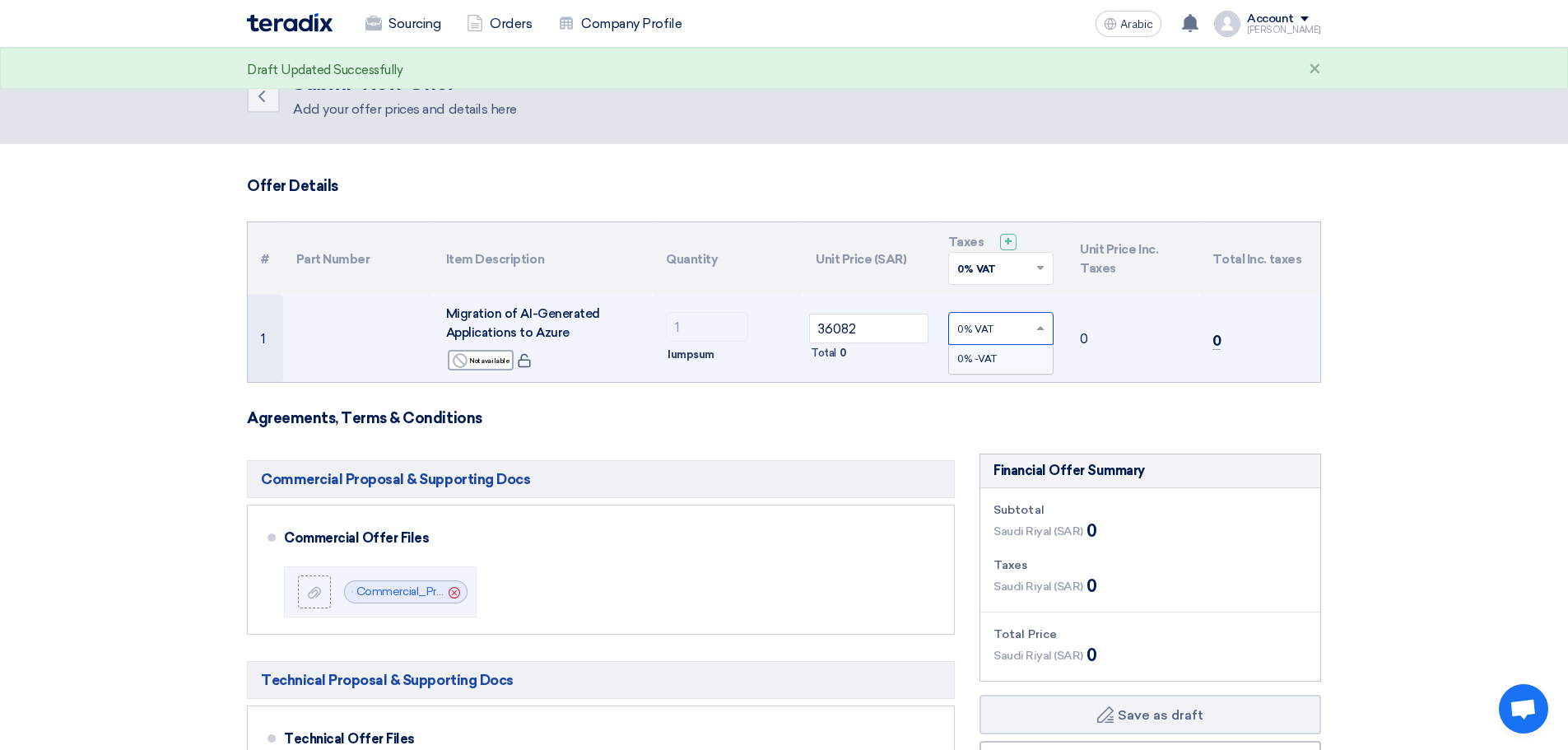
click at [1019, 358] on div "0% -VAT" at bounding box center [1001, 358] width 105 height 28
click at [1208, 345] on td "0" at bounding box center [1260, 338] width 121 height 87
click at [907, 331] on input "36082" at bounding box center [869, 328] width 119 height 30
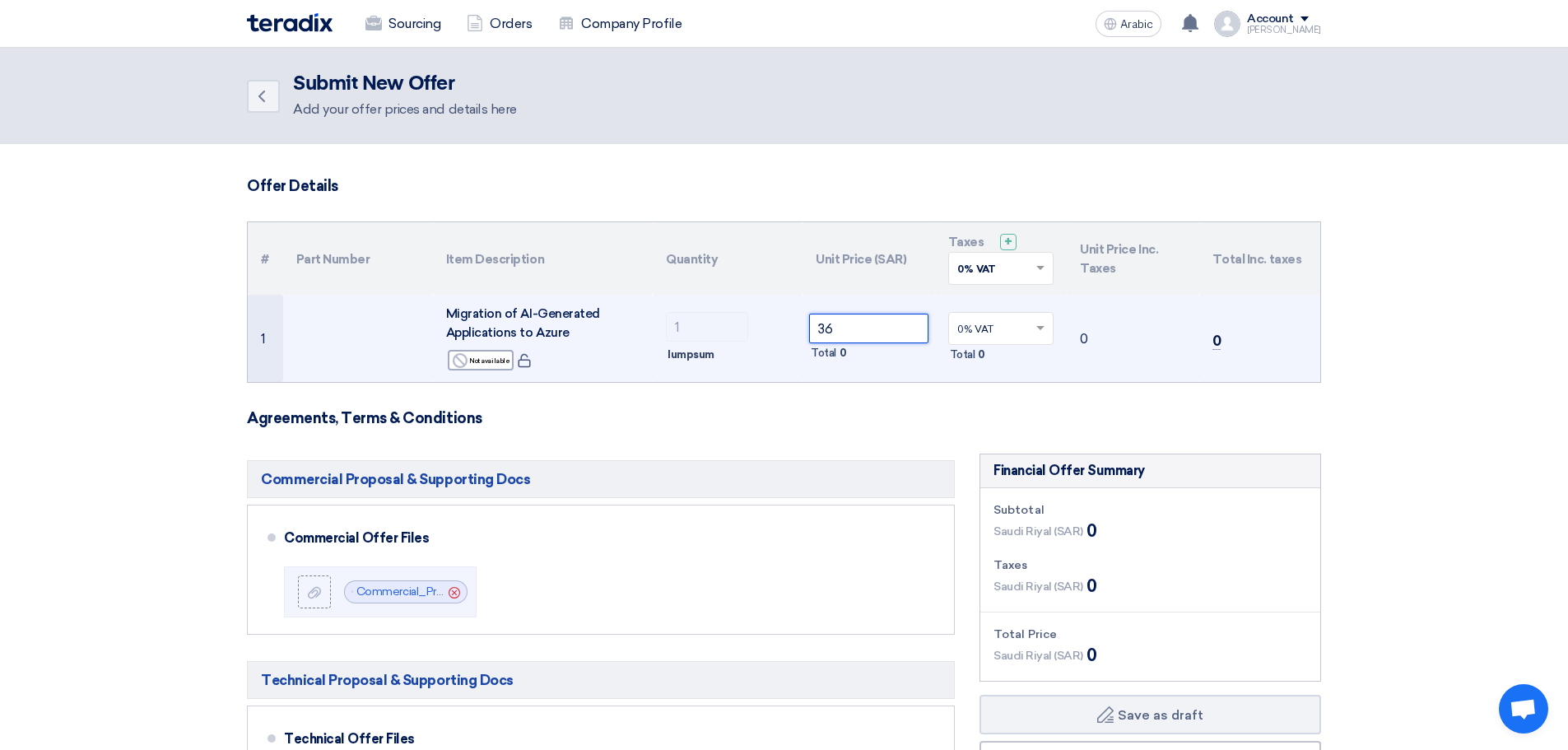
type input "3"
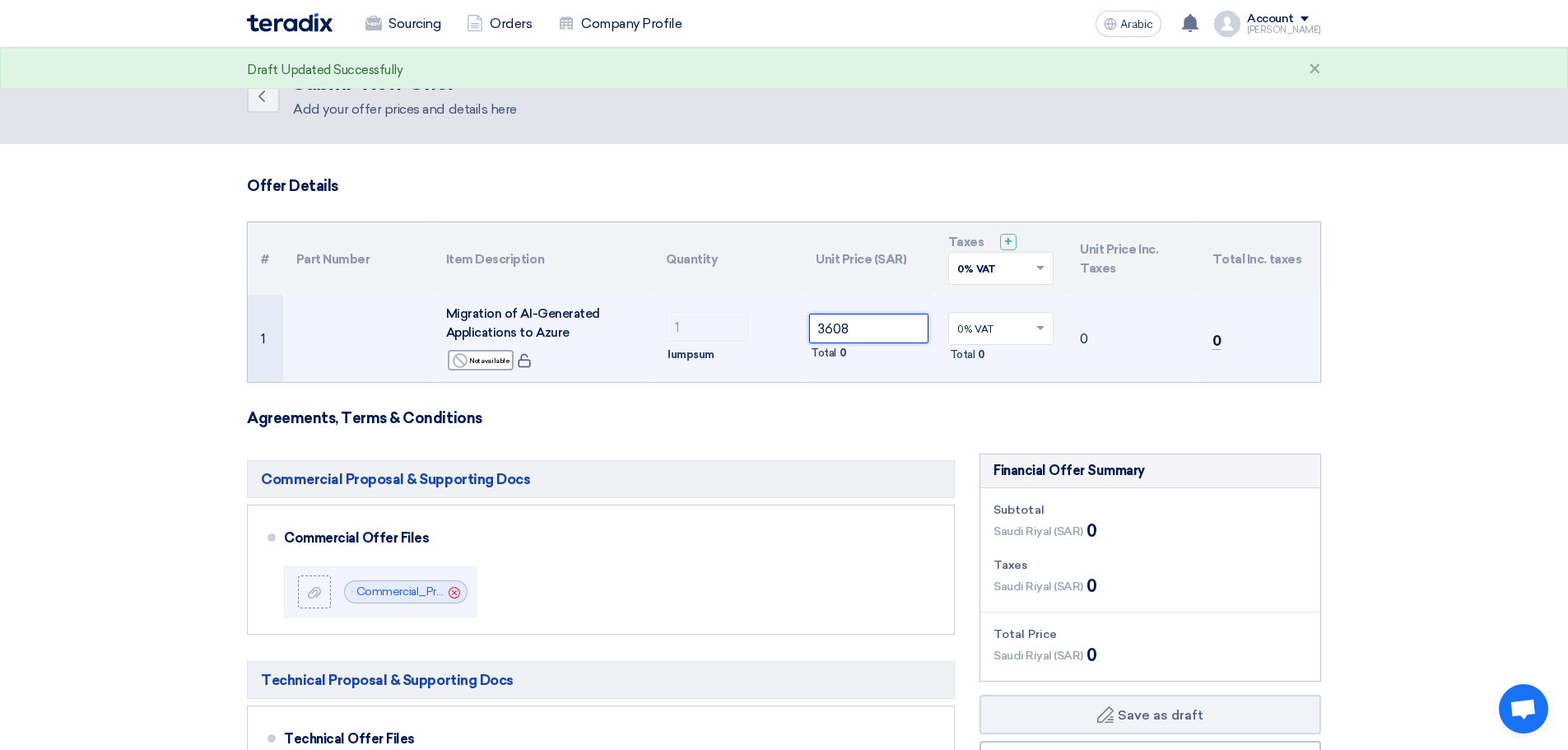
type input "36082"
click at [902, 361] on div "Total 0" at bounding box center [869, 353] width 119 height 20
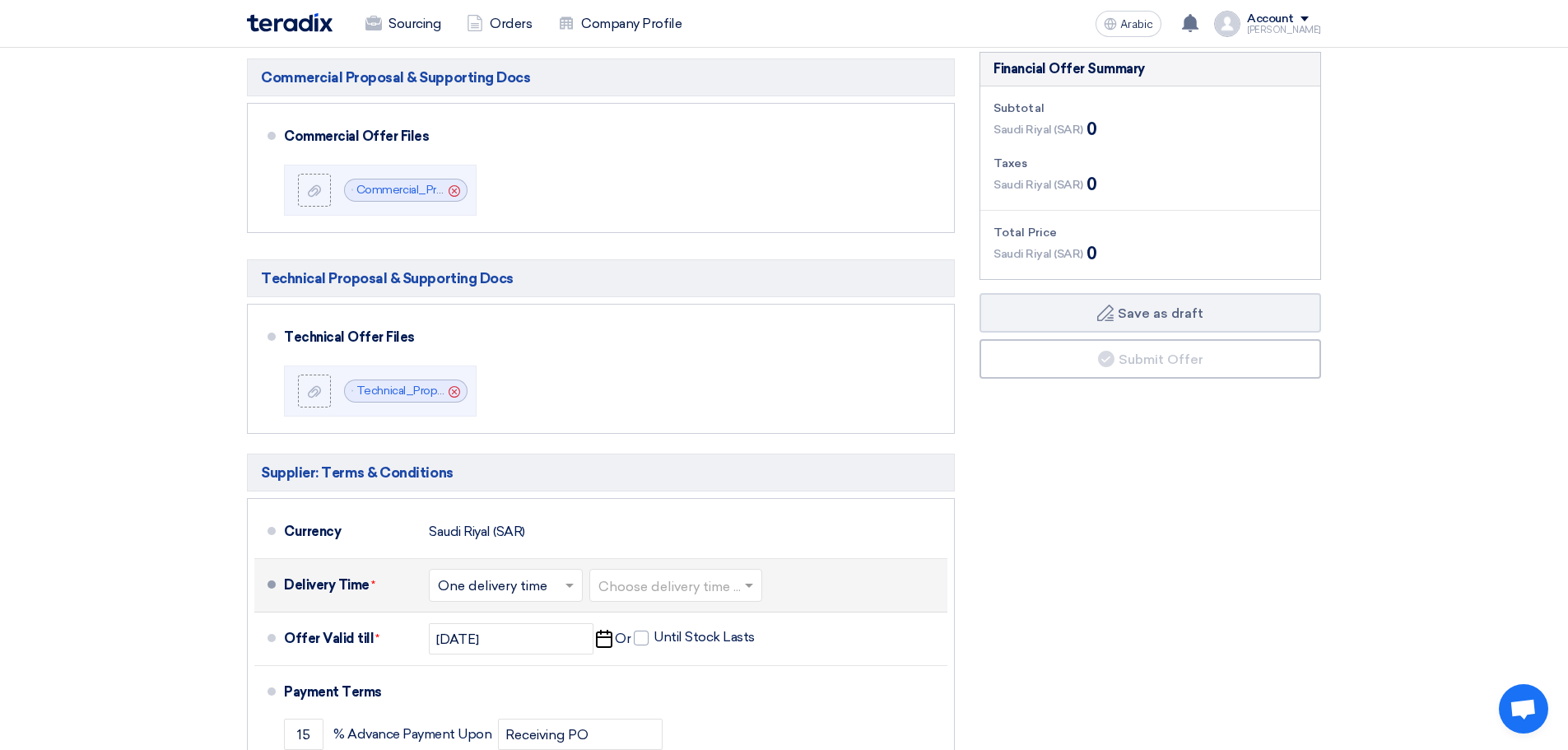
scroll to position [401, 0]
click at [1087, 298] on button "Draft Save as draft" at bounding box center [1150, 314] width 342 height 39
click at [1098, 307] on icon "Draft" at bounding box center [1105, 314] width 16 height 16
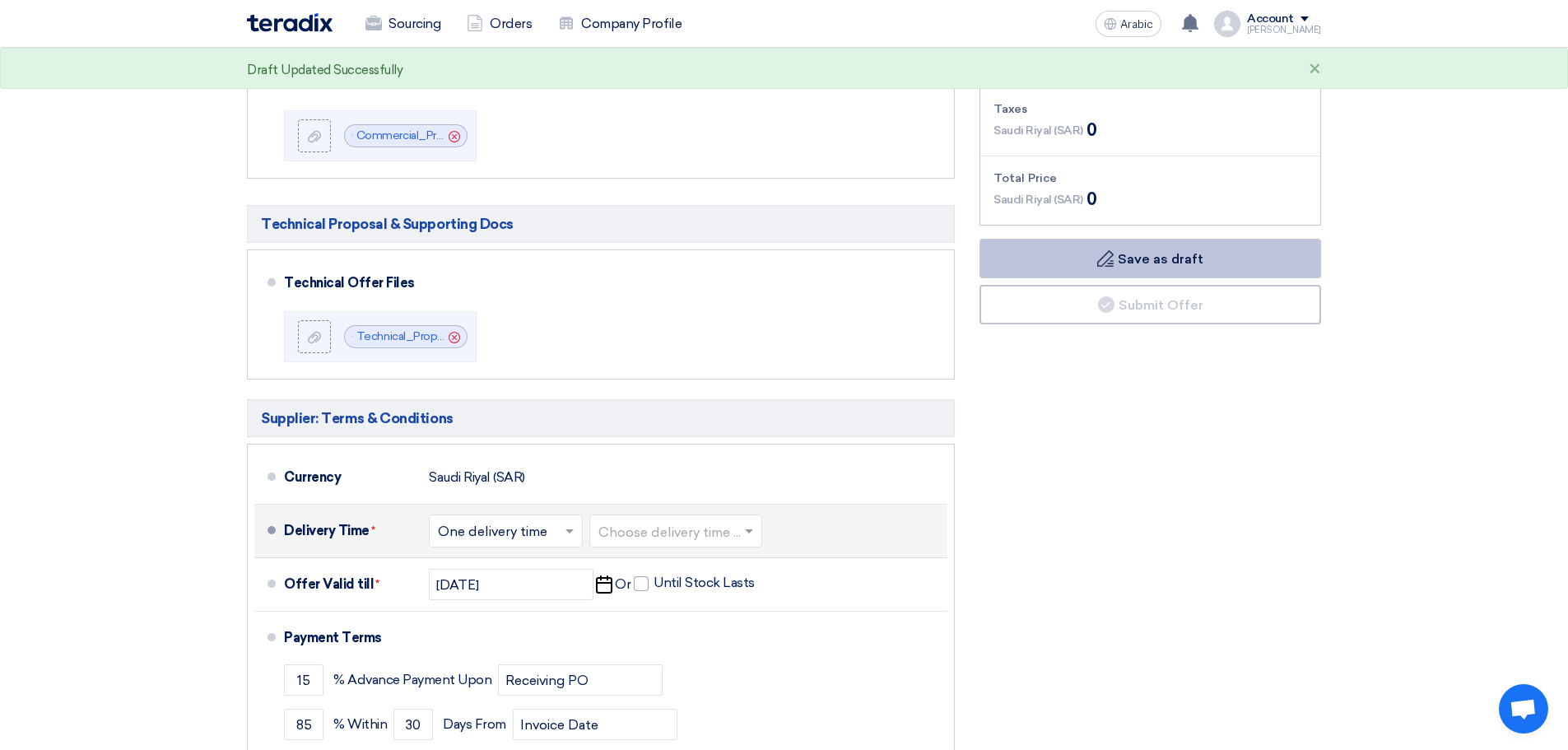
scroll to position [455, 0]
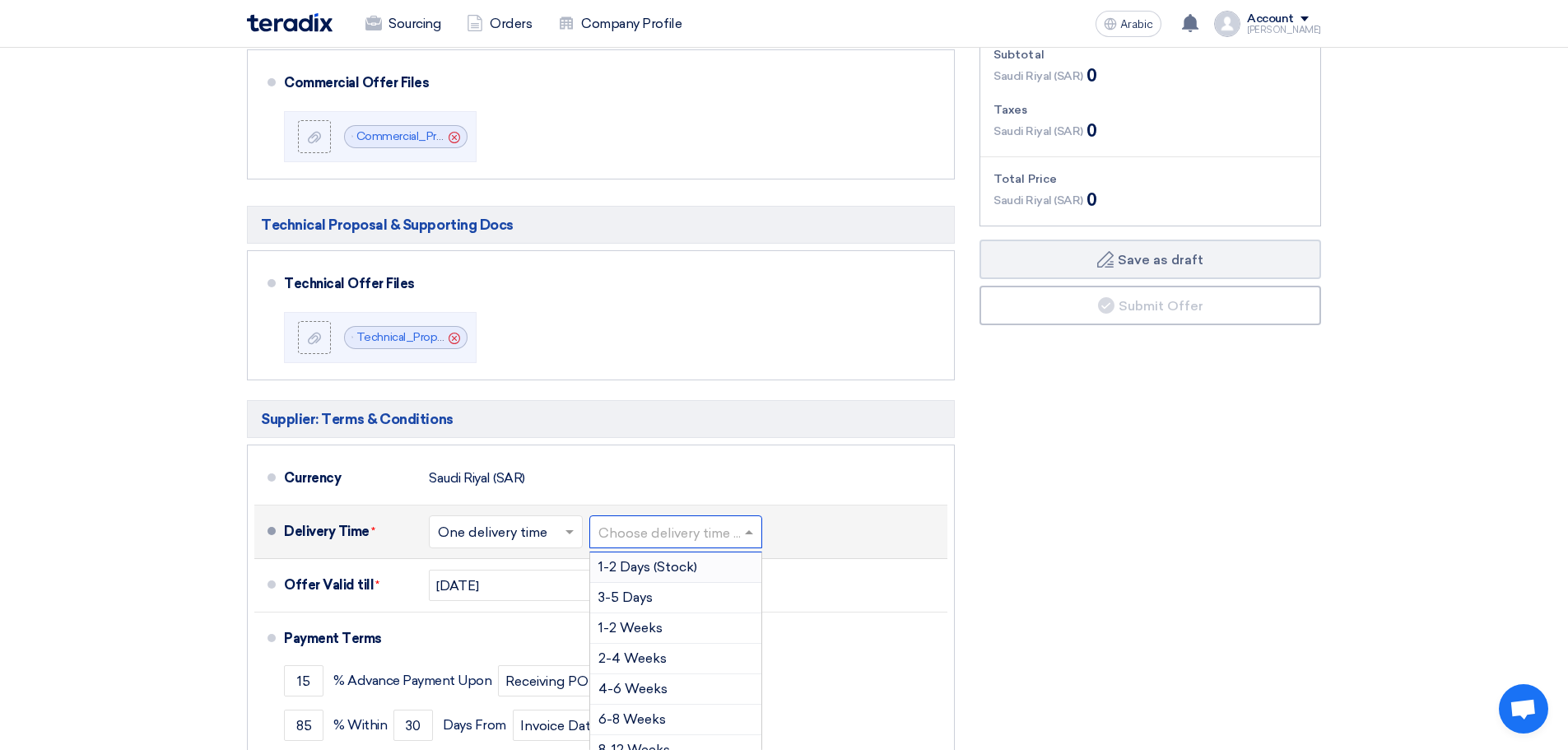
click at [674, 539] on input "text" at bounding box center [677, 533] width 156 height 24
click at [701, 650] on div "4-6 Weeks" at bounding box center [675, 662] width 171 height 30
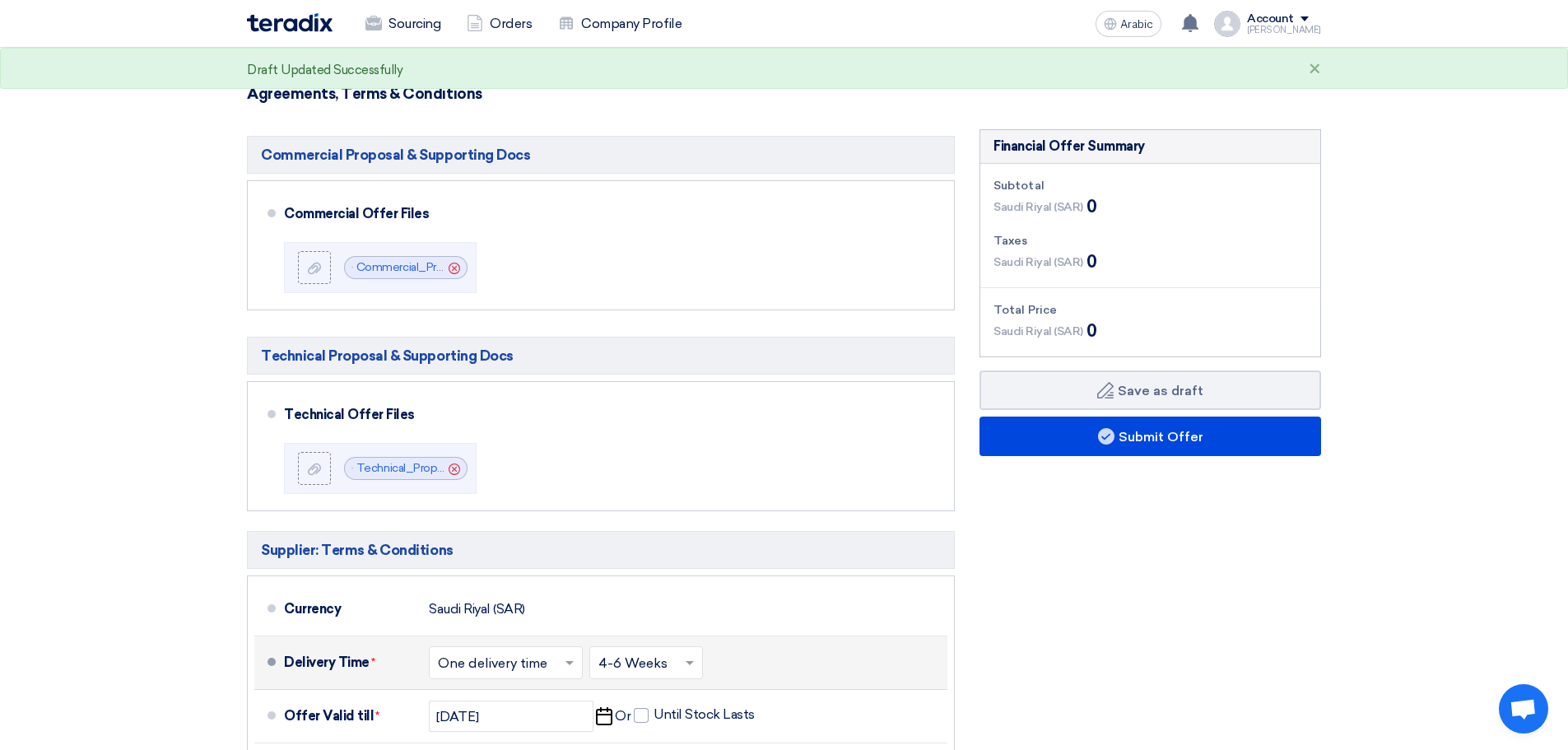
scroll to position [310, 0]
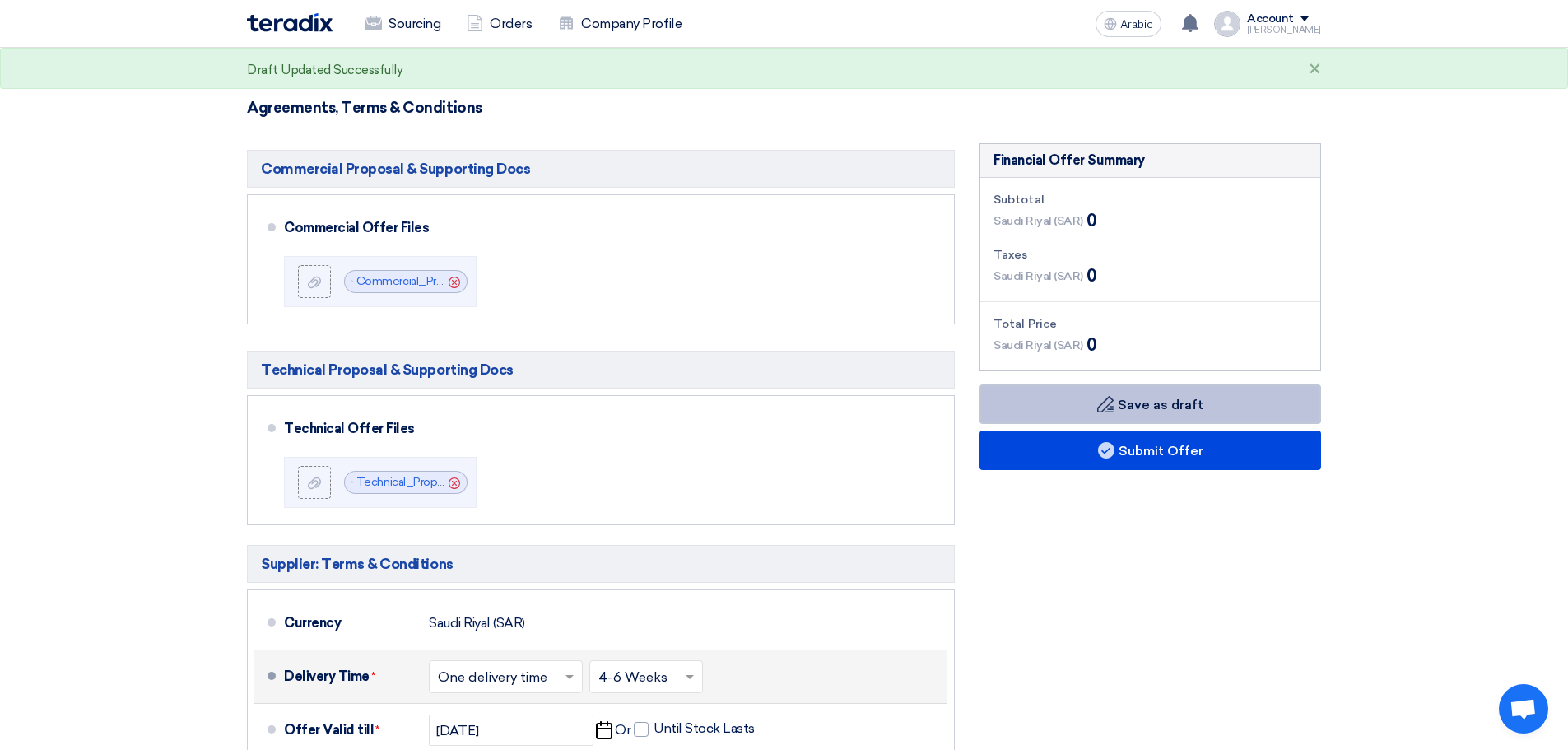
click at [1061, 391] on button "Draft Save as draft" at bounding box center [1150, 404] width 342 height 39
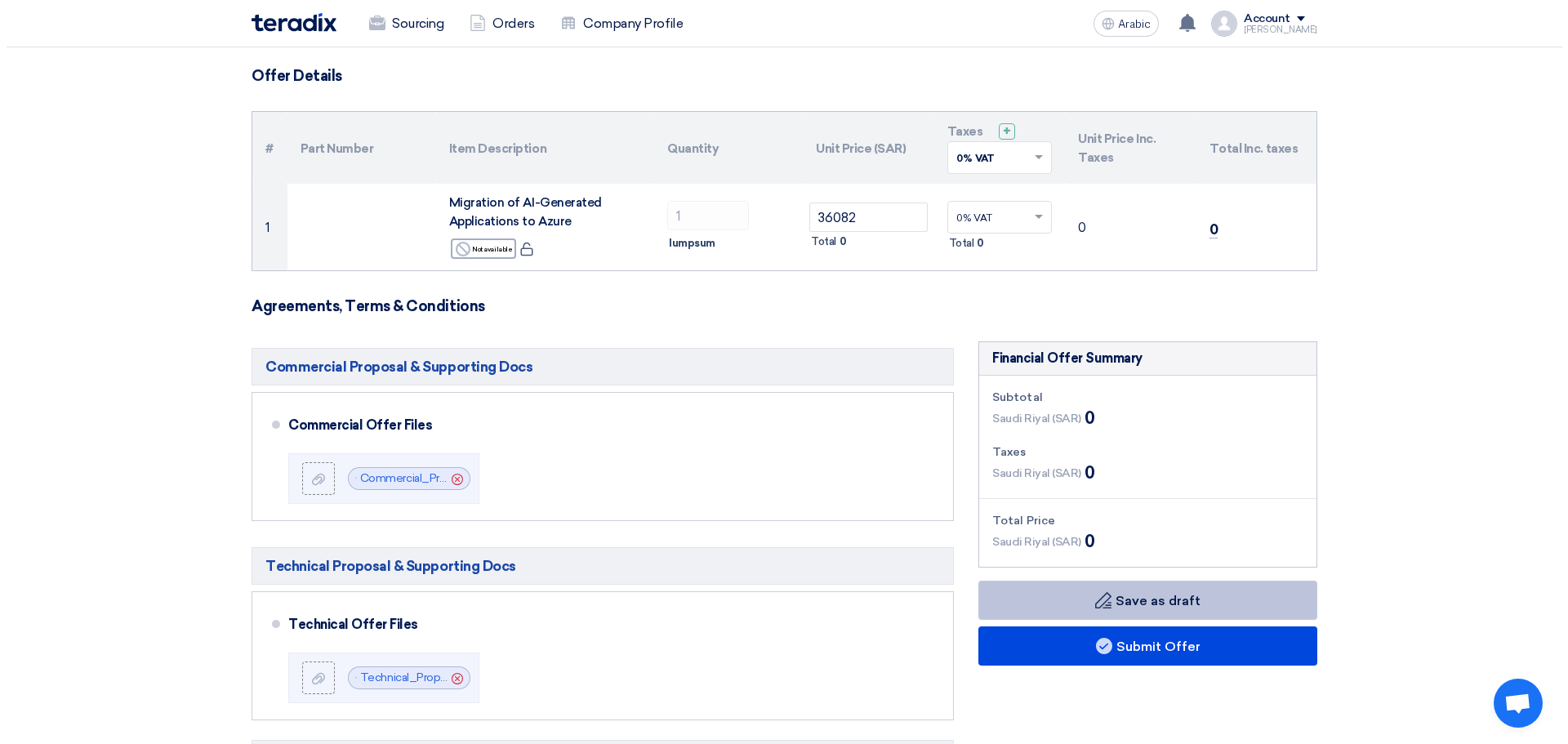
scroll to position [110, 0]
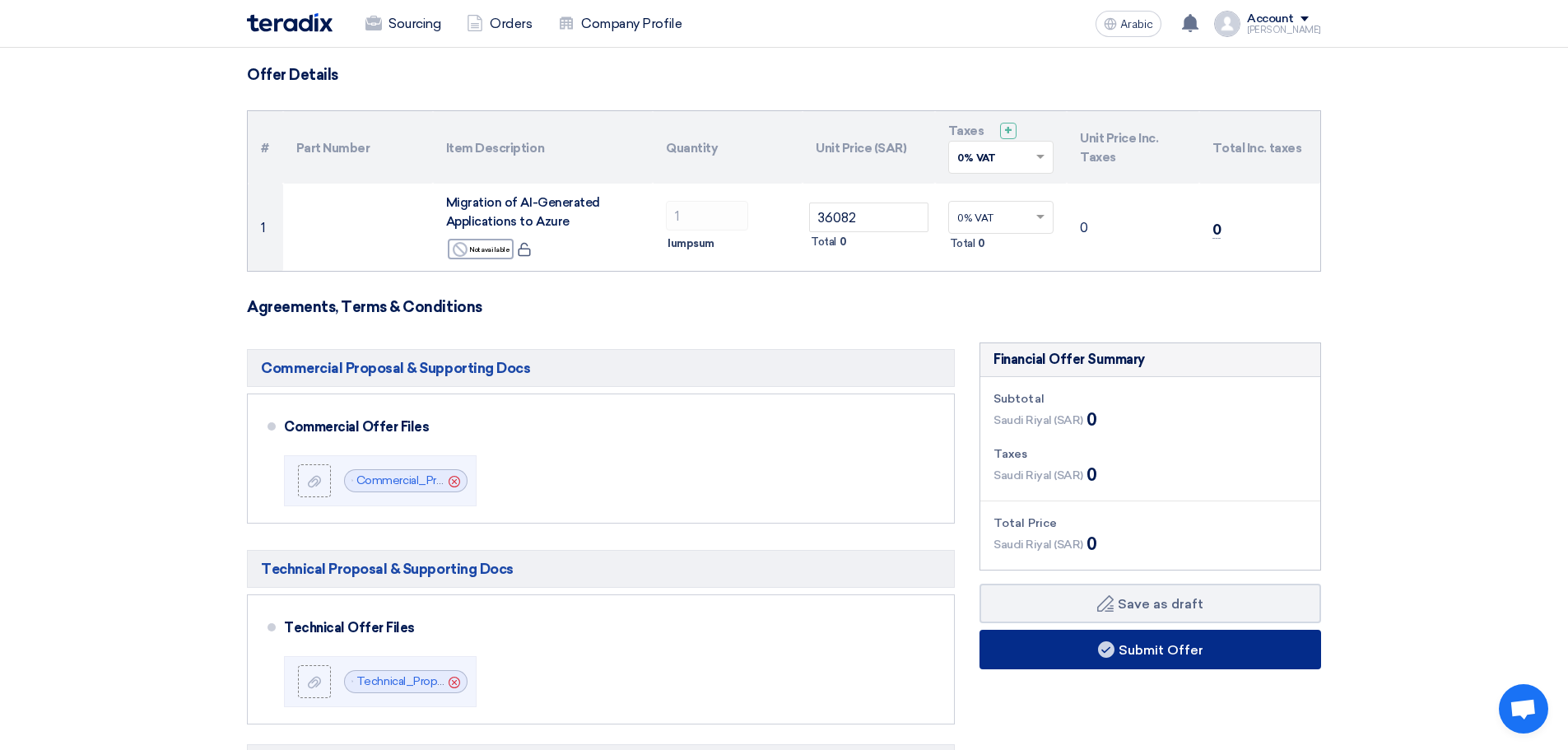
click at [1099, 649] on use at bounding box center [1106, 649] width 16 height 16
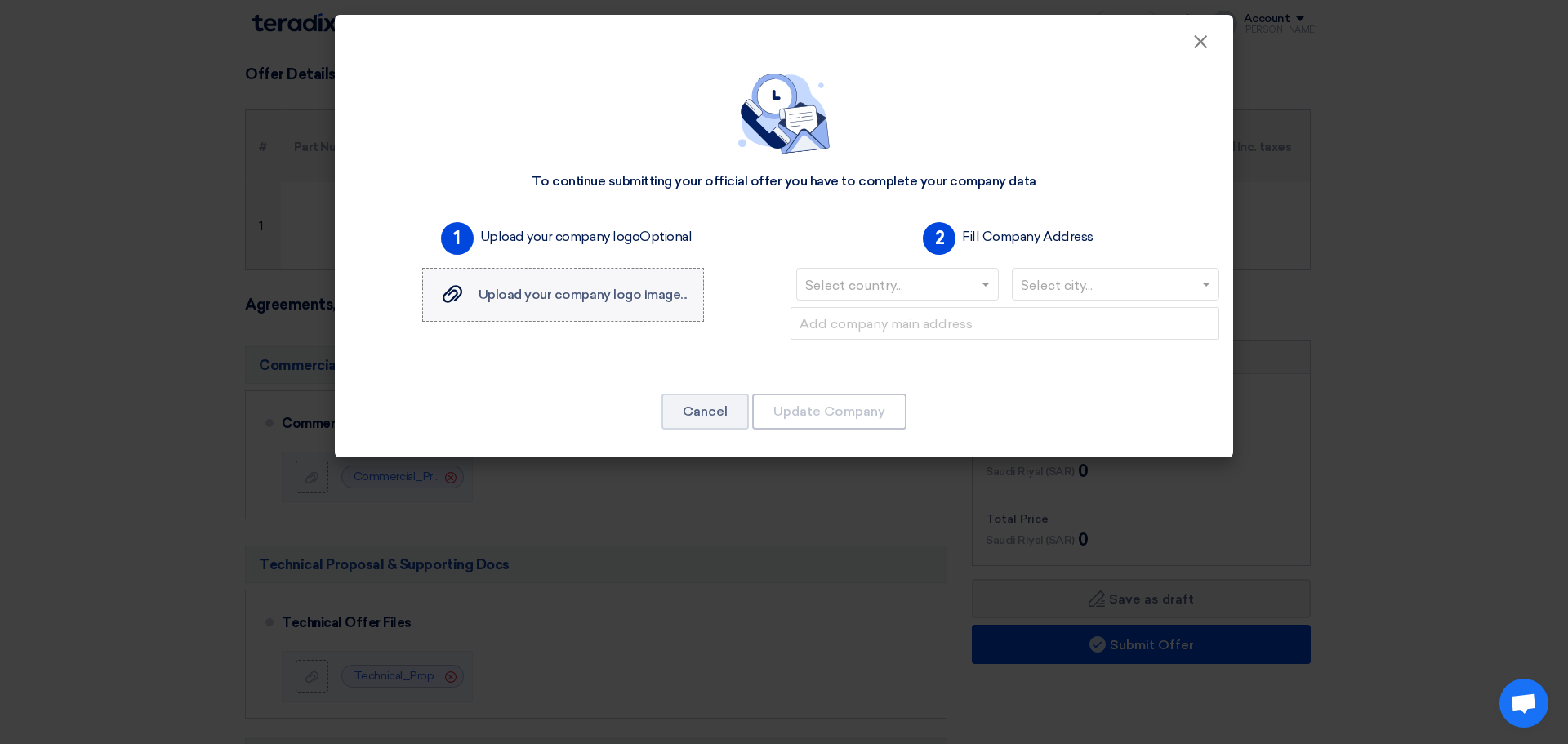
click at [665, 268] on label "Upload your company logo image... Upload your company logo image..." at bounding box center [563, 294] width 282 height 54
click at [0, 0] on input "Upload your company logo image... Upload your company logo image..." at bounding box center [0, 0] width 0 height 0
click at [537, 300] on font "Upload your company logo image..." at bounding box center [583, 293] width 208 height 15
click at [0, 0] on input "Upload your company logo image... Upload your company logo image..." at bounding box center [0, 0] width 0 height 0
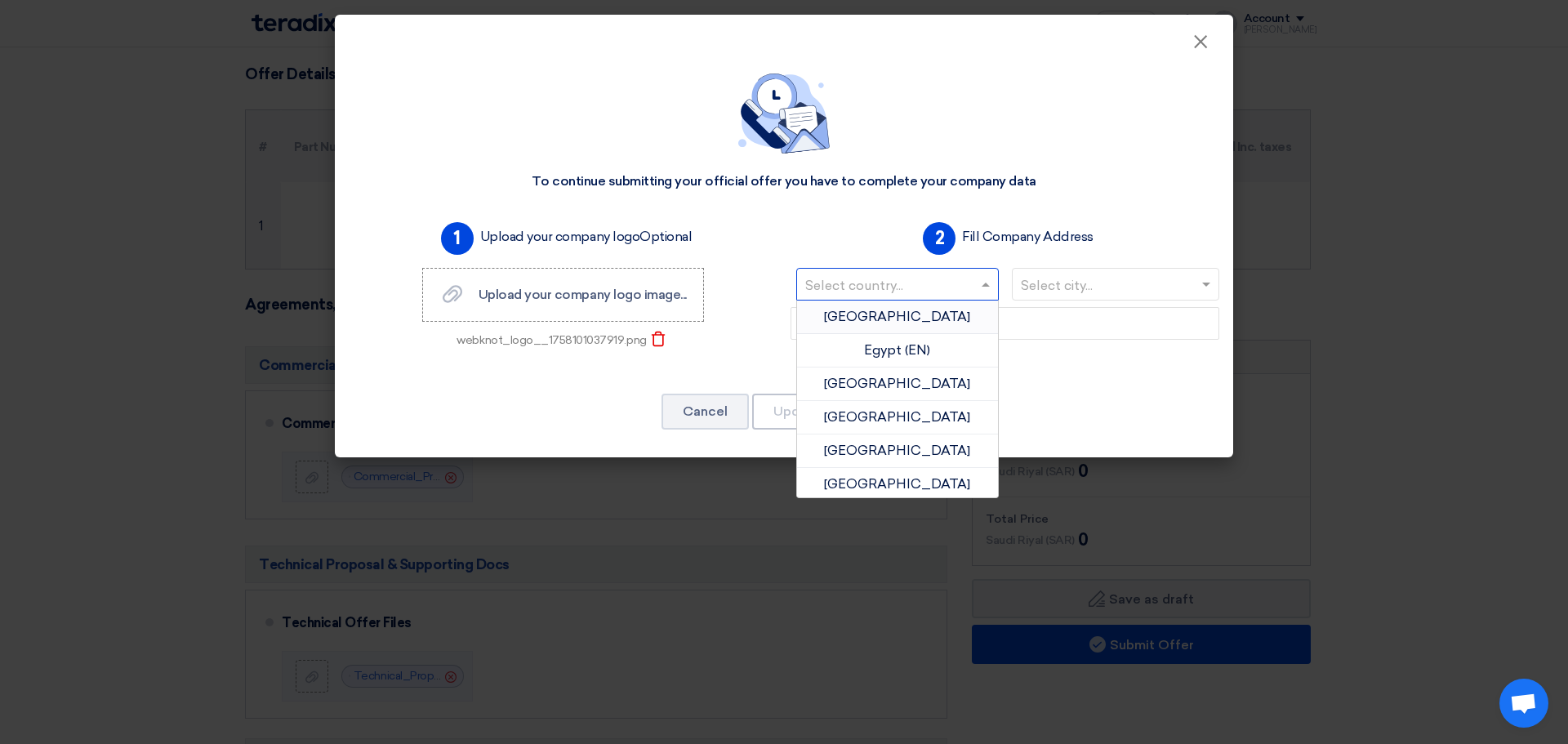
click at [848, 283] on input "text" at bounding box center [889, 286] width 168 height 27
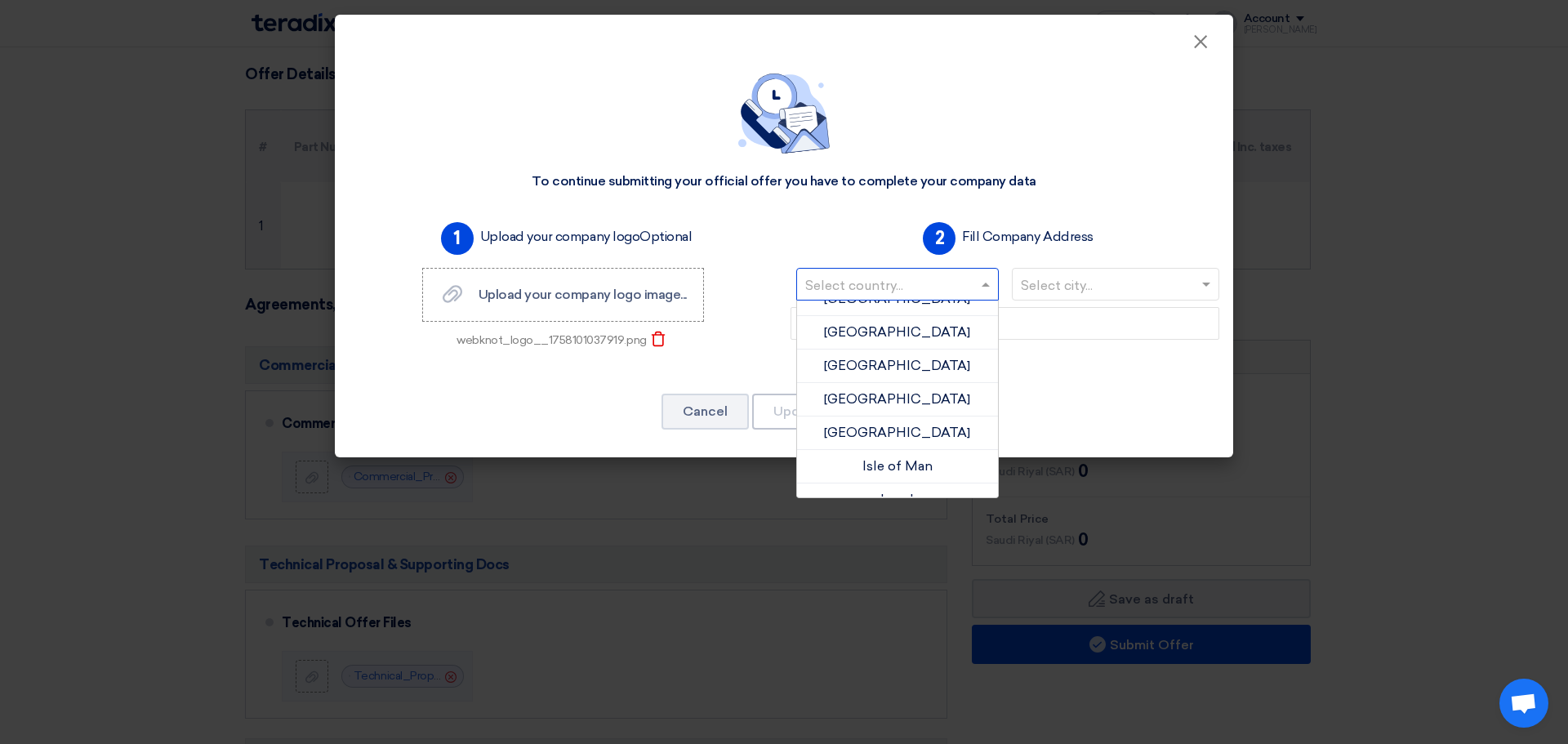
scroll to position [2182, 0]
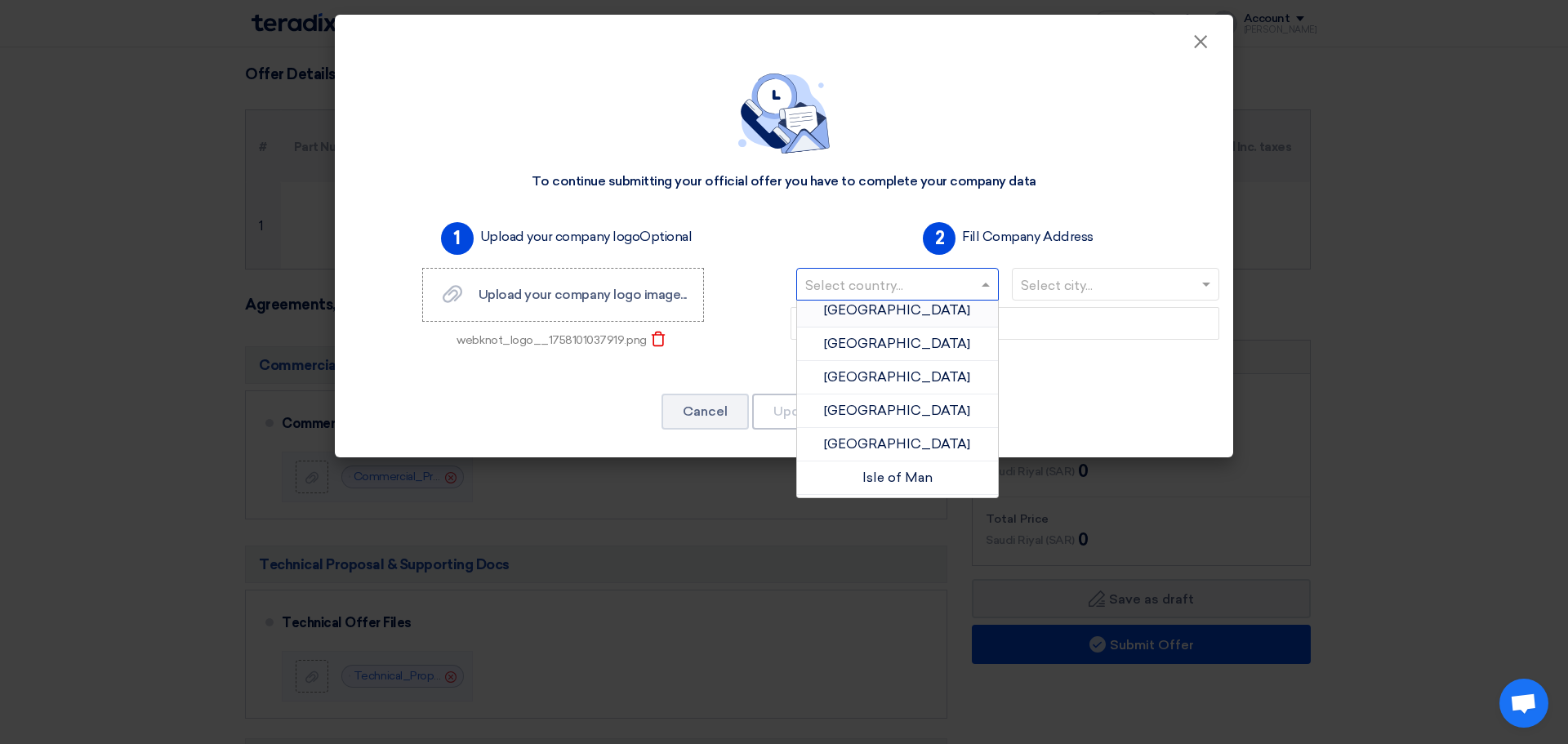
click at [936, 308] on div "[GEOGRAPHIC_DATA]" at bounding box center [897, 311] width 201 height 34
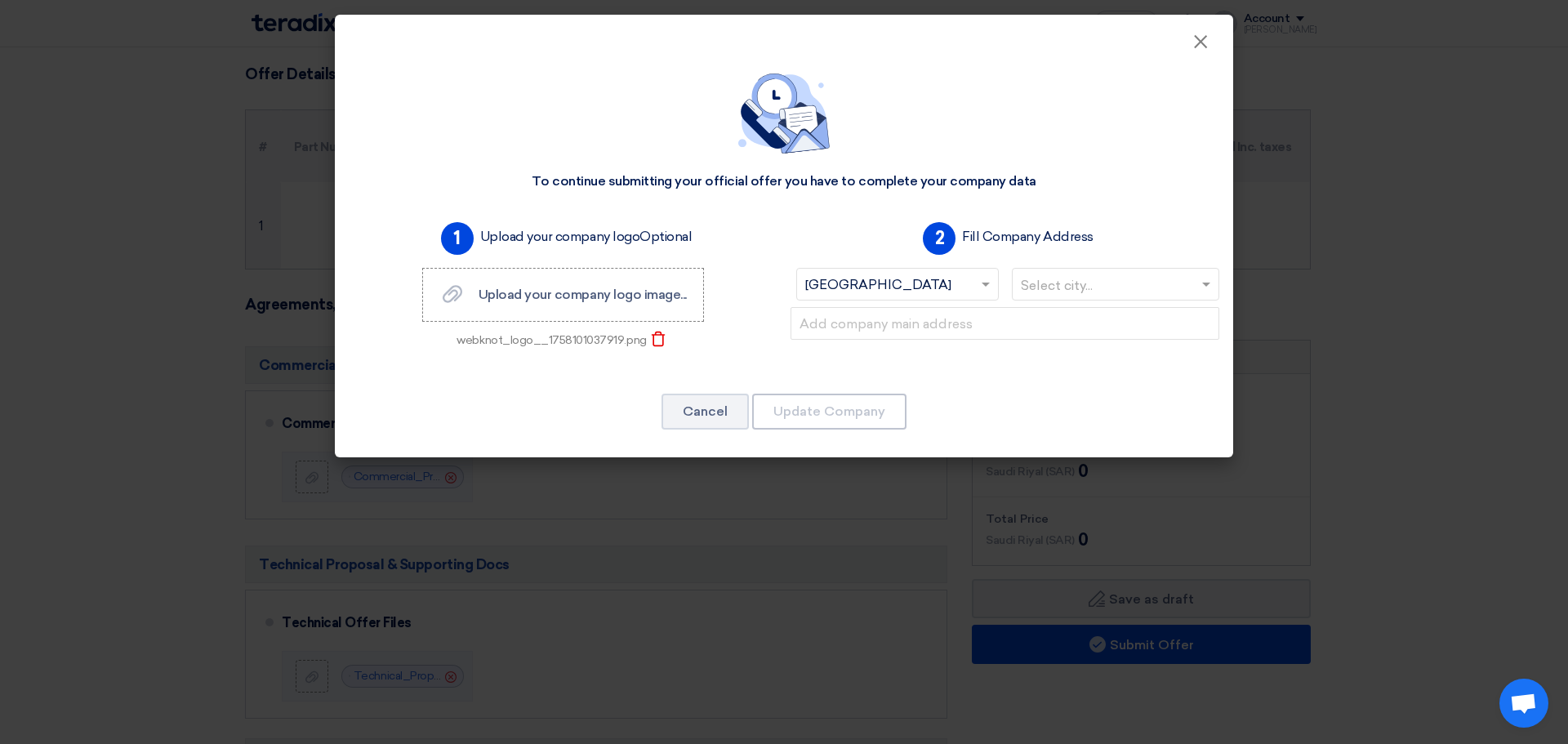
click at [1068, 279] on input "text" at bounding box center [1108, 286] width 174 height 27
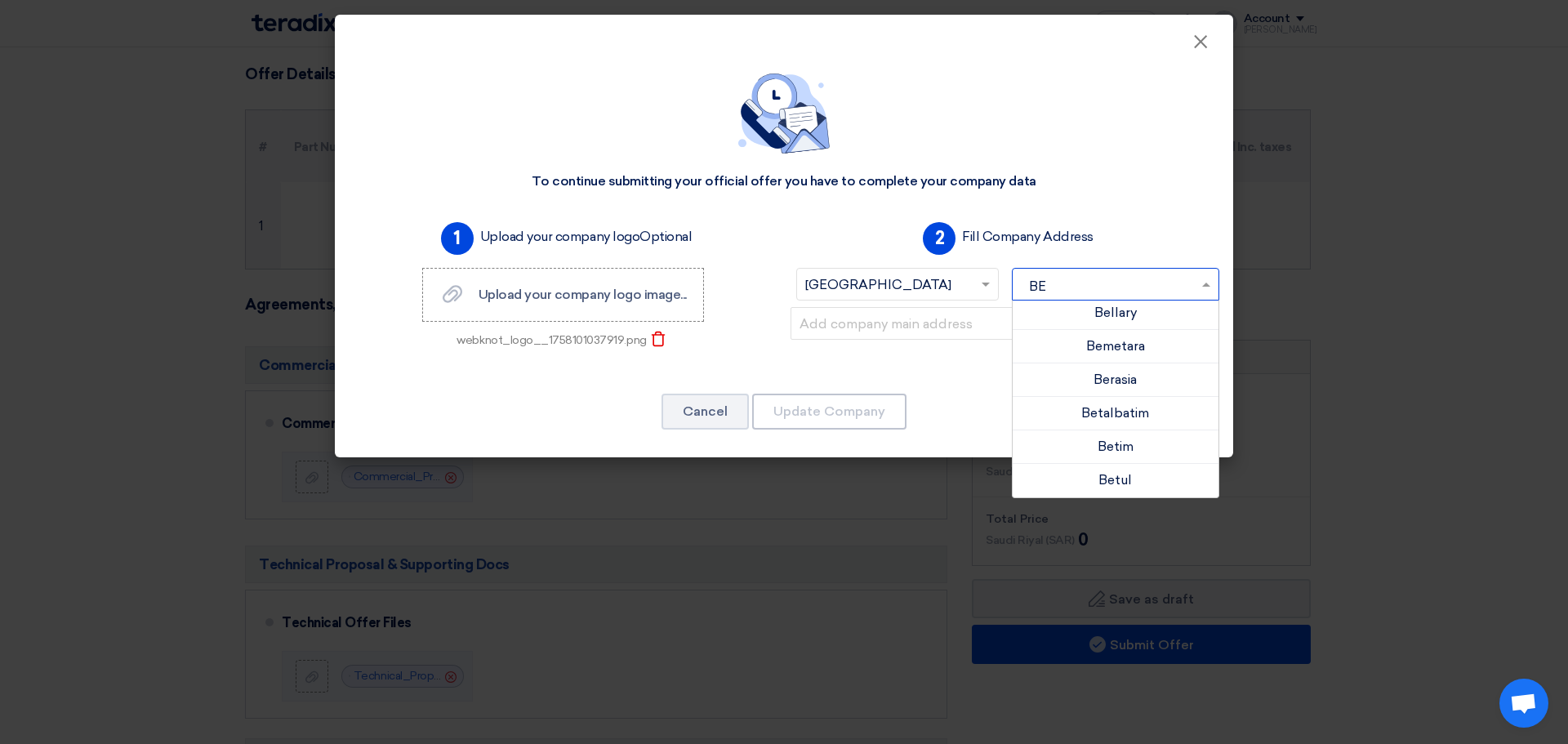
scroll to position [0, 0]
type input "BANG"
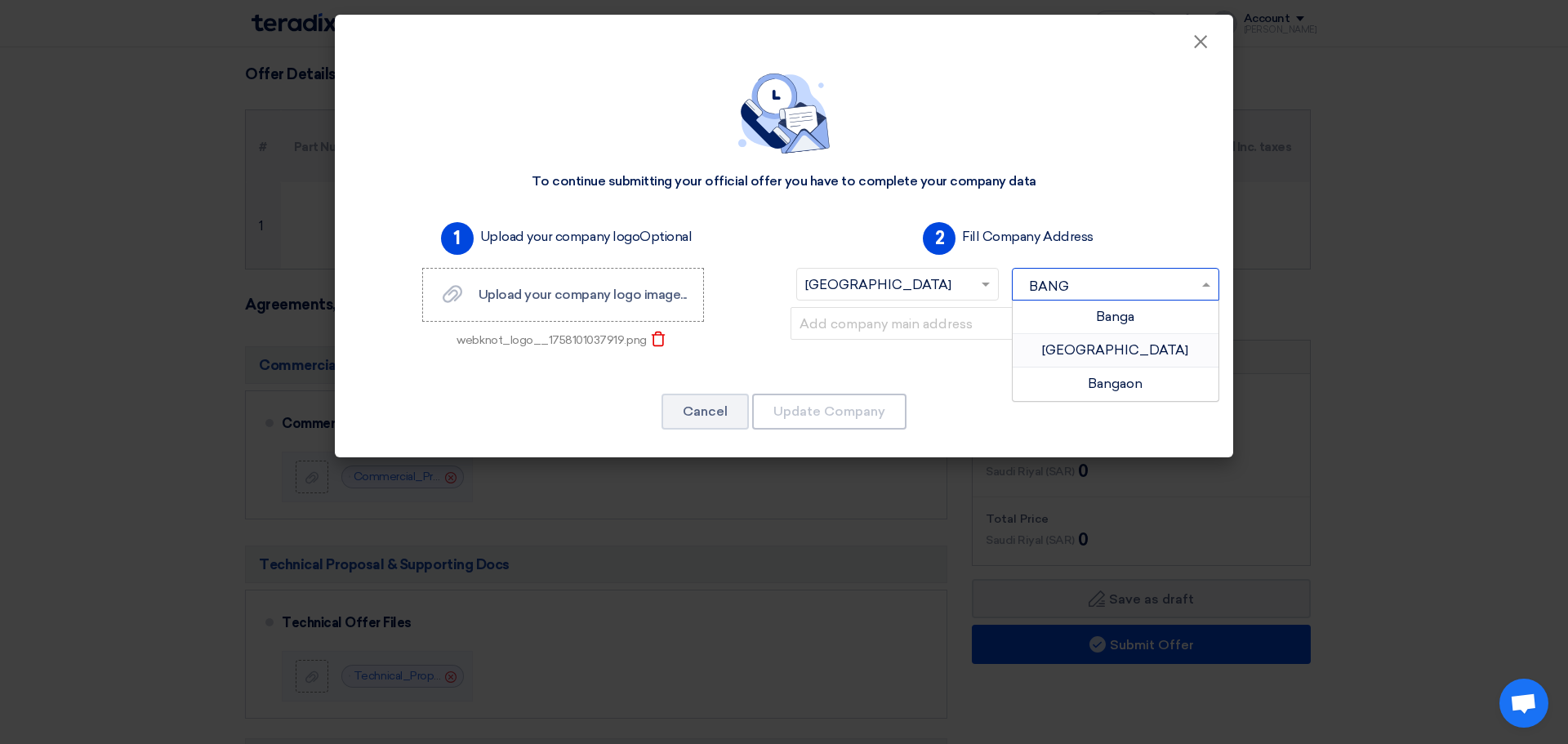
click at [1094, 345] on font "[GEOGRAPHIC_DATA]" at bounding box center [1115, 349] width 146 height 15
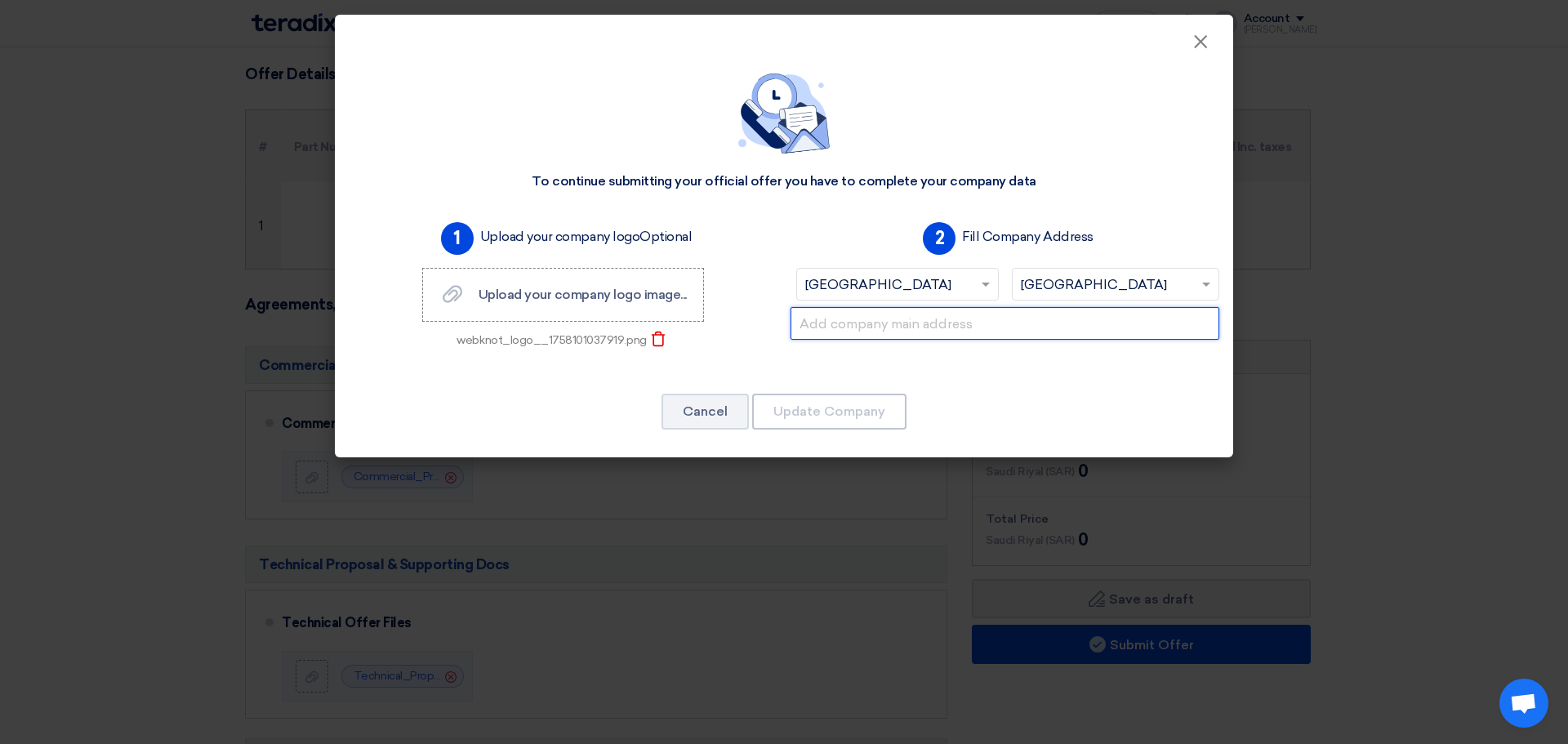
click at [960, 311] on input "text" at bounding box center [1005, 323] width 429 height 33
click at [897, 335] on input "text" at bounding box center [1005, 323] width 429 height 33
paste input "[STREET_ADDRESS]"
type input "[STREET_ADDRESS]"
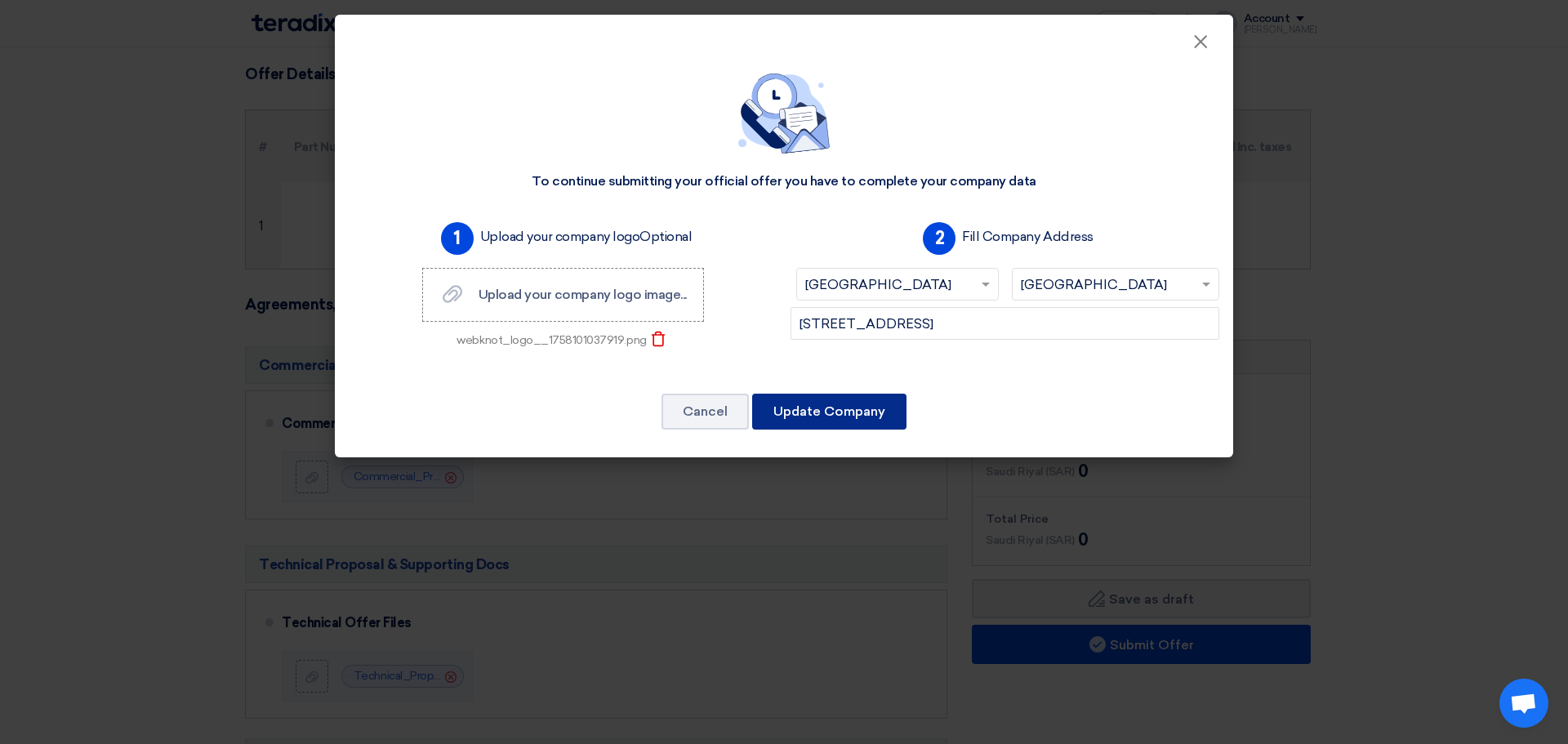
scroll to position [0, 0]
click at [836, 408] on font "Update Company" at bounding box center [830, 411] width 112 height 15
click at [844, 402] on button "Update Company" at bounding box center [830, 412] width 155 height 36
click at [997, 361] on div "[STREET_ADDRESS]" at bounding box center [1005, 336] width 442 height 59
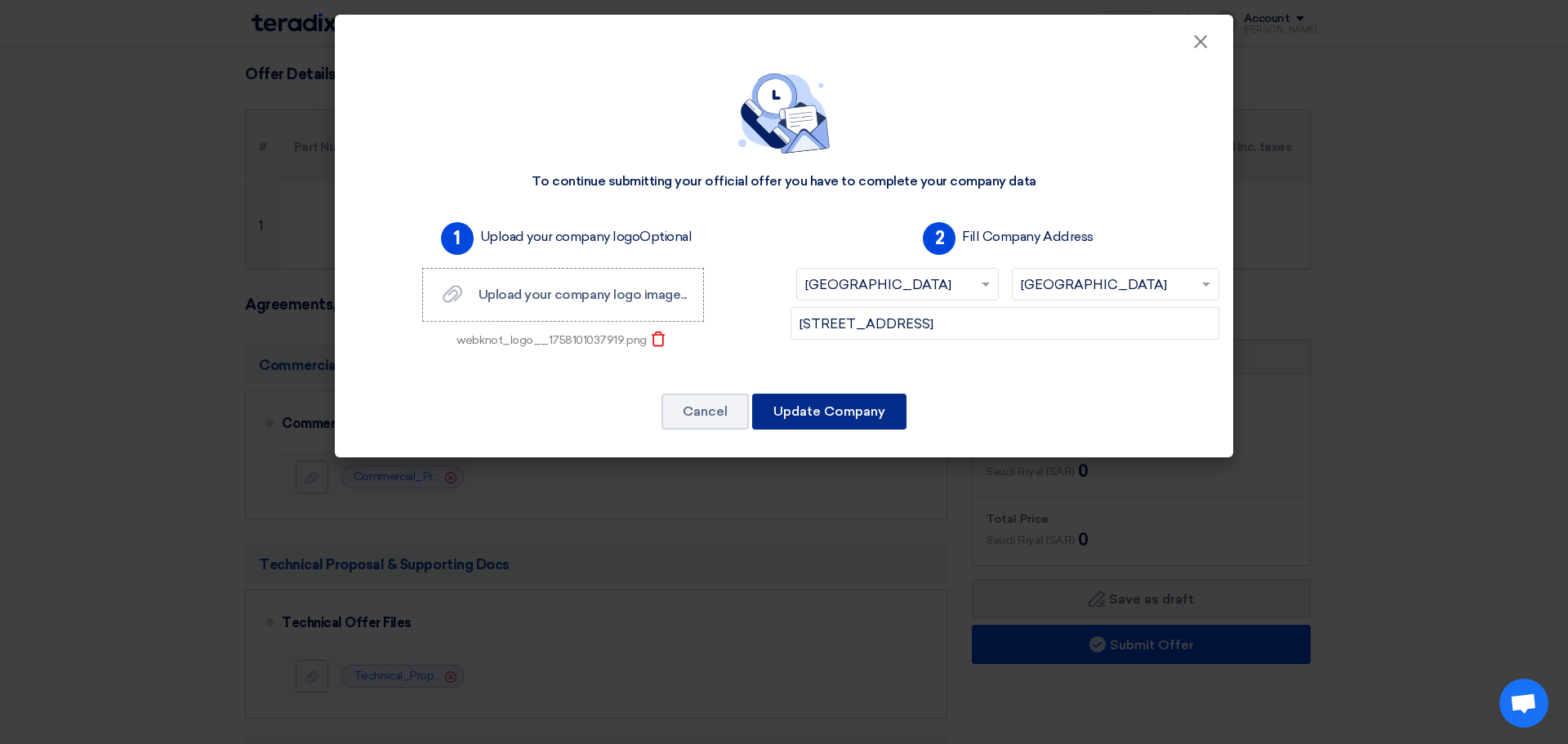
click at [846, 416] on font "Update Company" at bounding box center [830, 411] width 112 height 15
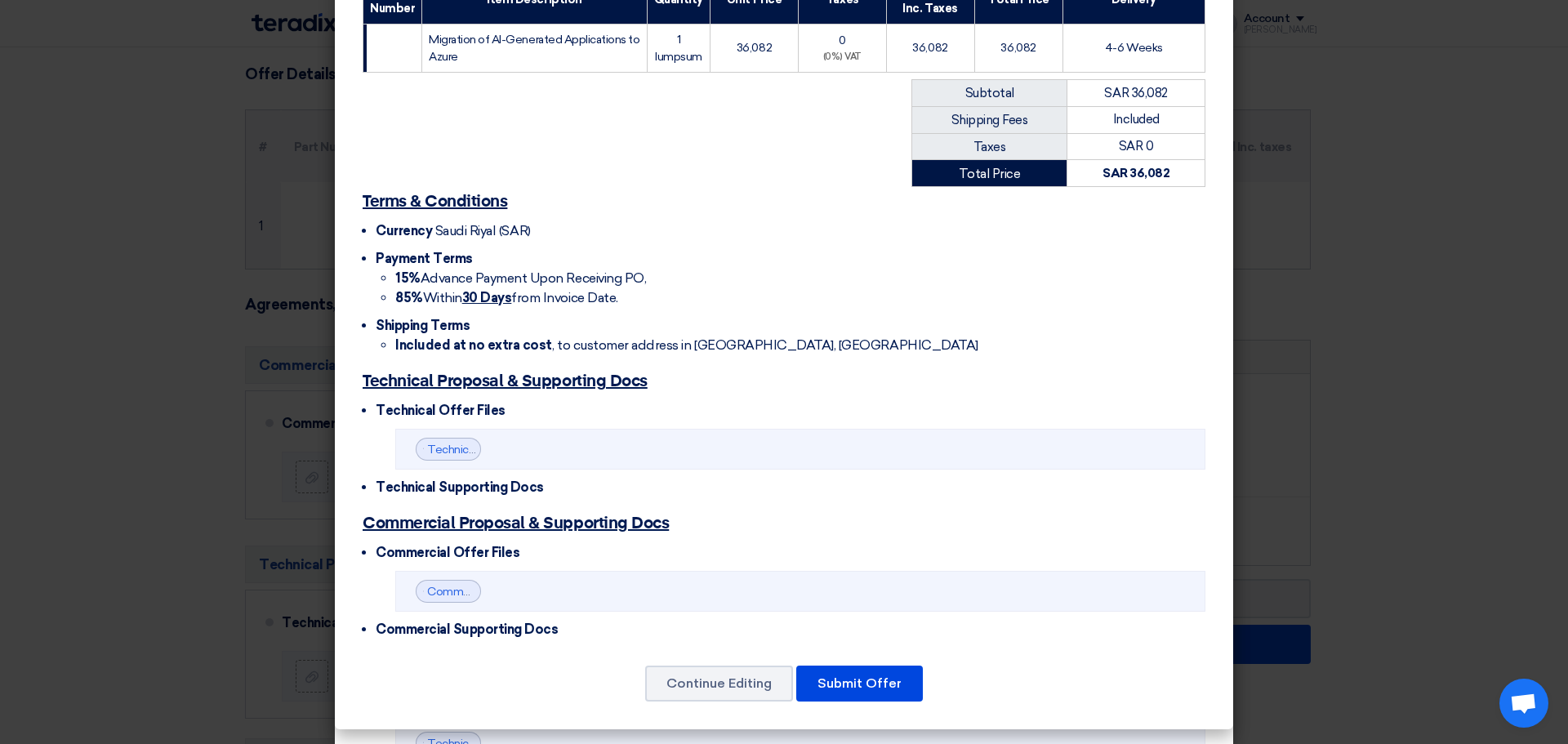
scroll to position [324, 0]
click at [851, 671] on button "Submit Offer" at bounding box center [859, 683] width 126 height 36
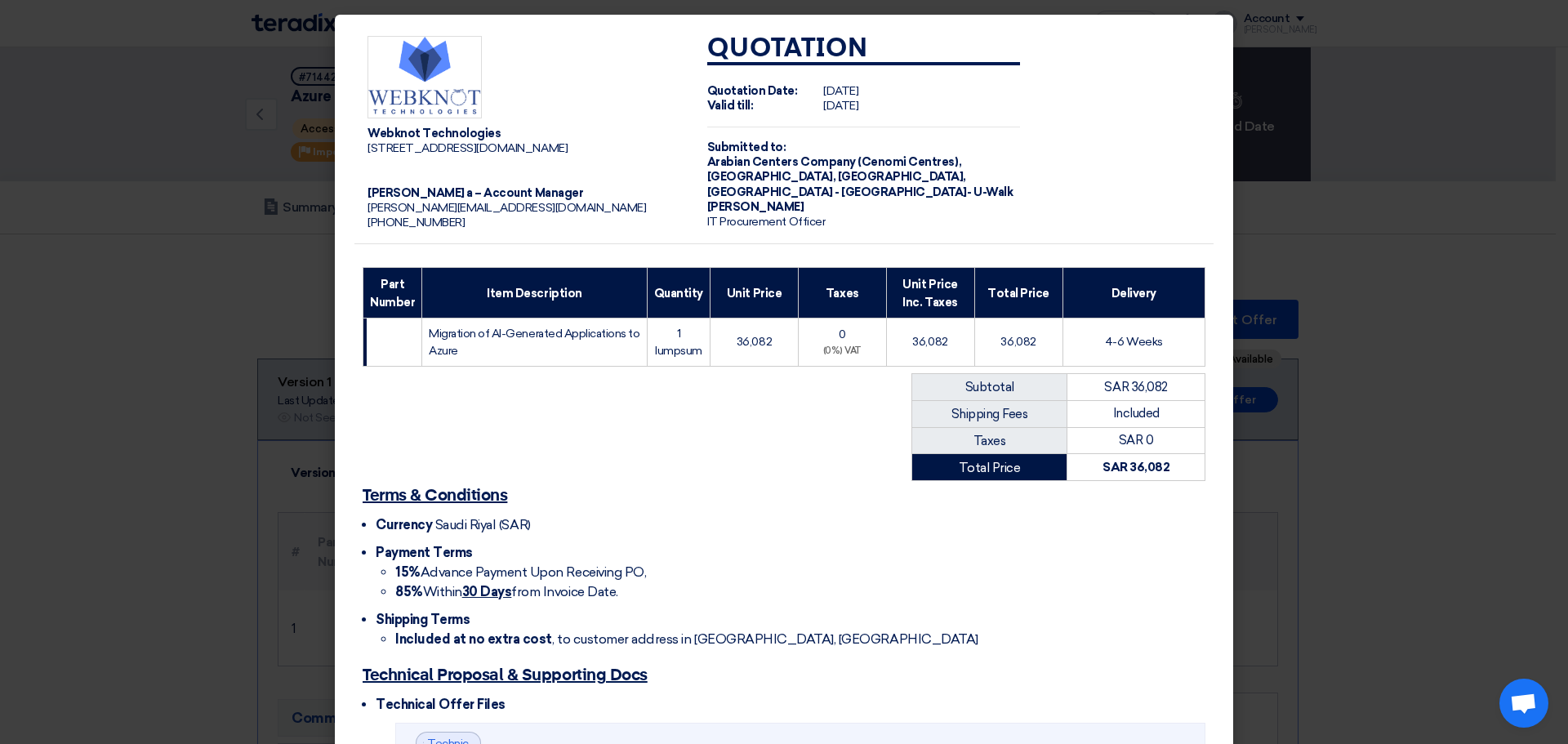
scroll to position [324, 0]
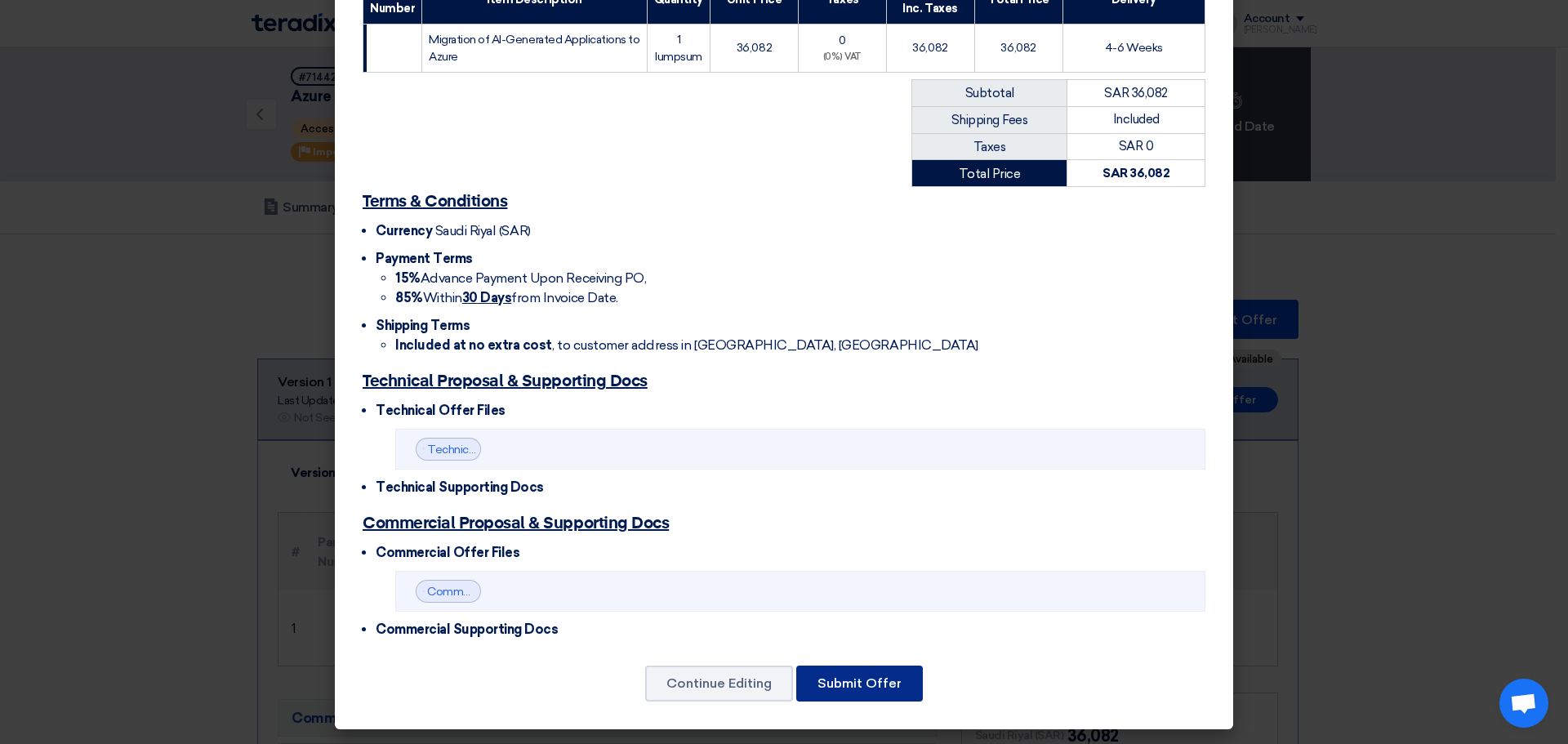
click at [847, 680] on font "Submit Offer" at bounding box center [859, 682] width 84 height 15
click at [1295, 516] on modal-container "Webknot Technologies [STREET_ADDRESS] [DOMAIN_NAME] [PERSON_NAME] a – Account M…" at bounding box center [784, 372] width 1568 height 744
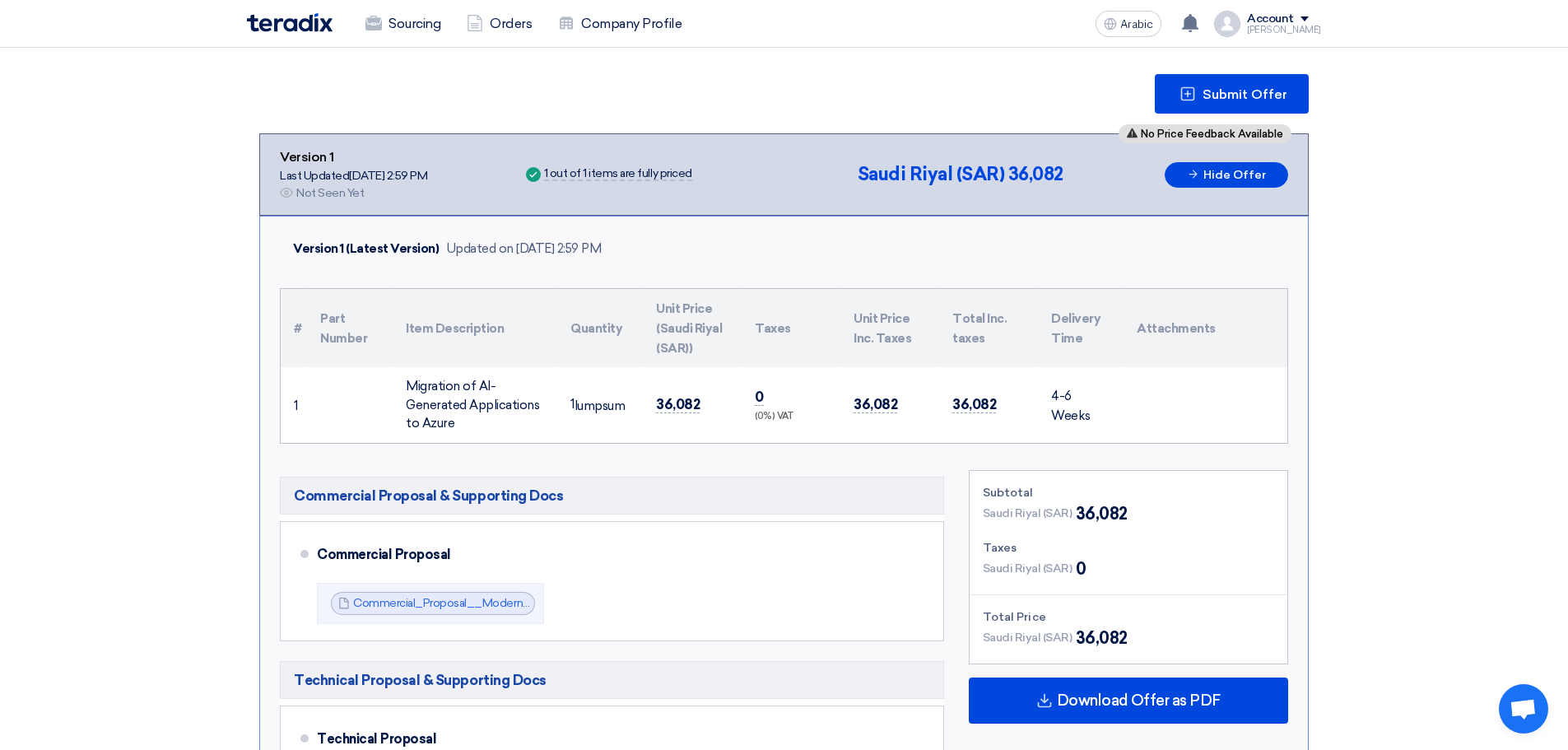
scroll to position [227, 0]
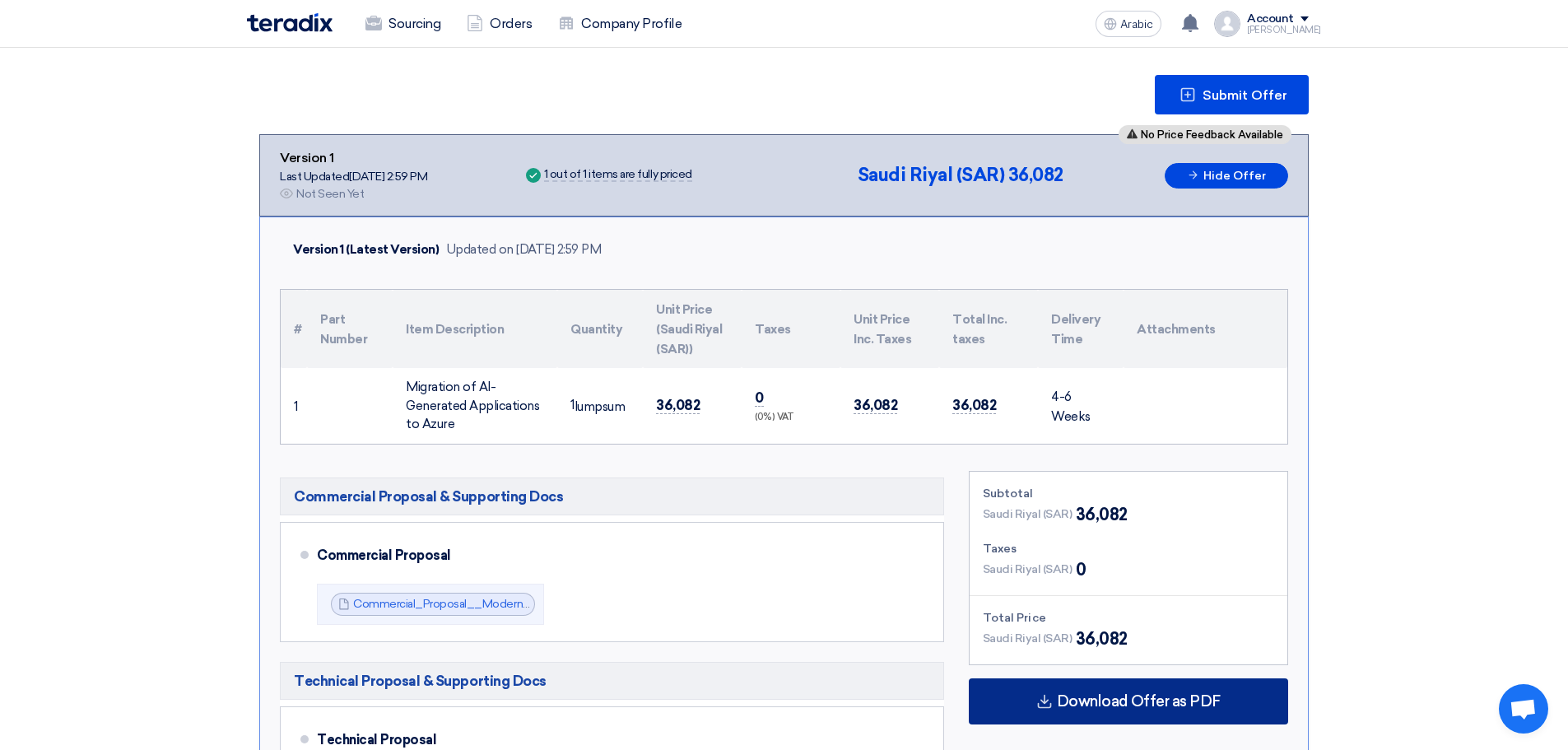
click at [1164, 702] on font "Download Offer as PDF" at bounding box center [1139, 701] width 164 height 18
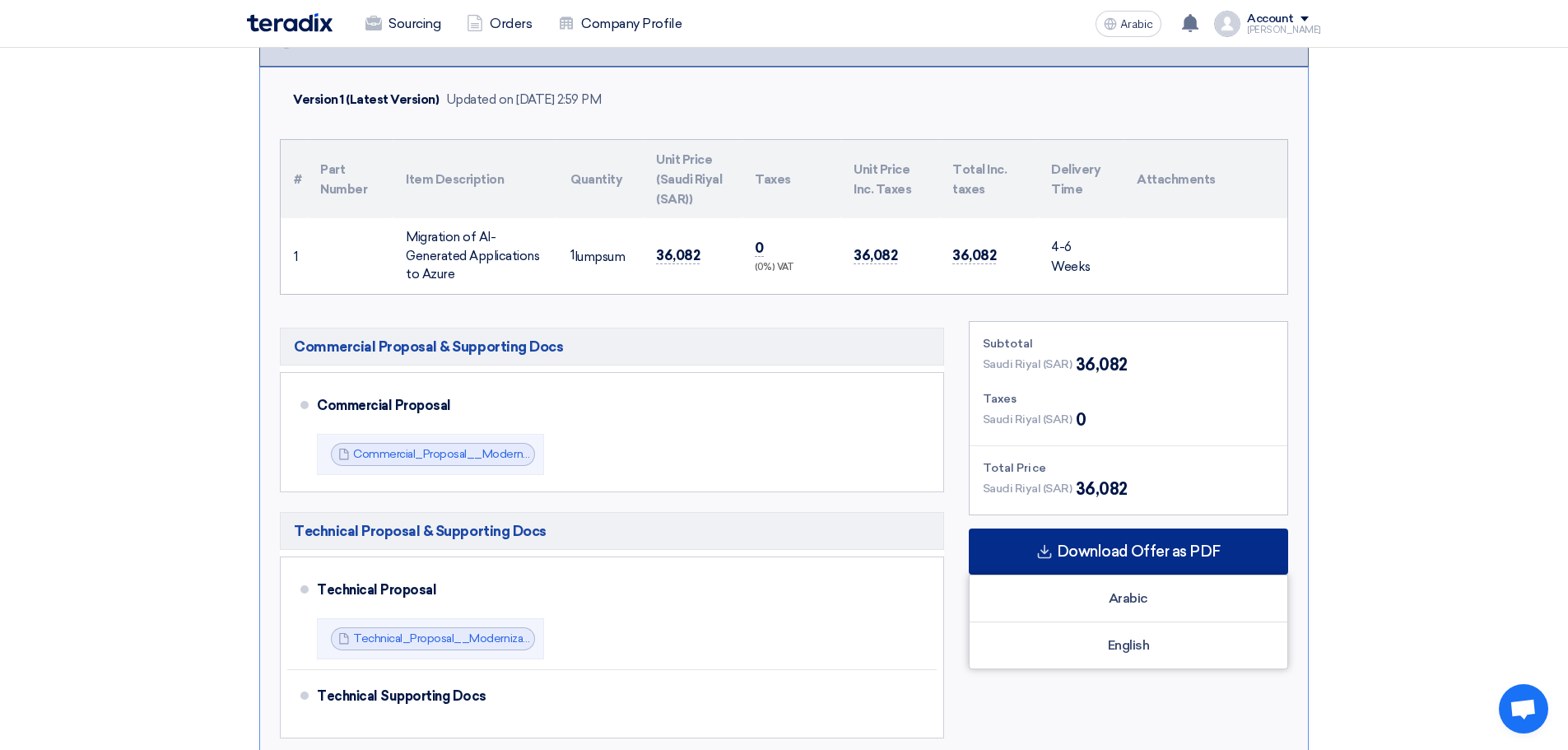
scroll to position [378, 0]
click at [1161, 556] on font "Download Offer as PDF" at bounding box center [1139, 550] width 164 height 18
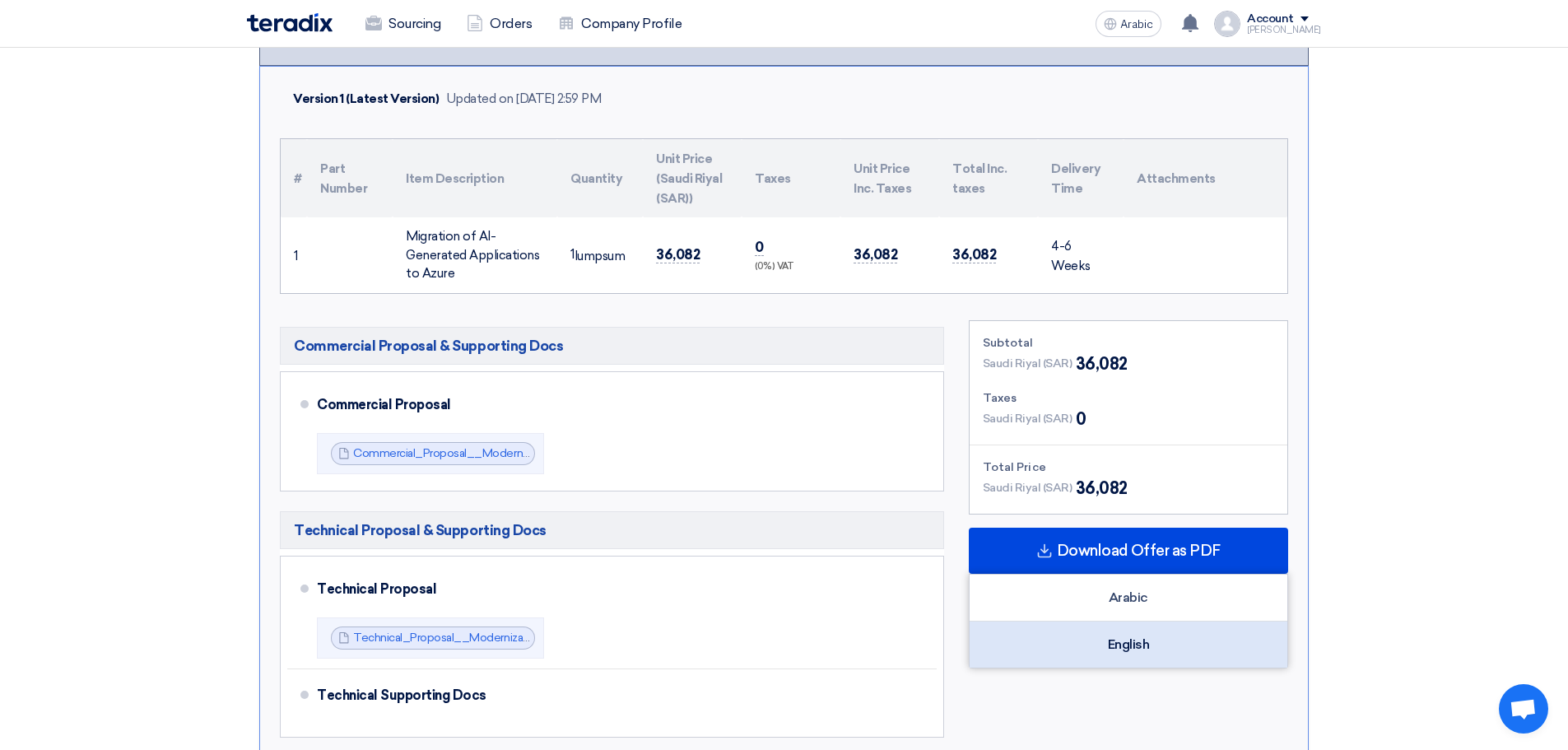
click at [1109, 648] on font "English" at bounding box center [1129, 643] width 42 height 15
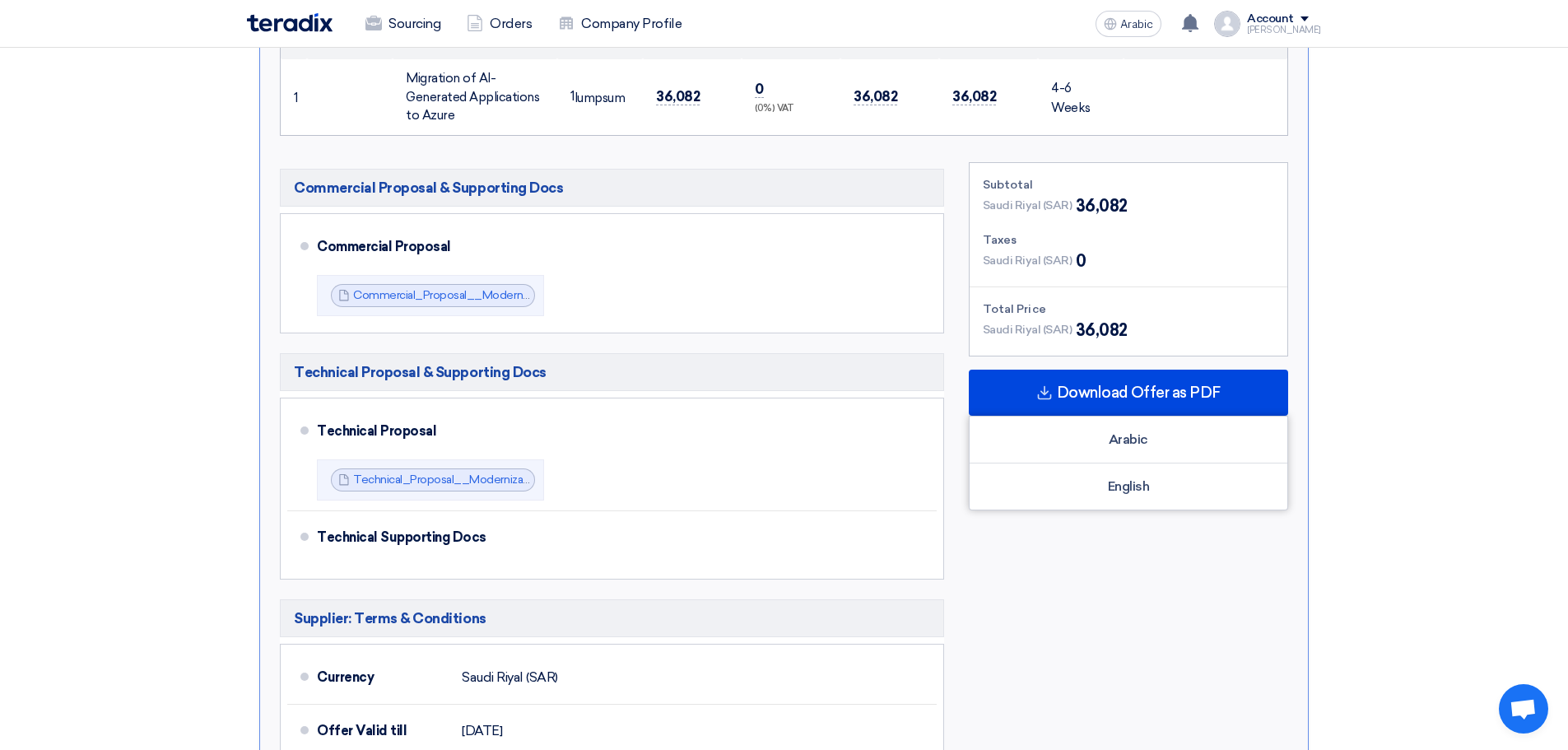
scroll to position [537, 0]
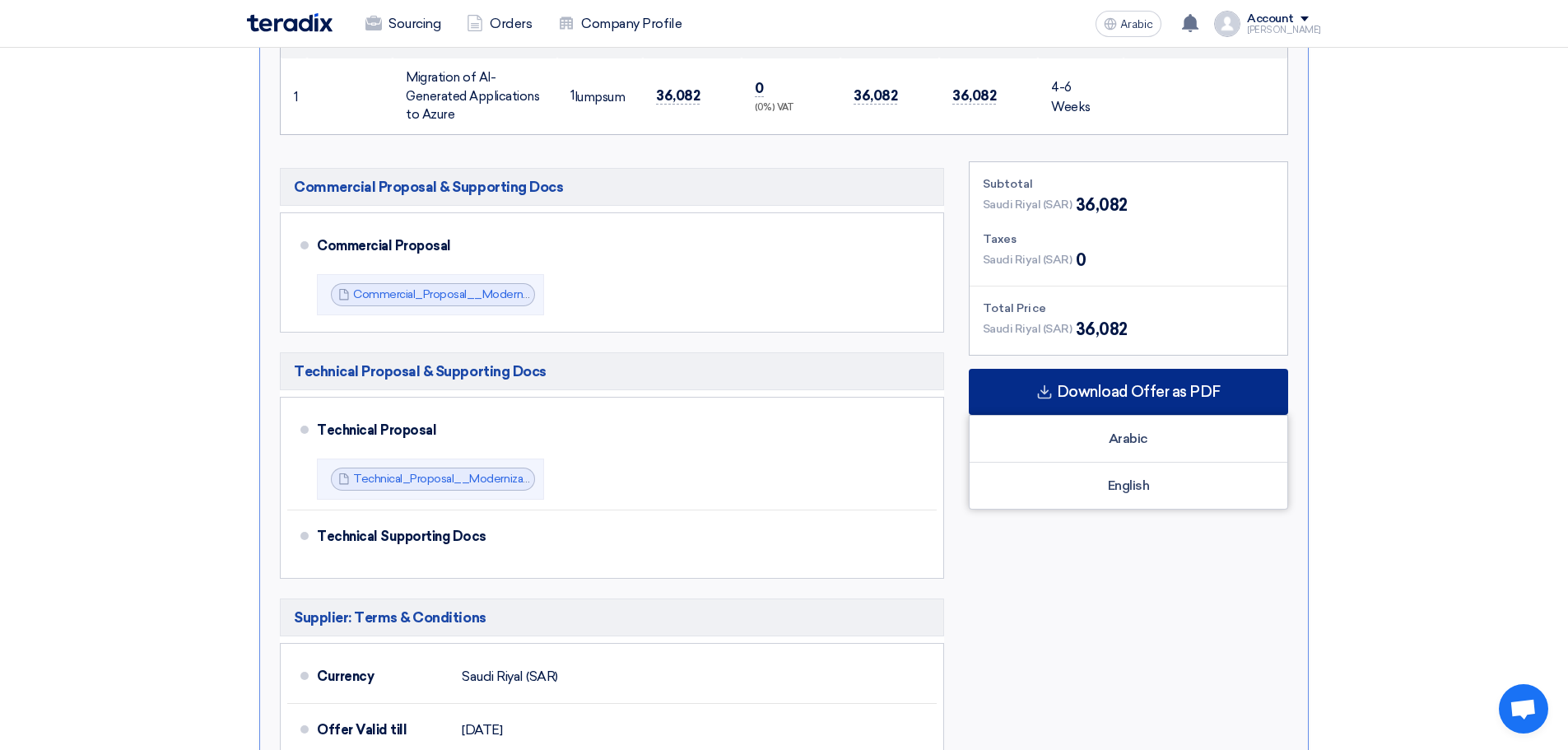
click at [1169, 381] on div "Download Offer as PDF" at bounding box center [1129, 391] width 319 height 46
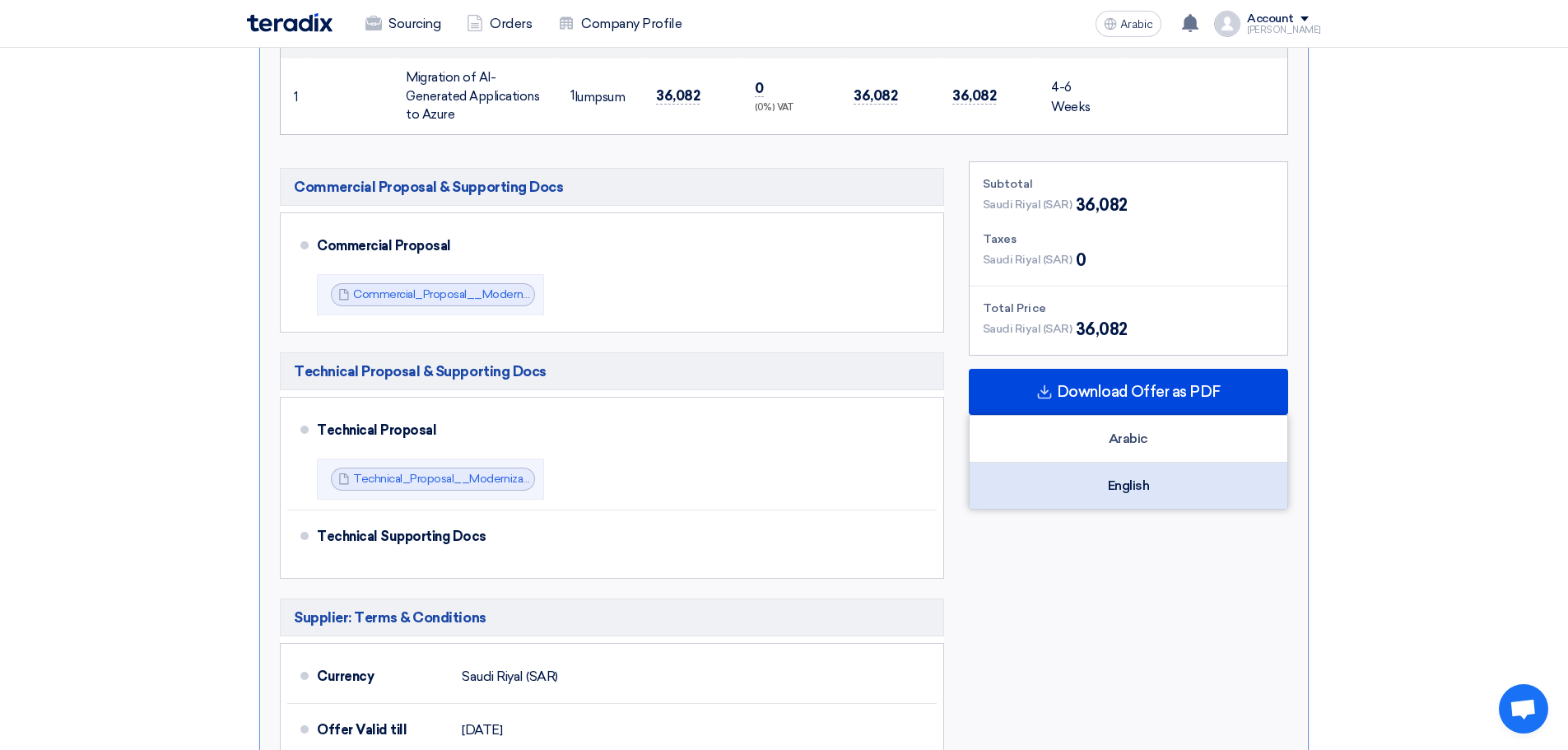
click at [1124, 499] on div "English" at bounding box center [1129, 485] width 317 height 46
click at [1078, 487] on div "English" at bounding box center [1129, 485] width 317 height 46
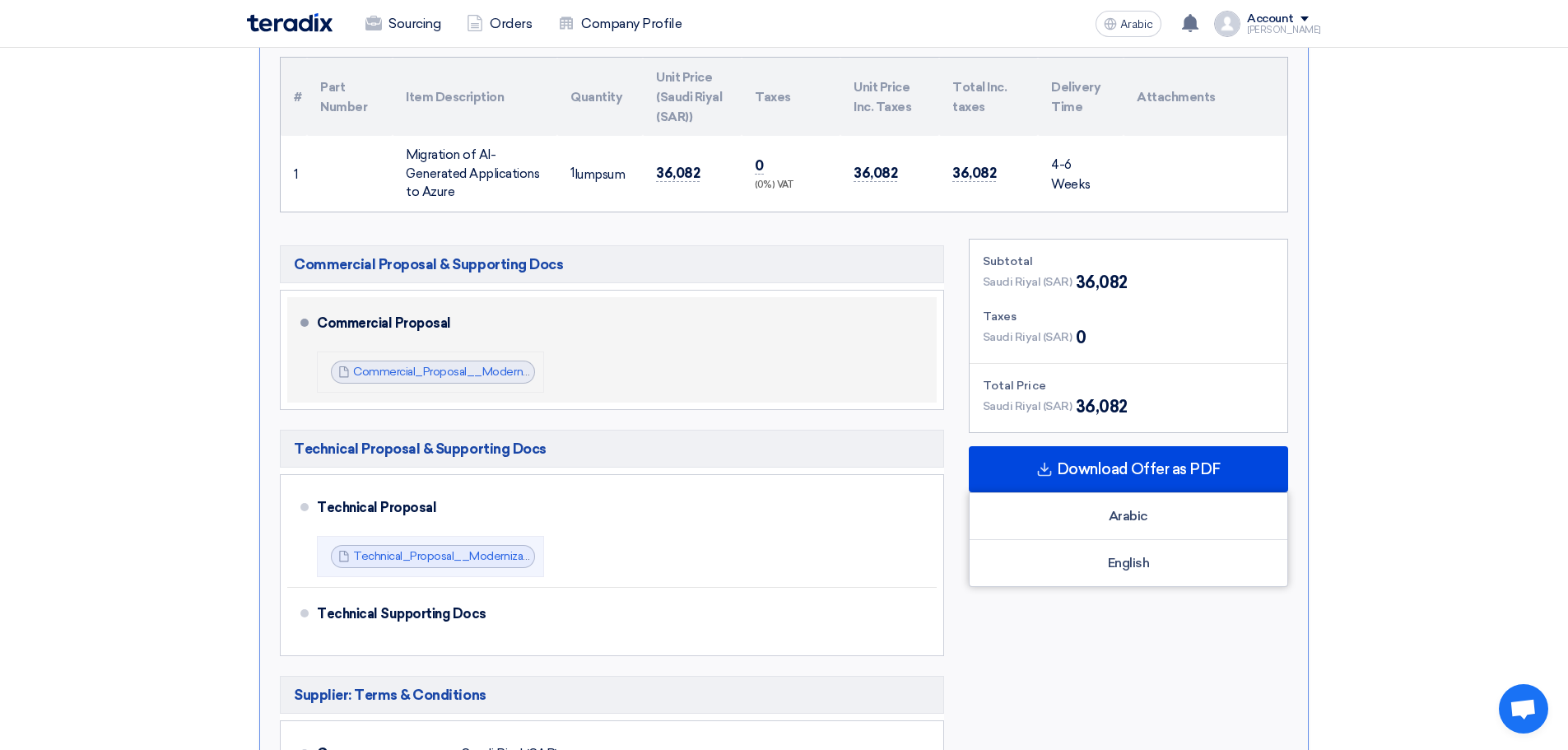
scroll to position [460, 0]
click at [422, 368] on font "Commercial_Proposal__Modernization__Migration_of_Cenomi_Applications_Supabase_t…" at bounding box center [682, 371] width 658 height 14
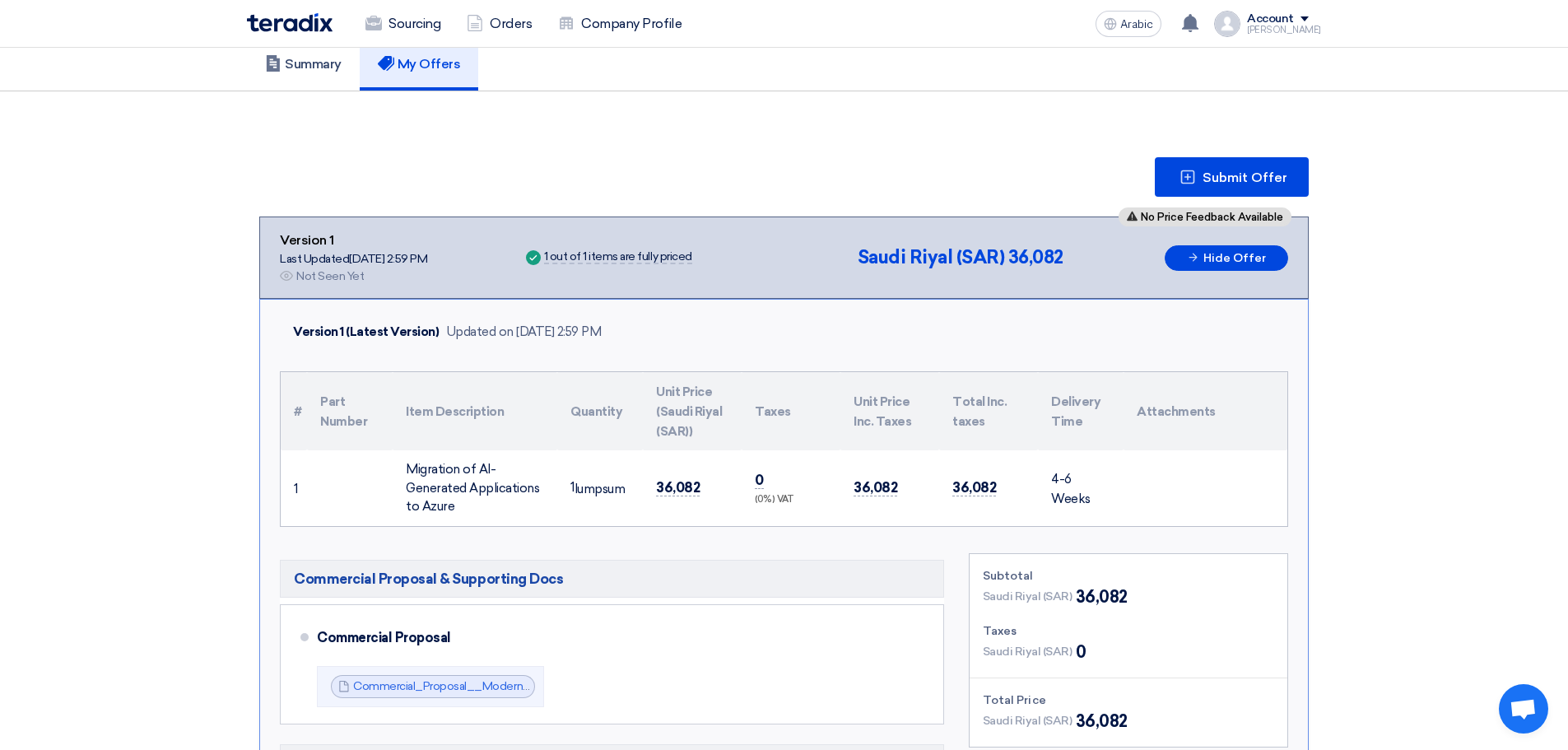
scroll to position [0, 0]
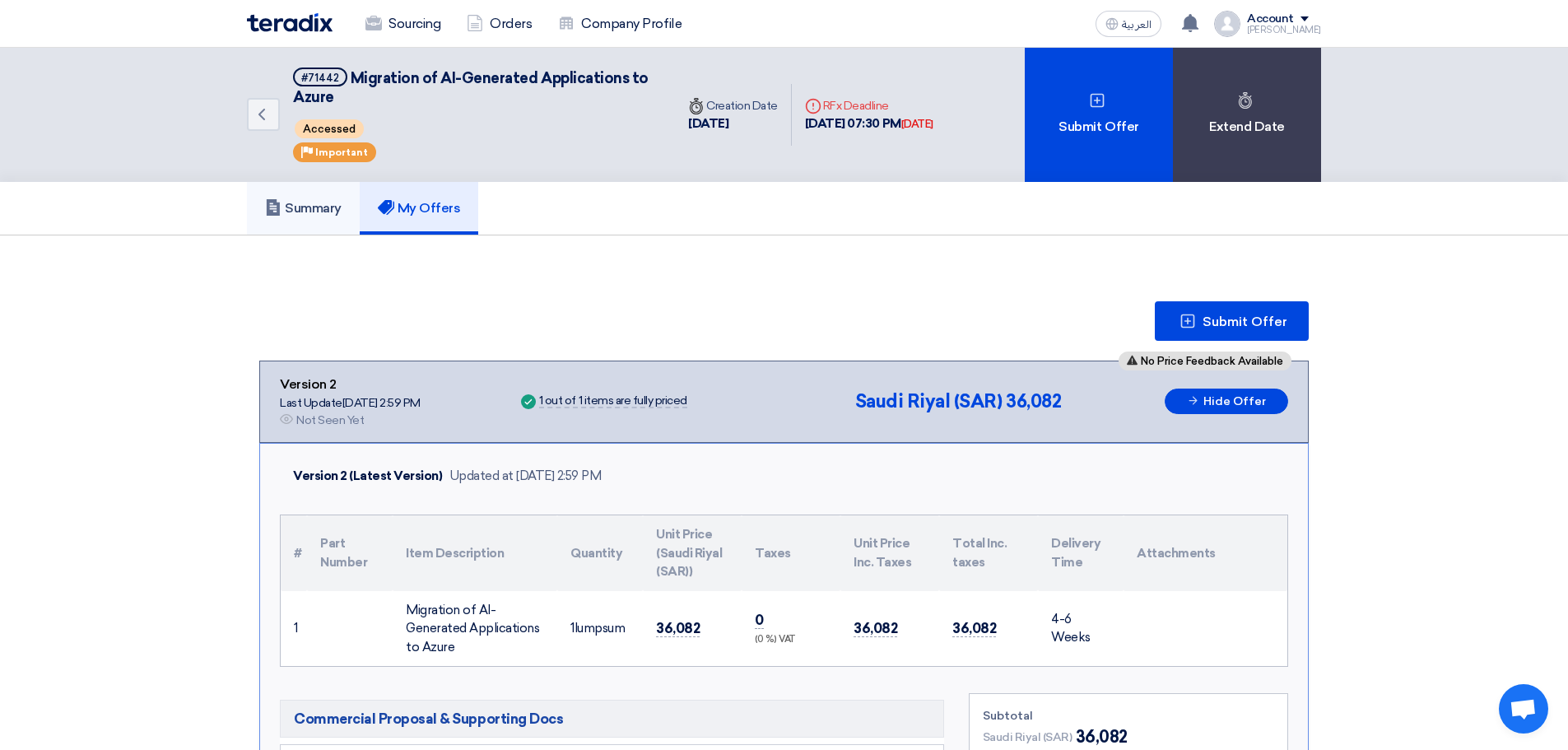
click at [306, 227] on link "Summary" at bounding box center [304, 208] width 113 height 53
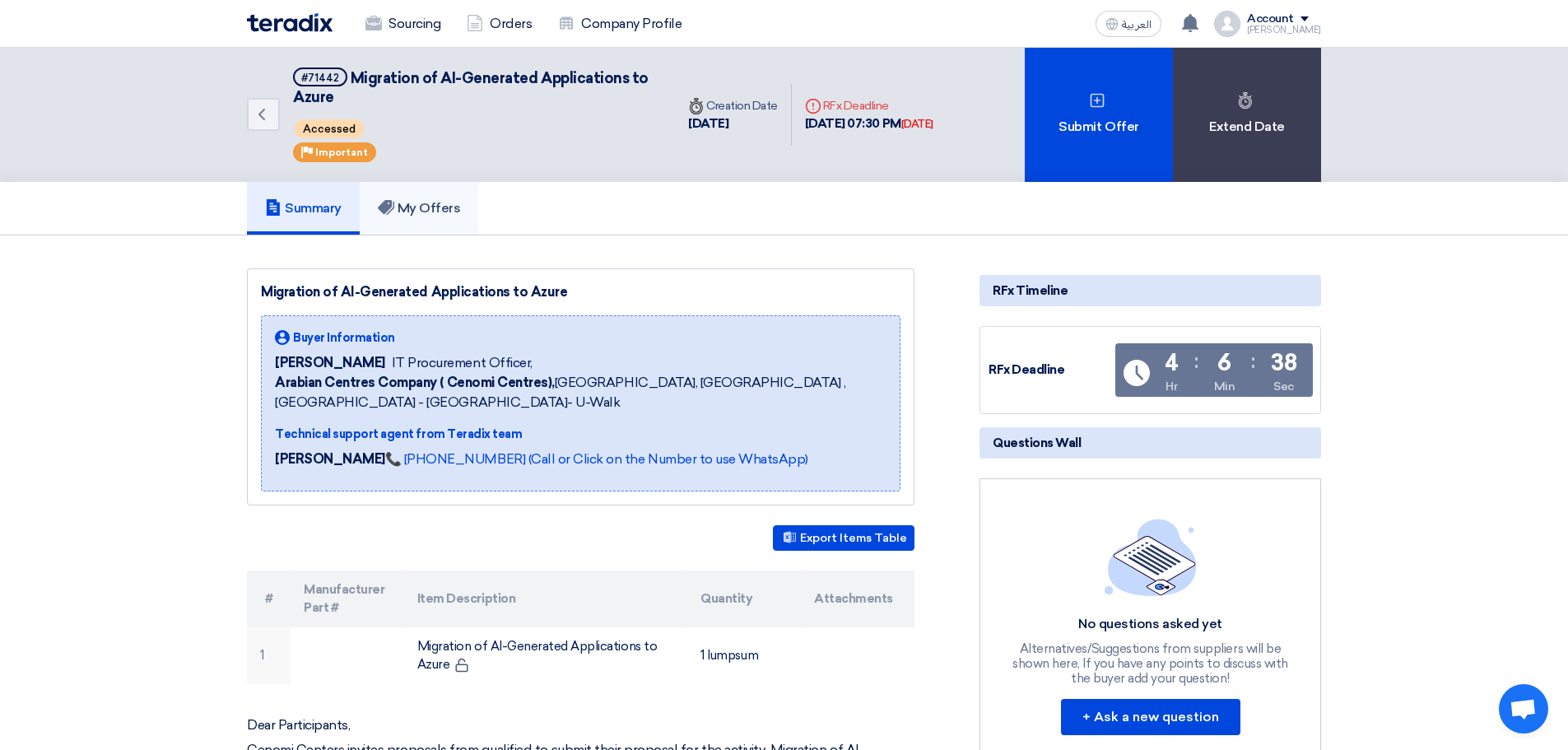
click at [408, 205] on h5 "My Offers" at bounding box center [420, 208] width 83 height 16
